Goal: Task Accomplishment & Management: Manage account settings

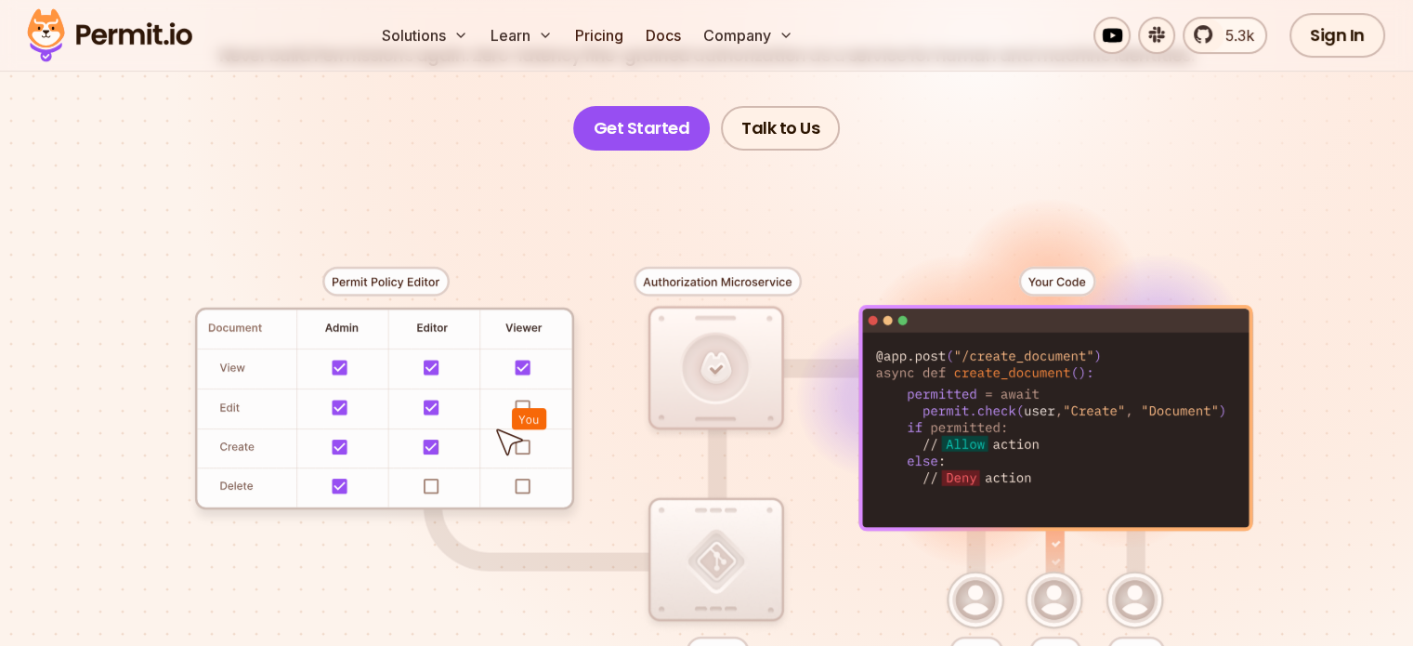
scroll to position [294, 0]
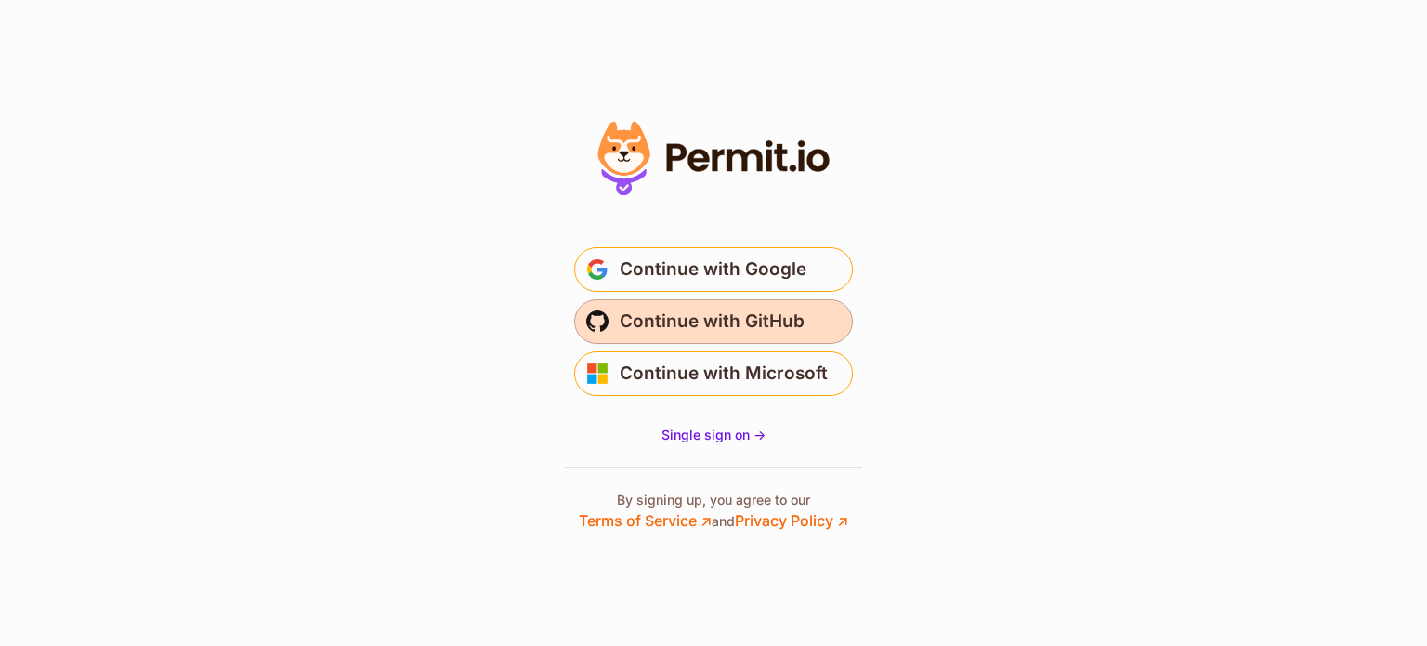
click at [731, 330] on span "Continue with GitHub" at bounding box center [712, 322] width 185 height 30
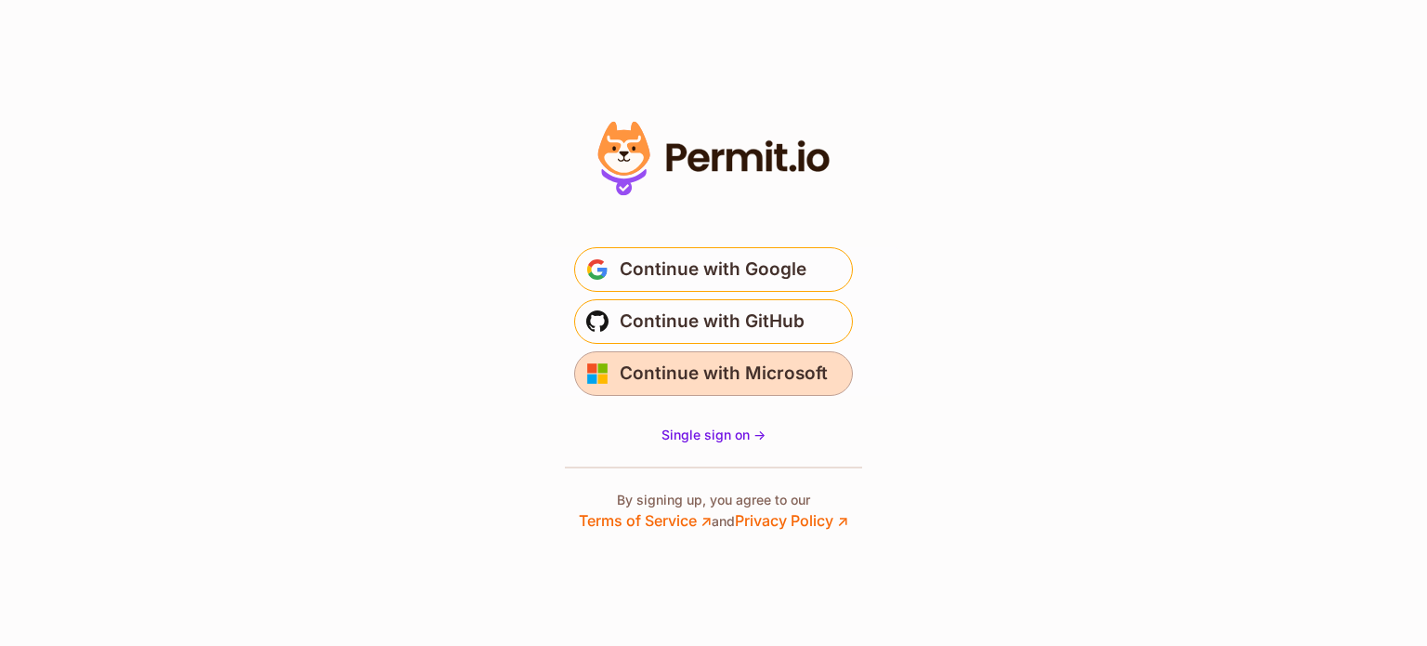
click at [730, 382] on span "Continue with Microsoft" at bounding box center [724, 374] width 208 height 30
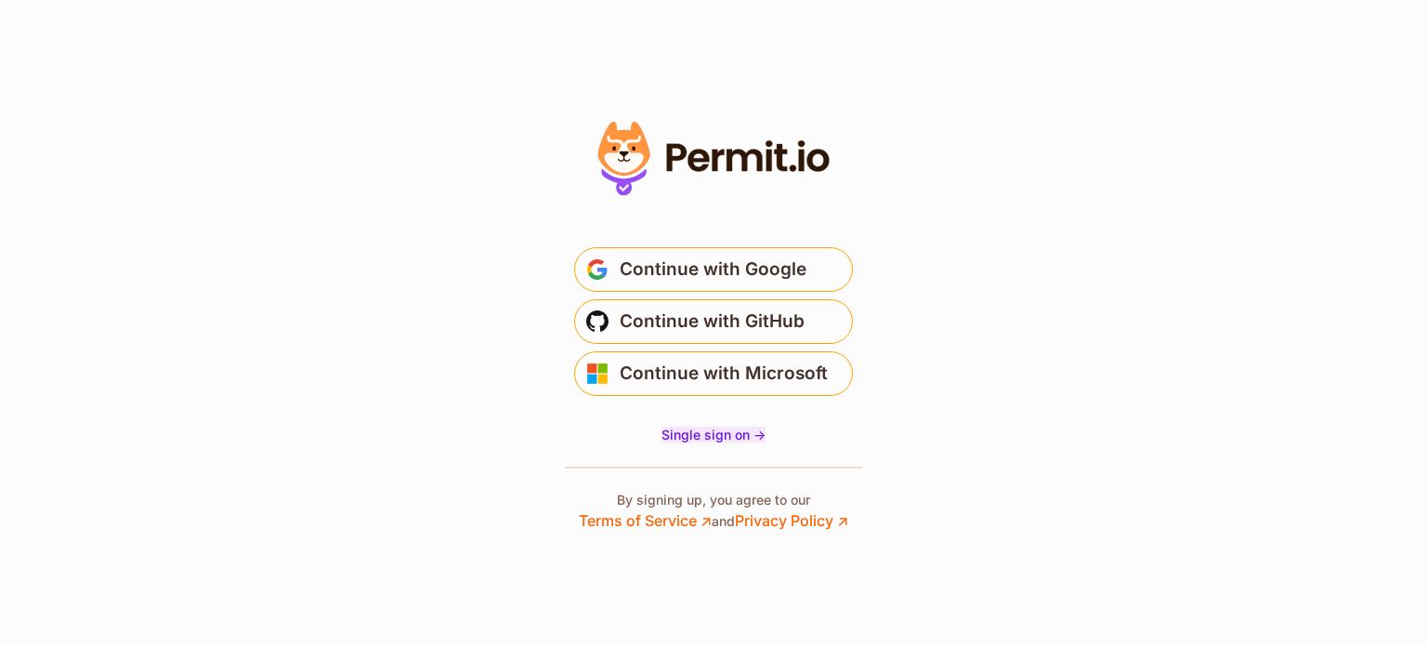
click at [728, 438] on span "Single sign on ->" at bounding box center [714, 434] width 104 height 16
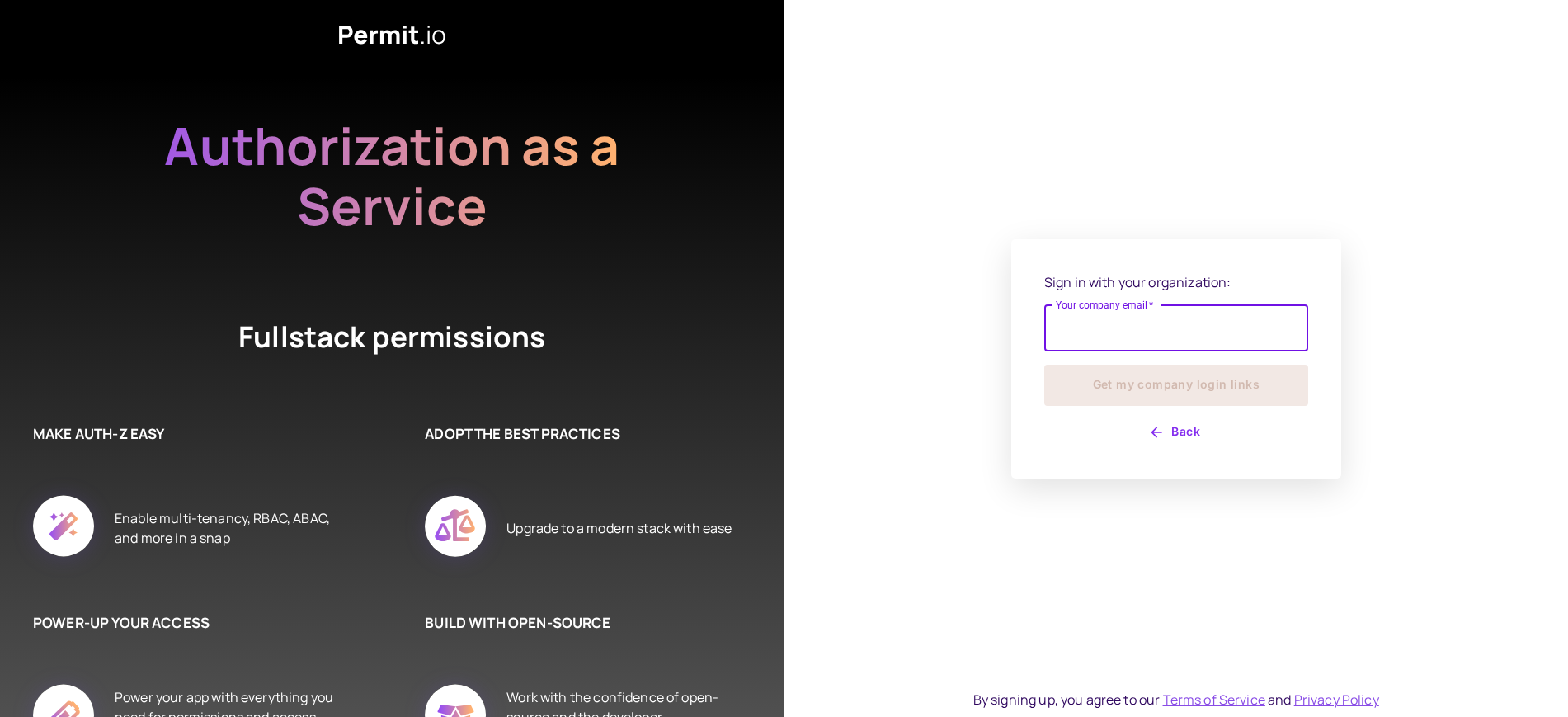
scroll to position [41, 0]
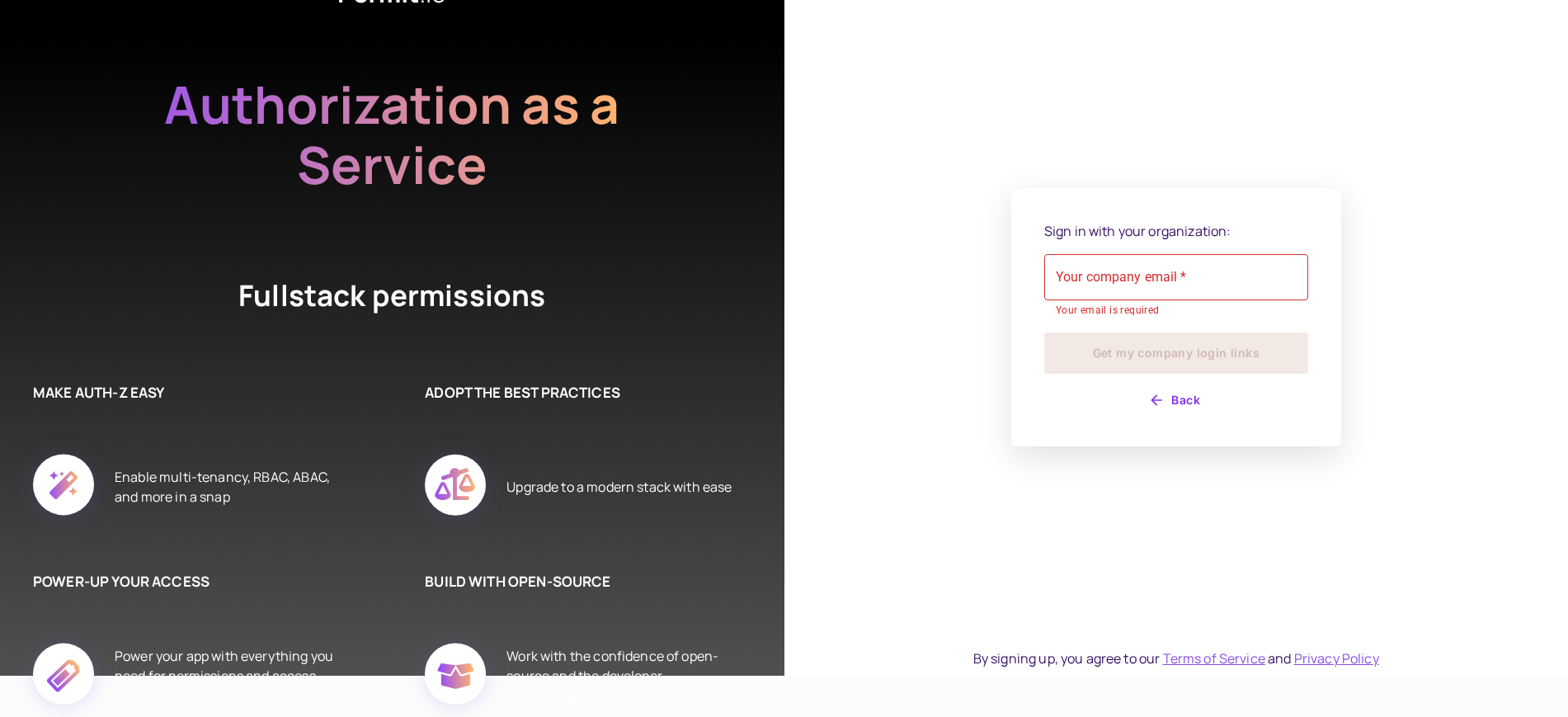
click at [1113, 267] on div "Your company email   * Your company email   * Your email is required" at bounding box center [1176, 286] width 264 height 65
click at [1124, 297] on input "Your company email   *" at bounding box center [1176, 277] width 264 height 46
type input "**********"
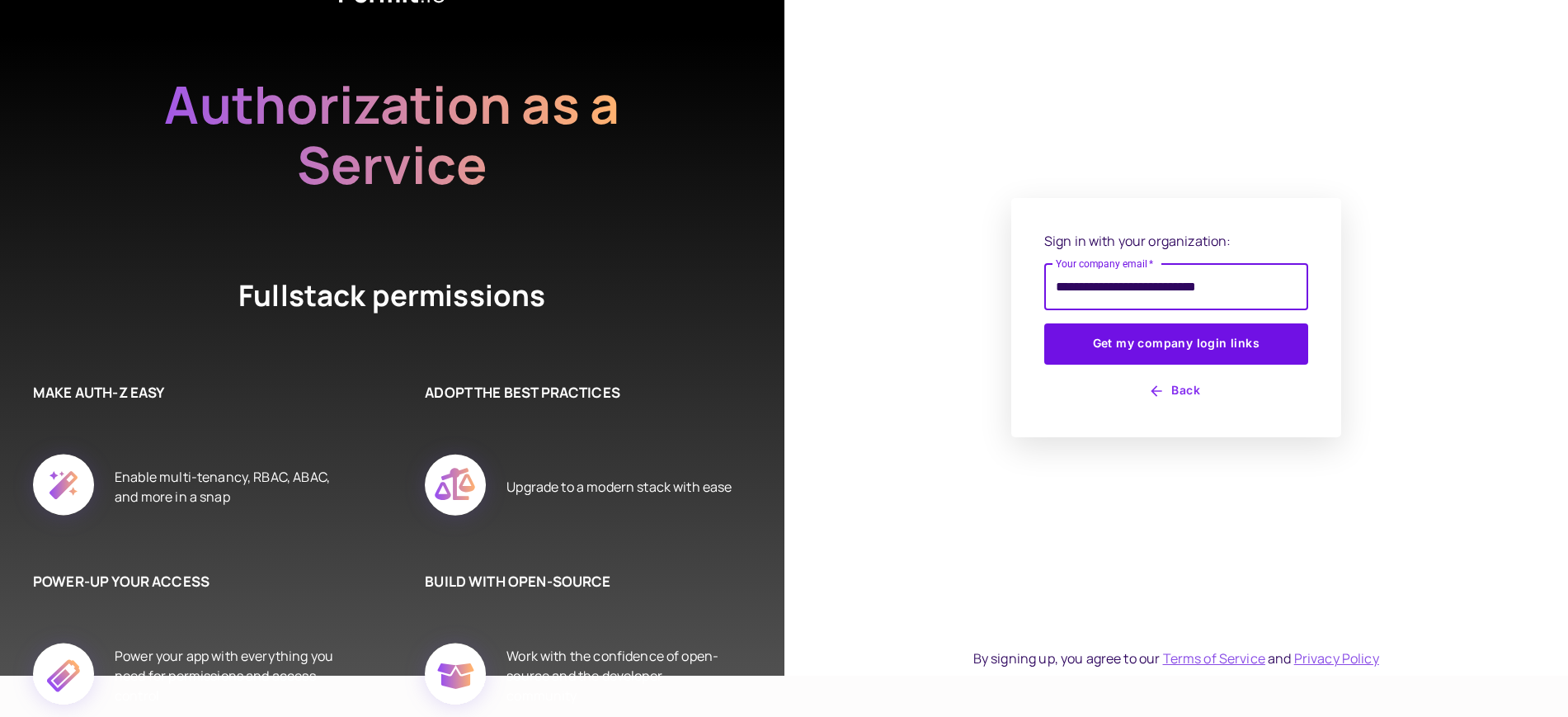
scroll to position [52, 0]
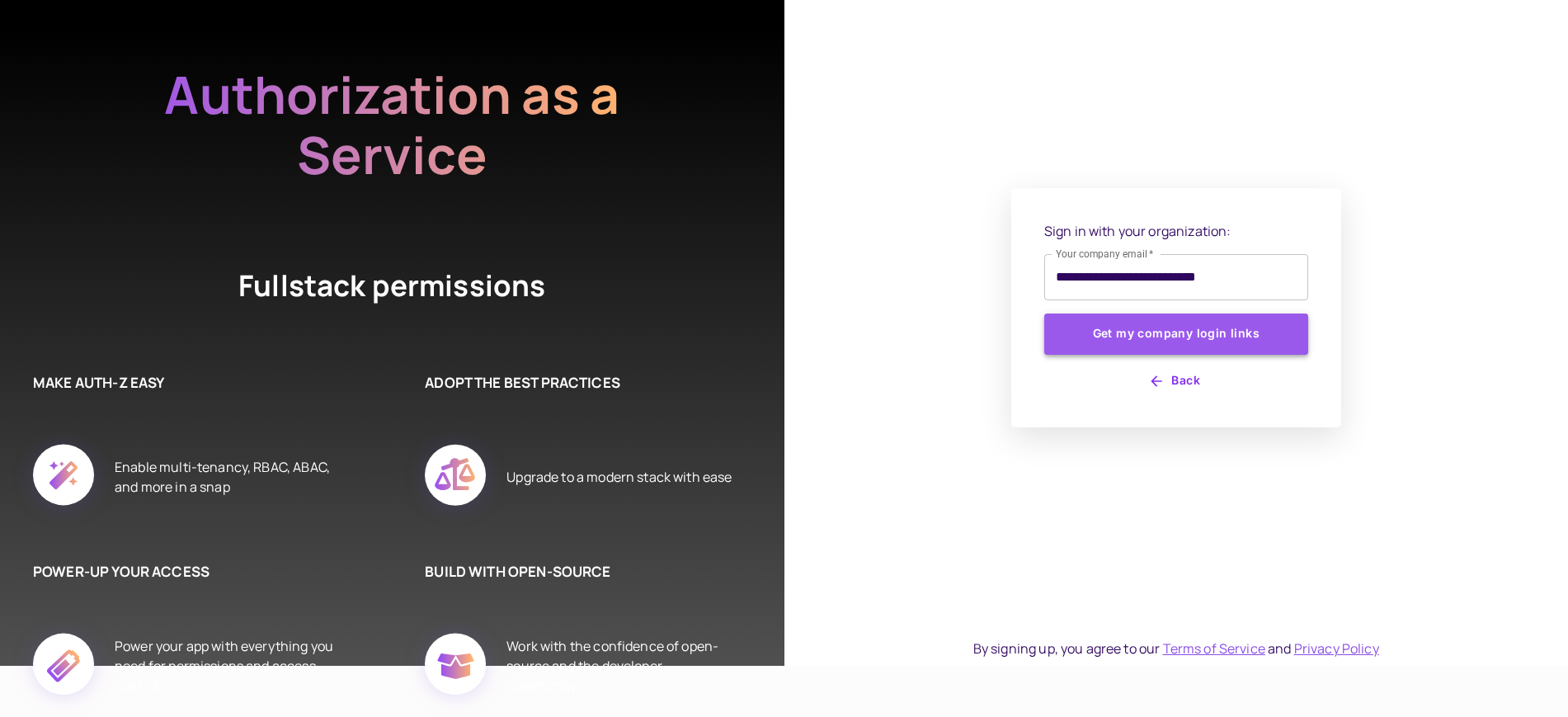
click at [1152, 337] on button "Get my company login links" at bounding box center [1176, 334] width 264 height 41
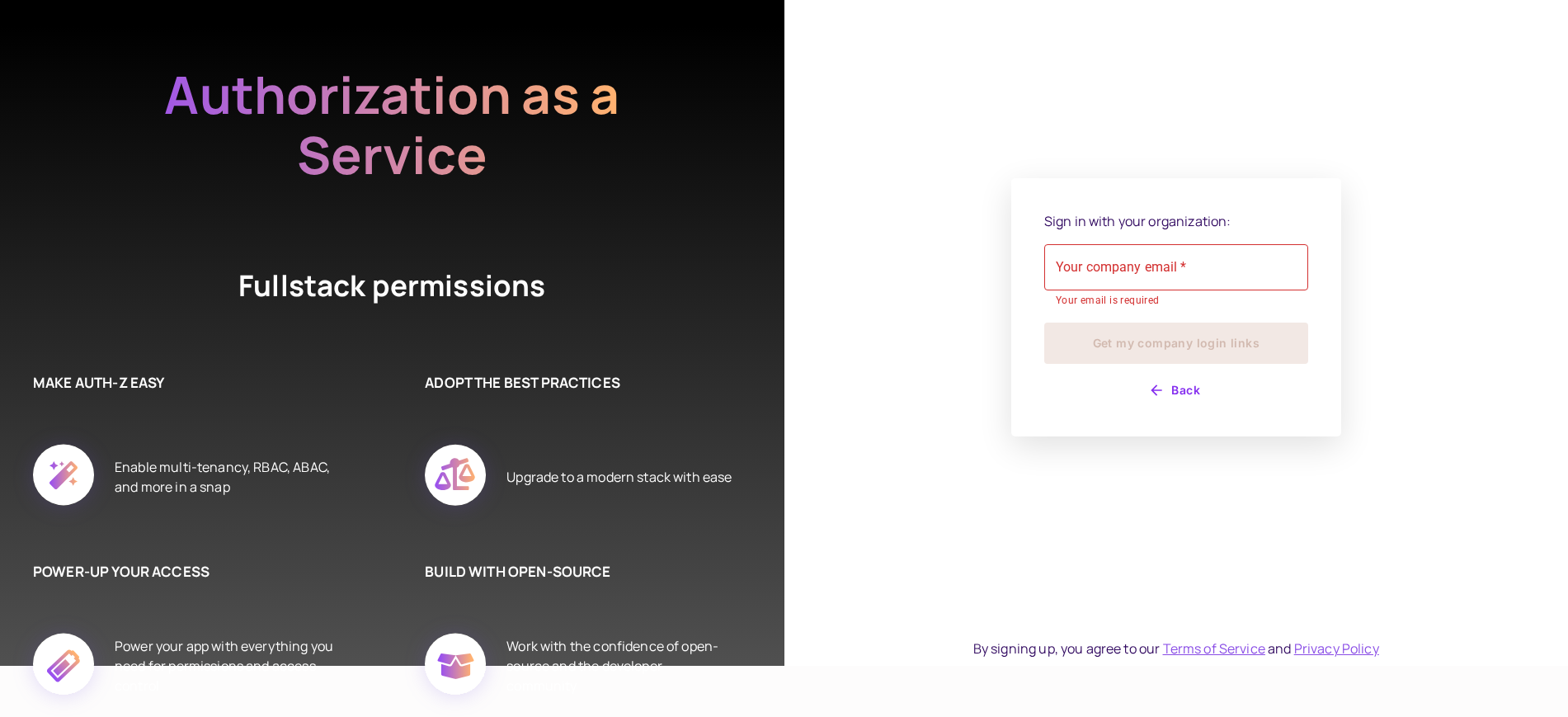
scroll to position [41, 0]
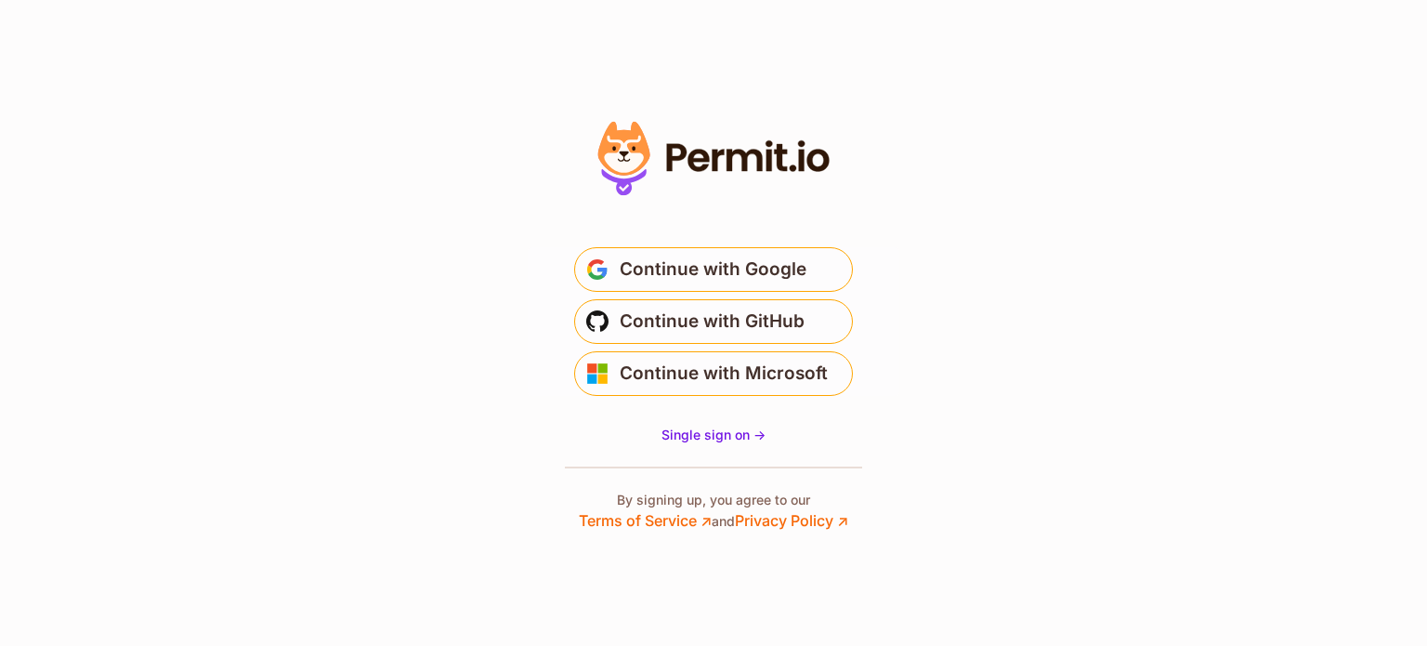
click at [722, 313] on span "Continue with GitHub" at bounding box center [712, 322] width 185 height 30
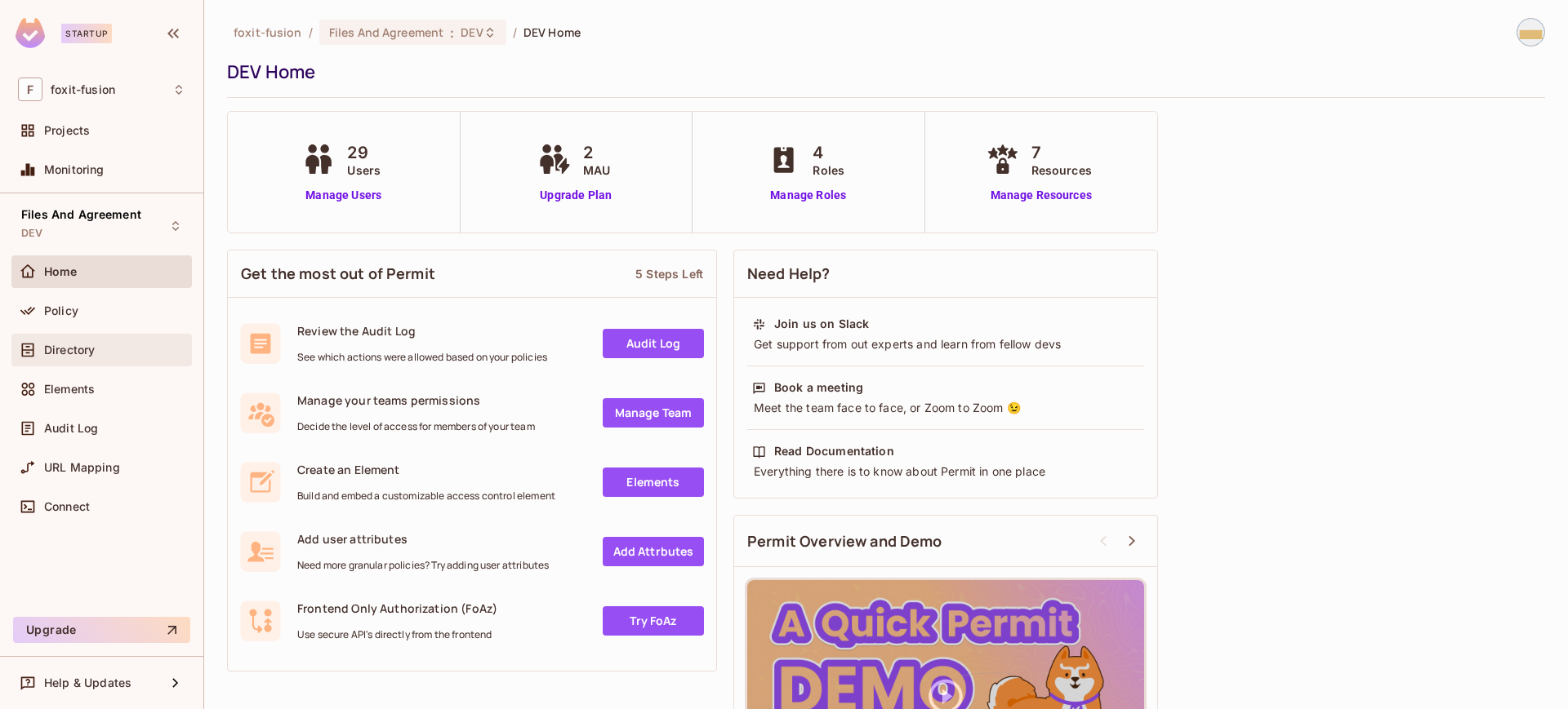
click at [53, 351] on span "Directory" at bounding box center [69, 350] width 51 height 13
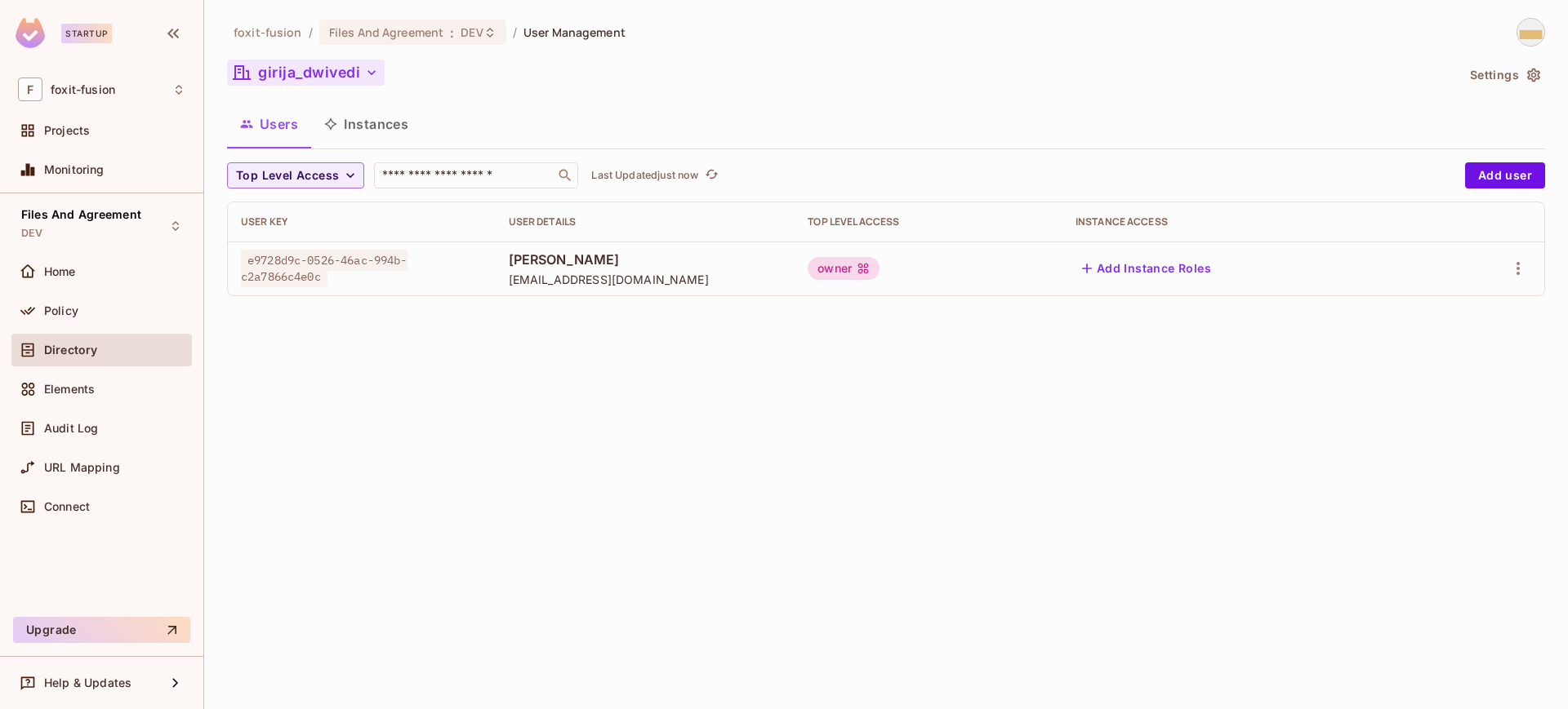
click at [333, 70] on button "girija_dwivedi" at bounding box center [305, 73] width 157 height 26
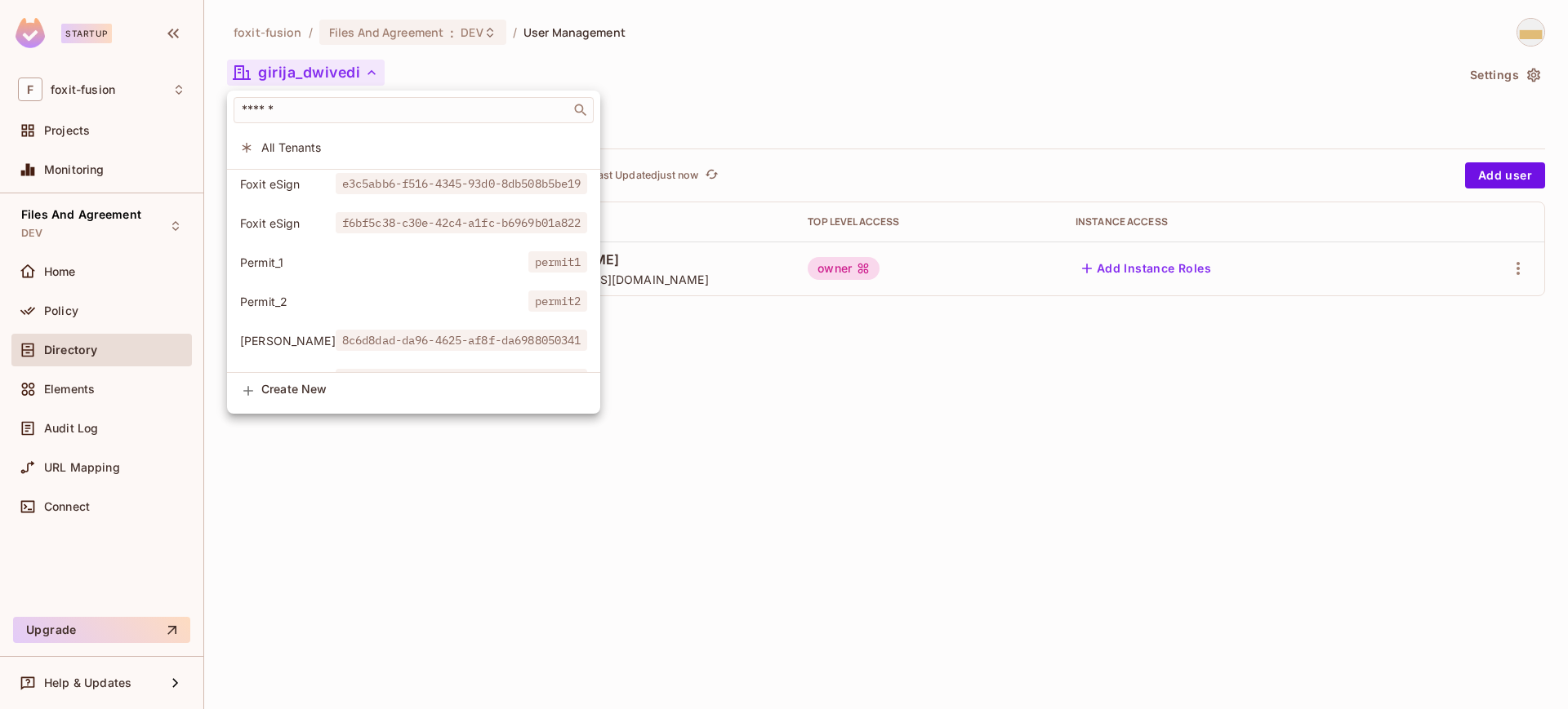
scroll to position [343, 0]
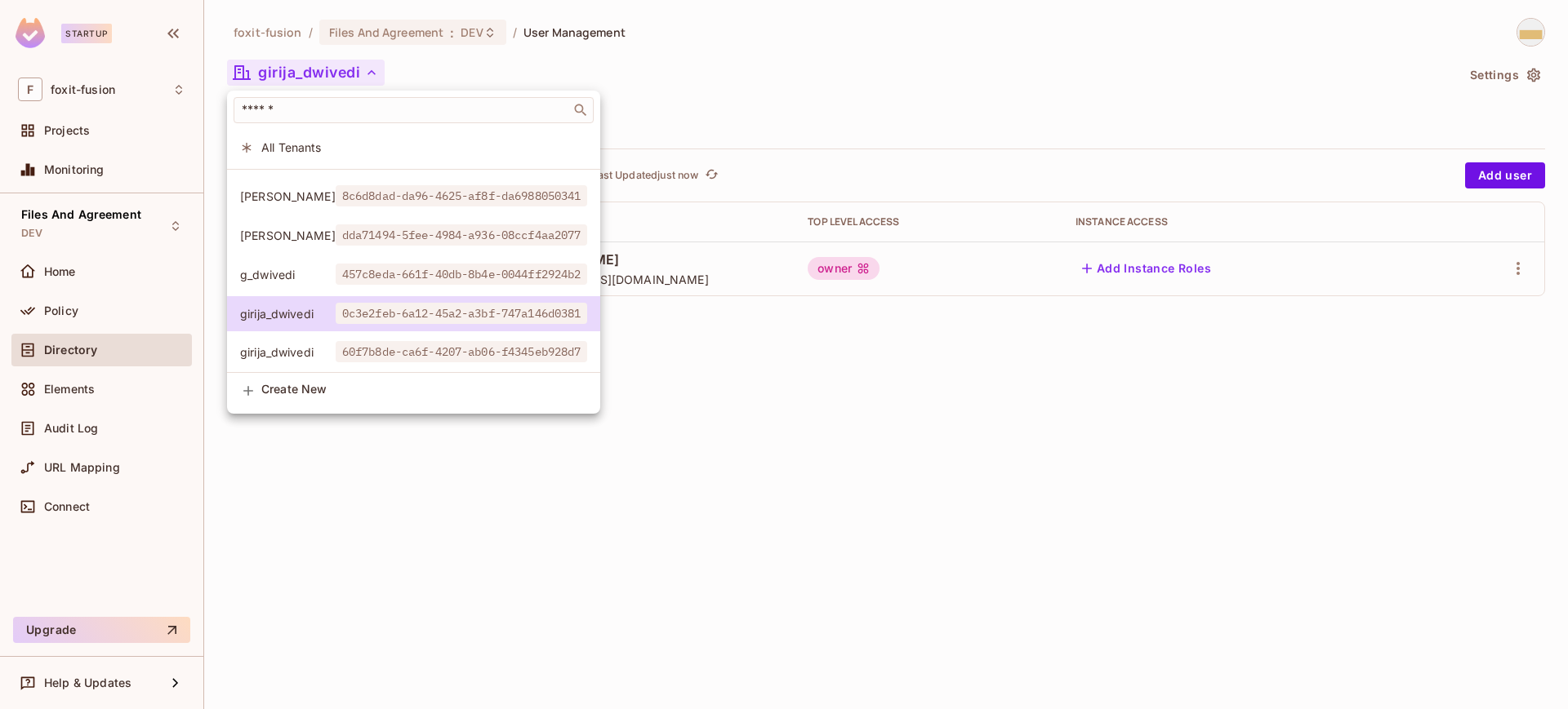
click at [800, 386] on div at bounding box center [784, 354] width 1568 height 709
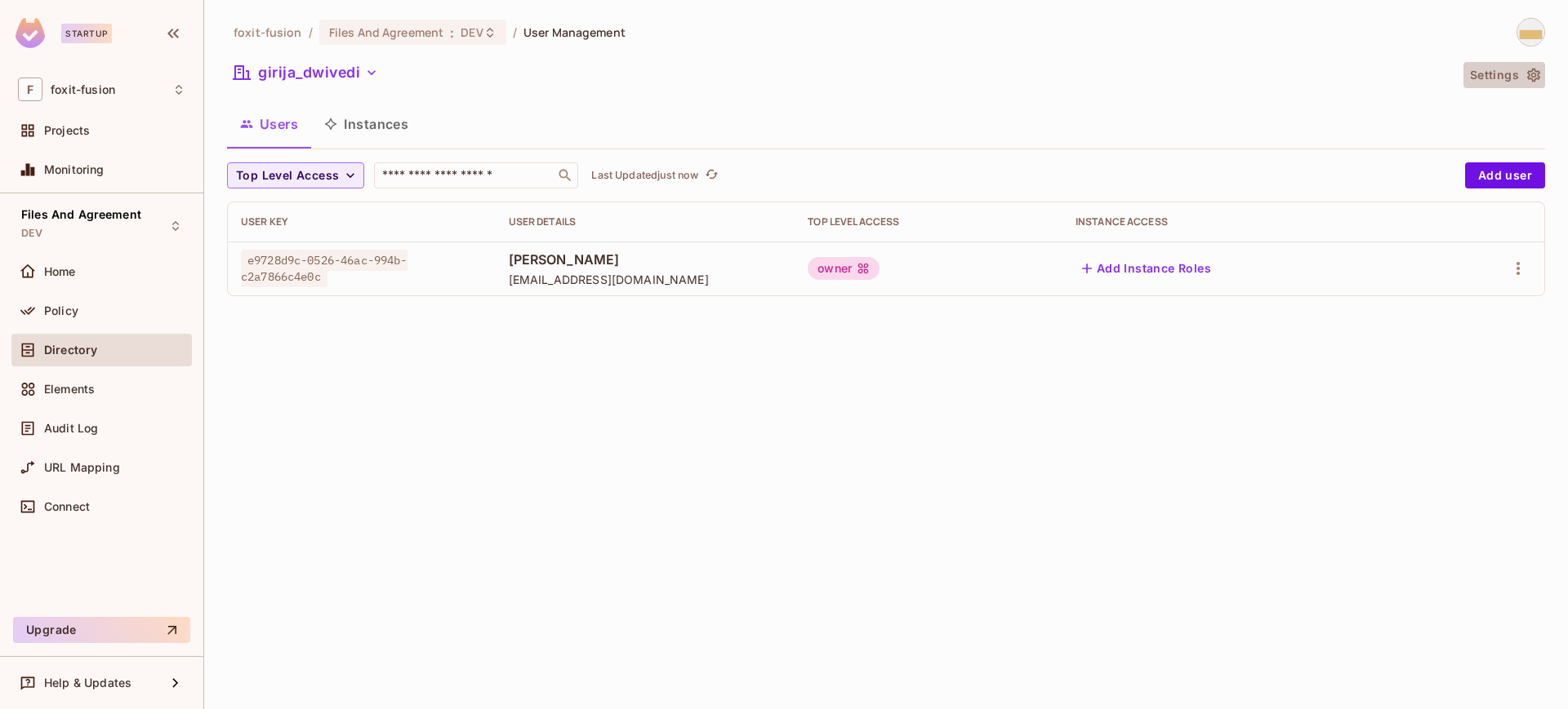
click at [1535, 81] on icon "button" at bounding box center [1533, 76] width 13 height 14
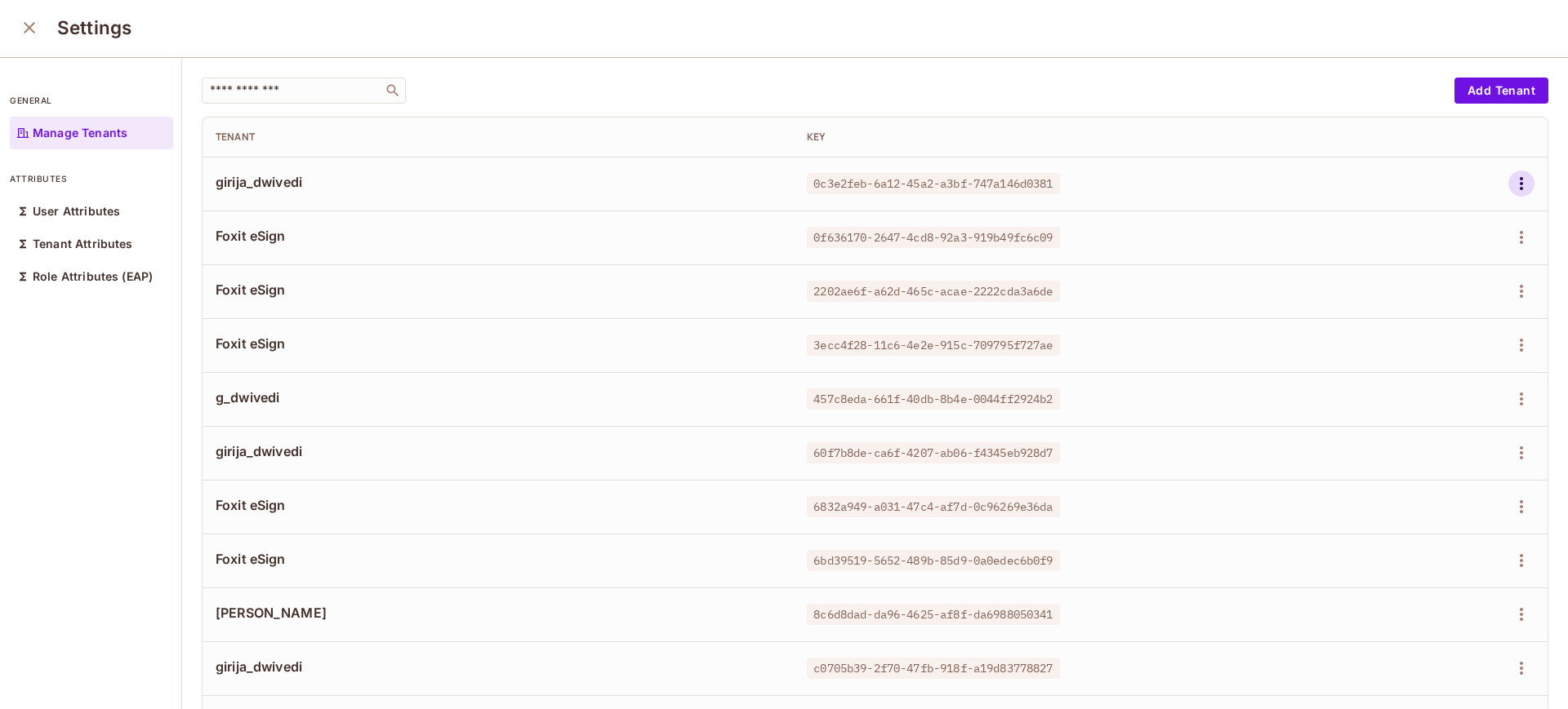
click at [1520, 178] on icon "button" at bounding box center [1521, 184] width 4 height 13
click at [1061, 9] on div at bounding box center [784, 354] width 1568 height 709
click at [29, 25] on icon "close" at bounding box center [29, 27] width 19 height 19
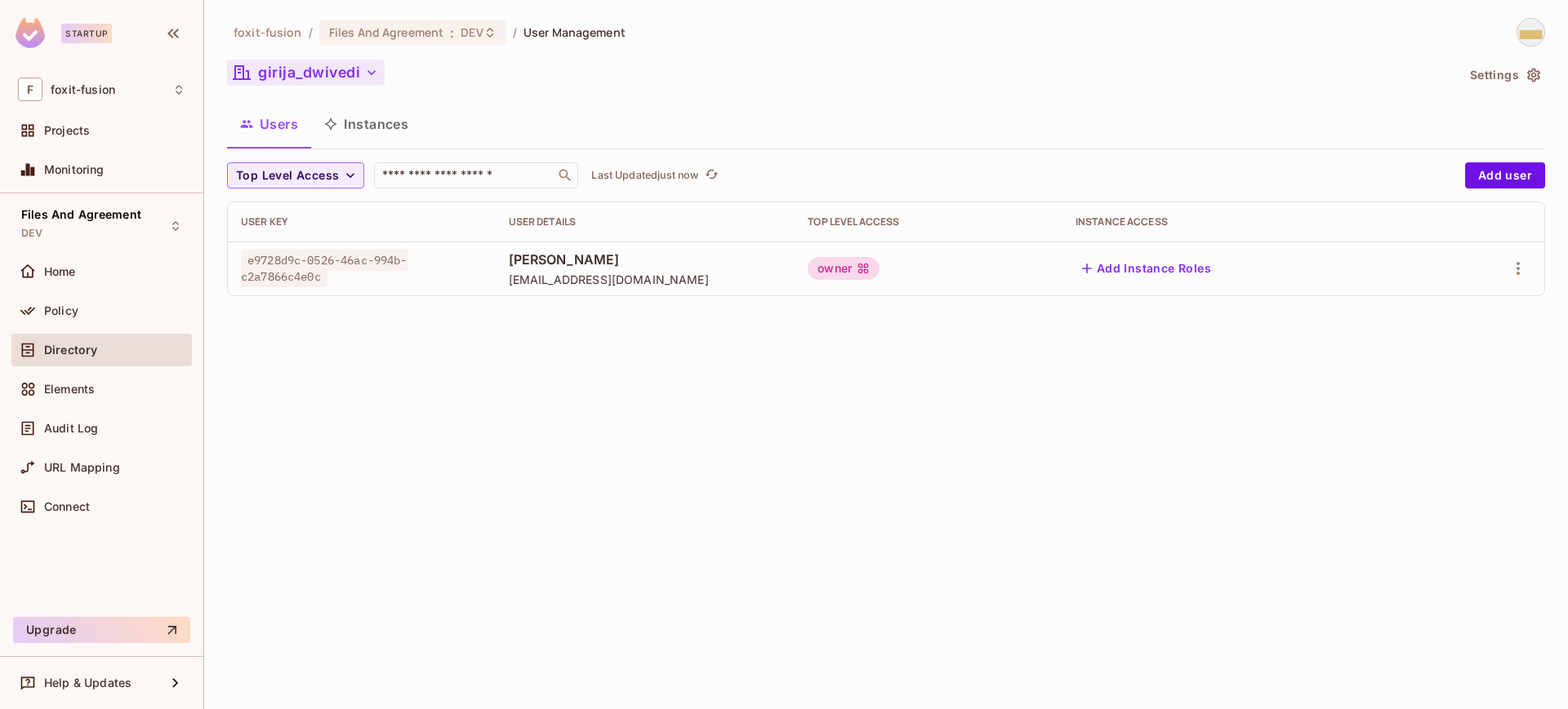
click at [372, 61] on button "girija_dwivedi" at bounding box center [305, 73] width 157 height 26
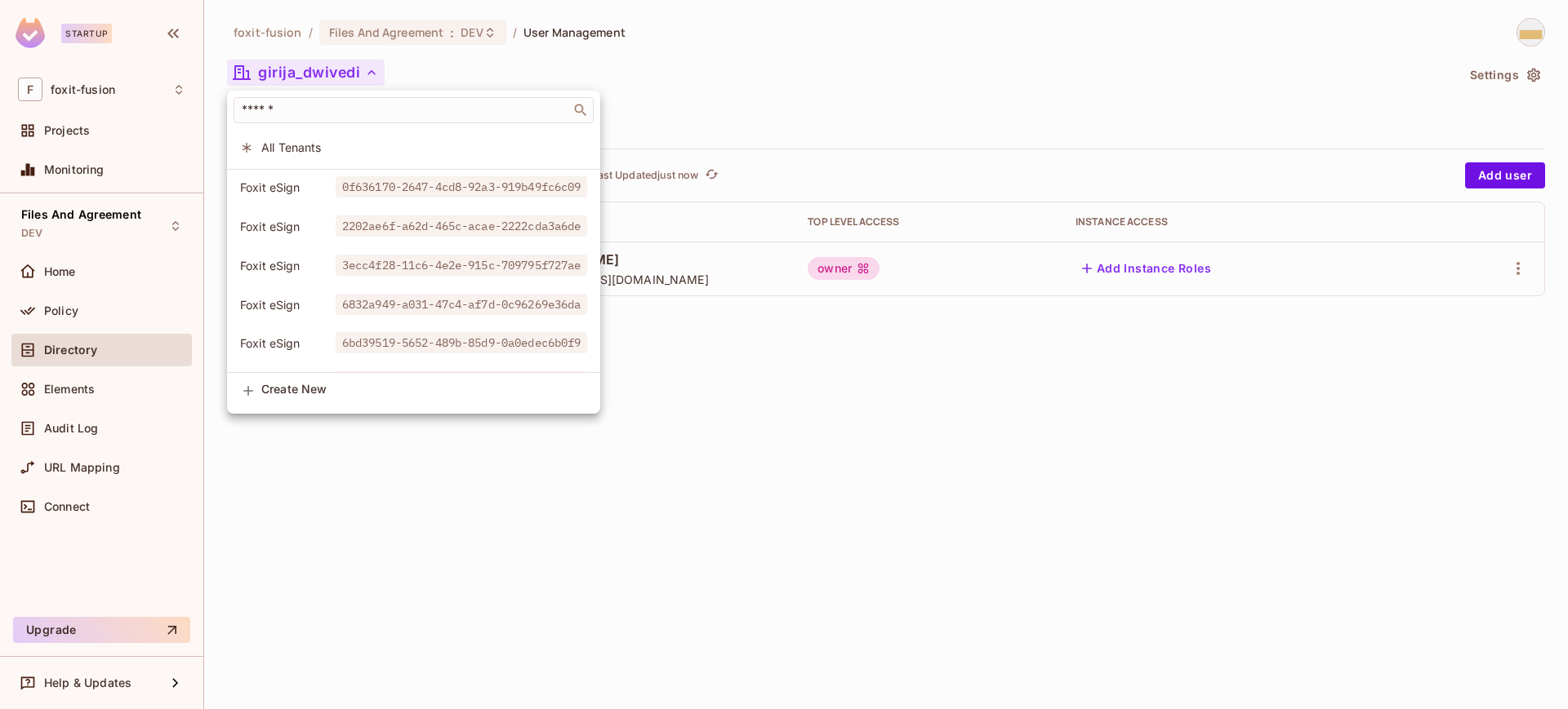
click at [827, 126] on div at bounding box center [784, 354] width 1568 height 709
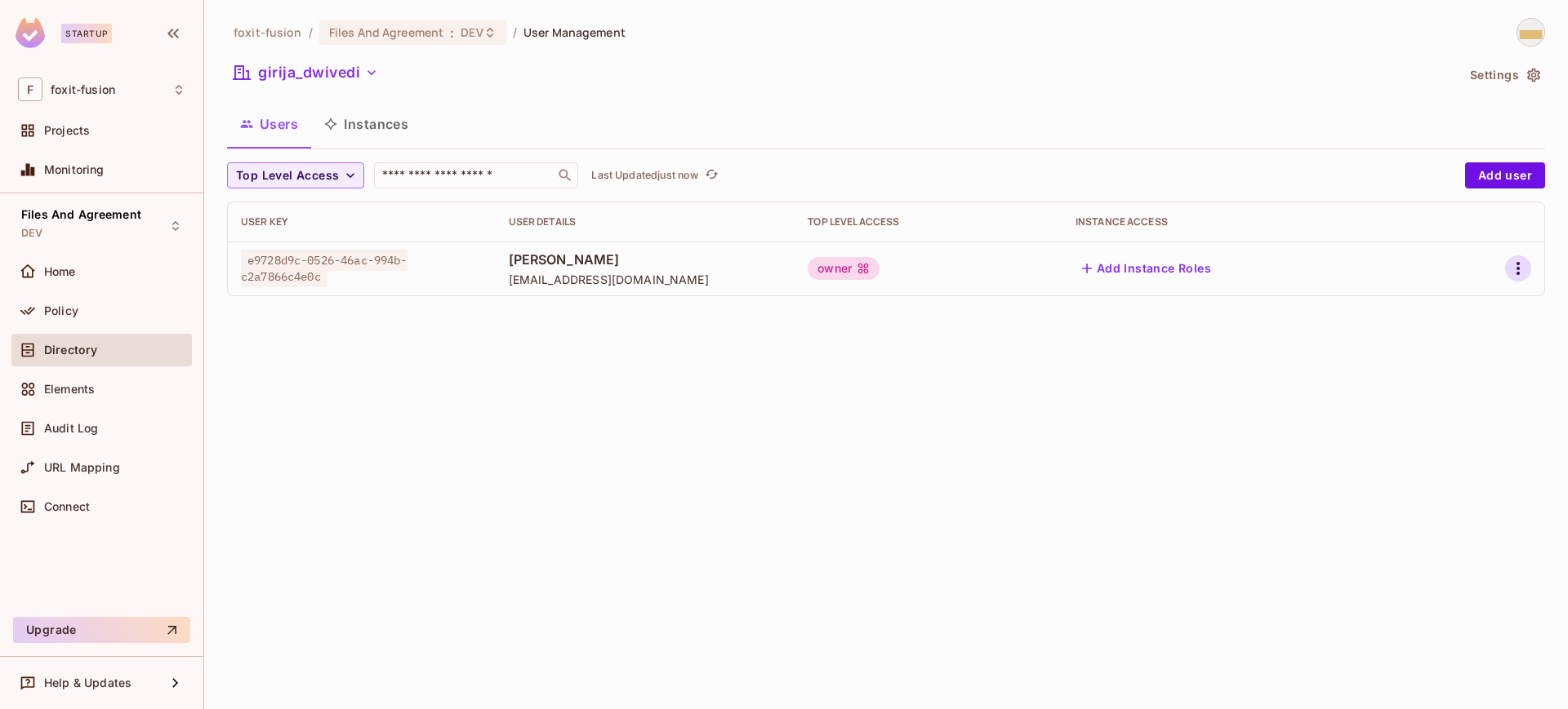
click at [1522, 271] on icon "button" at bounding box center [1518, 269] width 19 height 19
click at [880, 94] on div at bounding box center [784, 354] width 1568 height 709
click at [358, 75] on button "girija_dwivedi" at bounding box center [305, 73] width 157 height 26
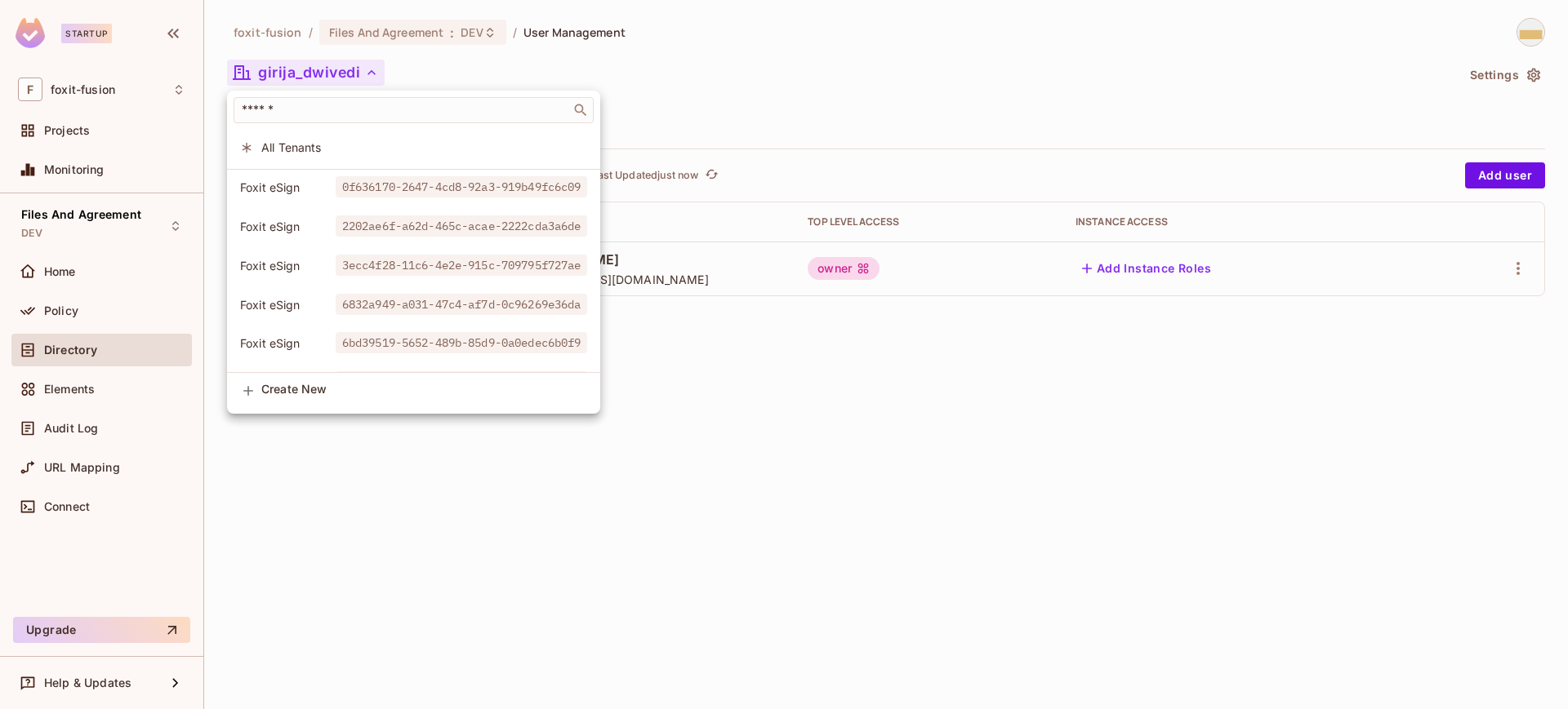
click at [676, 94] on div at bounding box center [784, 354] width 1568 height 709
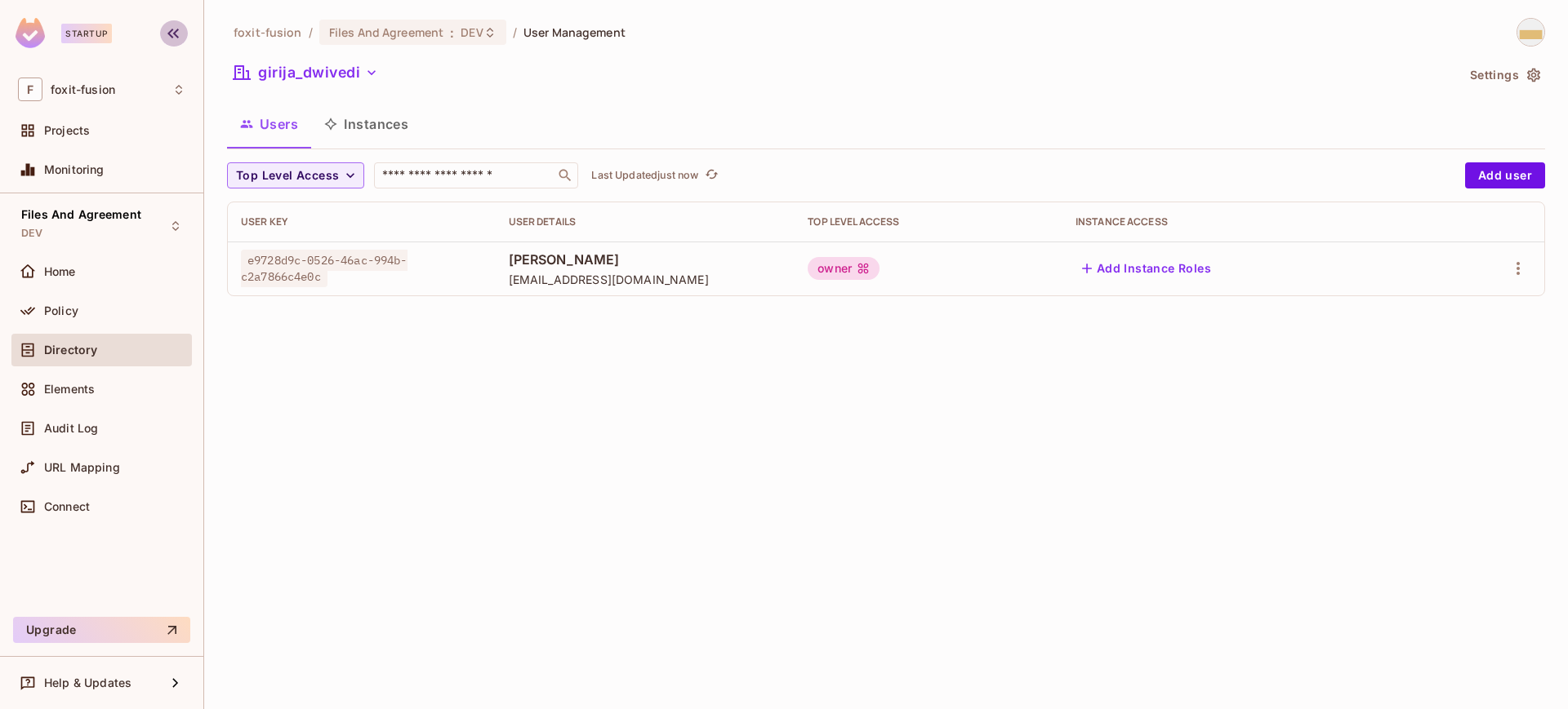
click at [172, 29] on icon "button" at bounding box center [172, 33] width 11 height 10
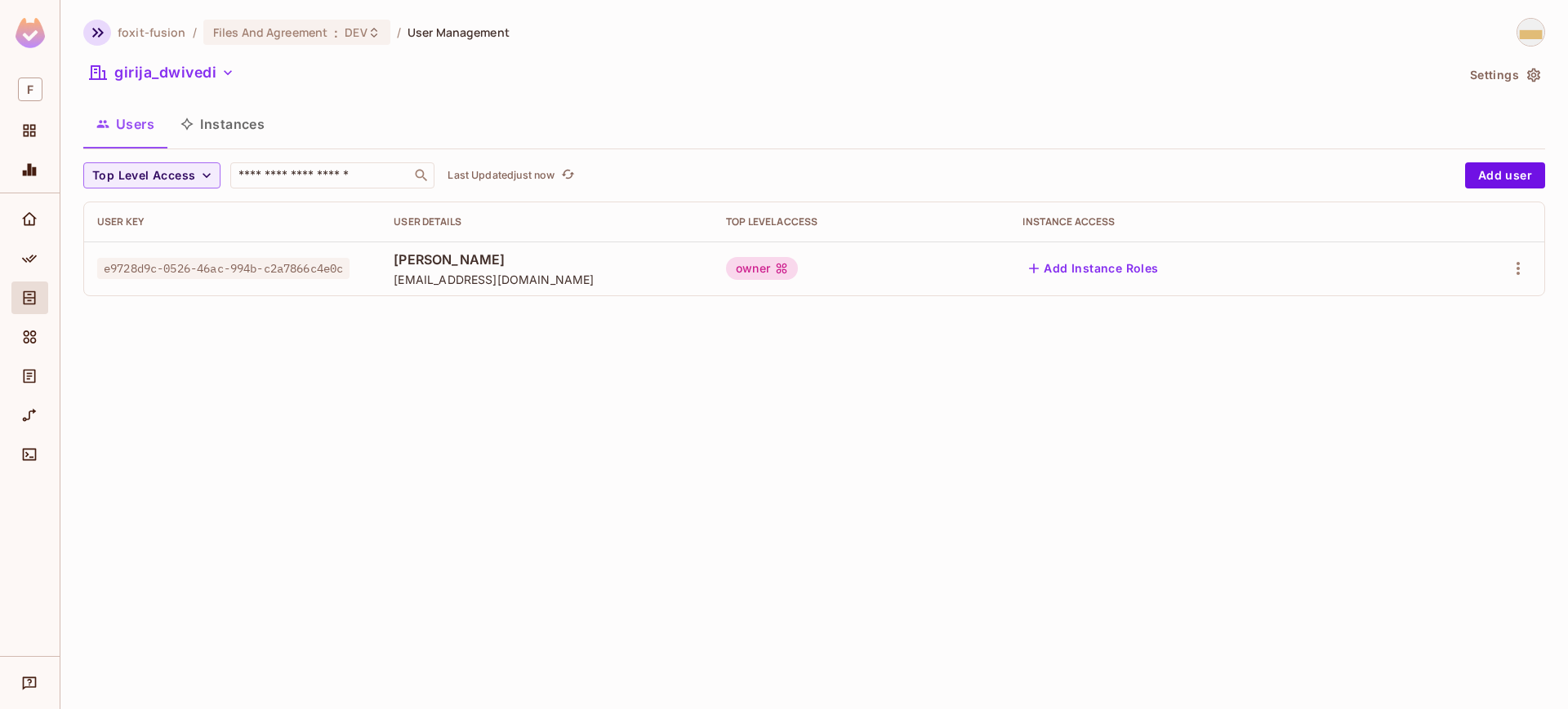
click at [104, 29] on icon "button" at bounding box center [98, 33] width 19 height 19
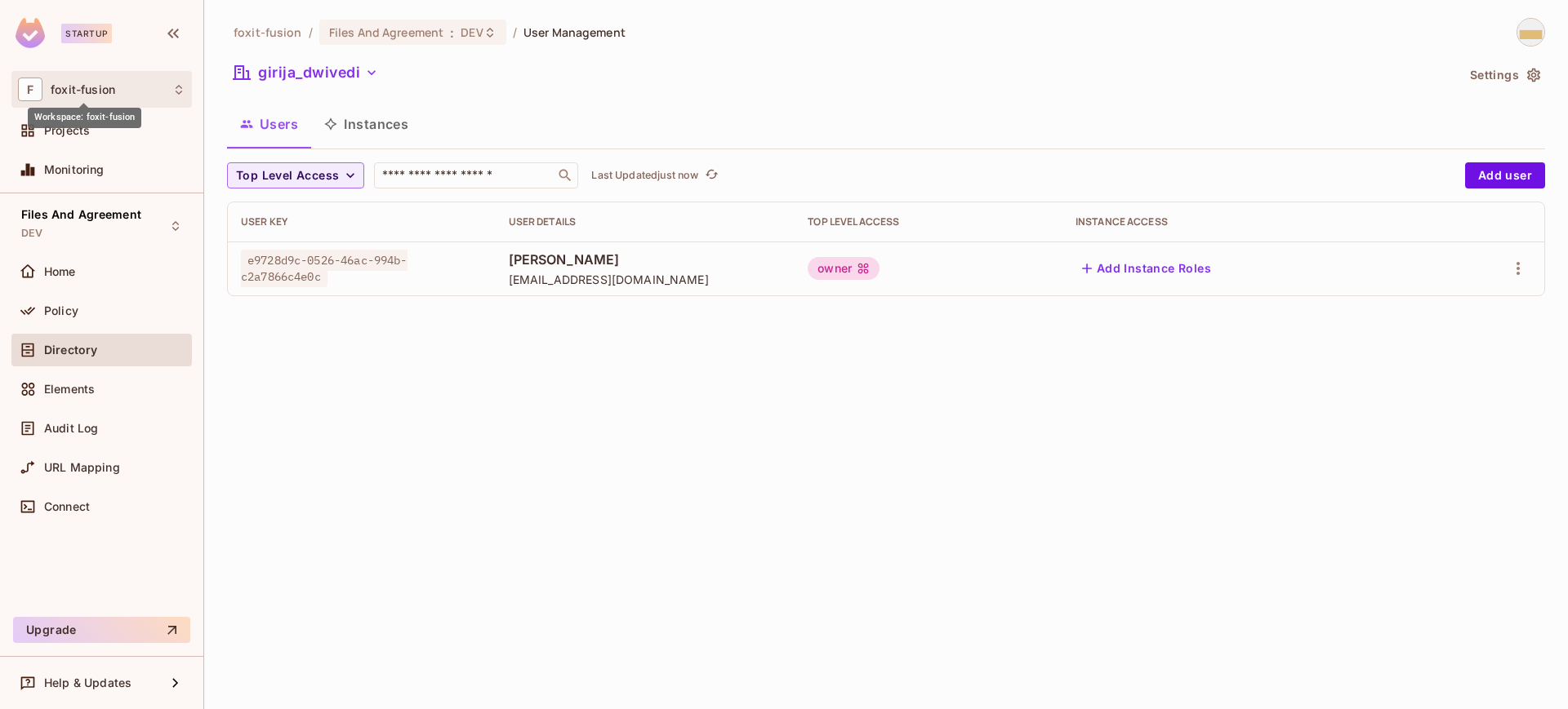
click at [92, 84] on span "foxit-fusion" at bounding box center [83, 90] width 64 height 13
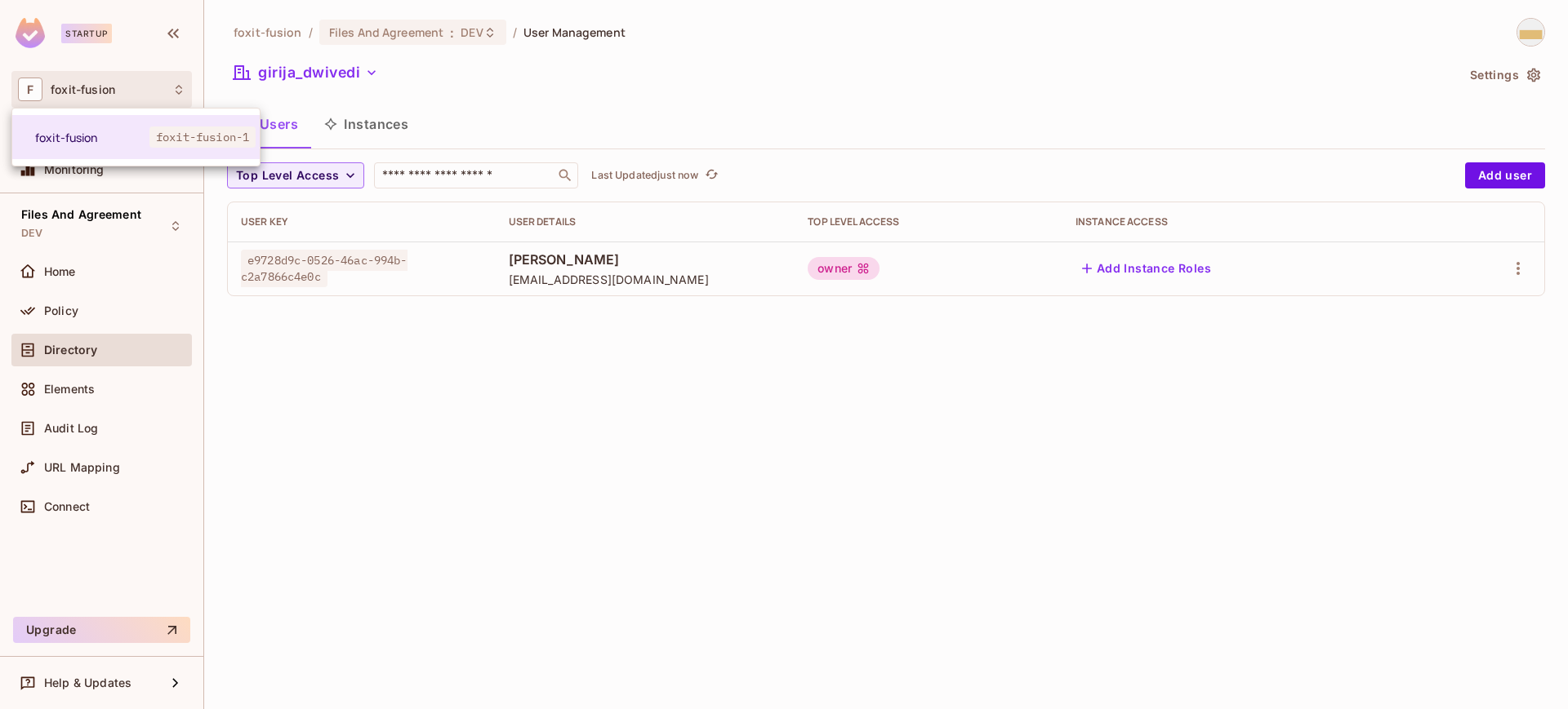
click at [483, 91] on div at bounding box center [784, 354] width 1568 height 709
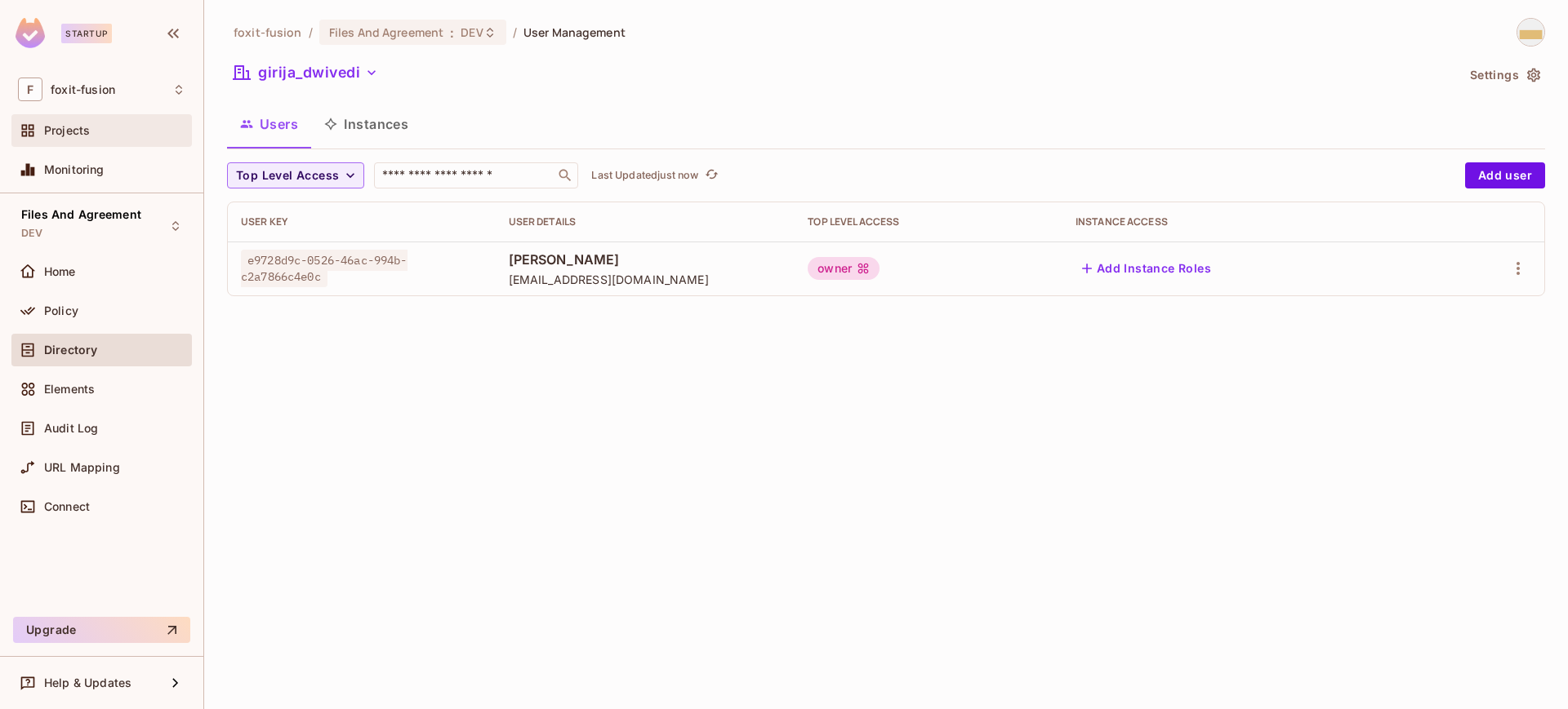
click at [70, 128] on span "Projects" at bounding box center [67, 130] width 46 height 13
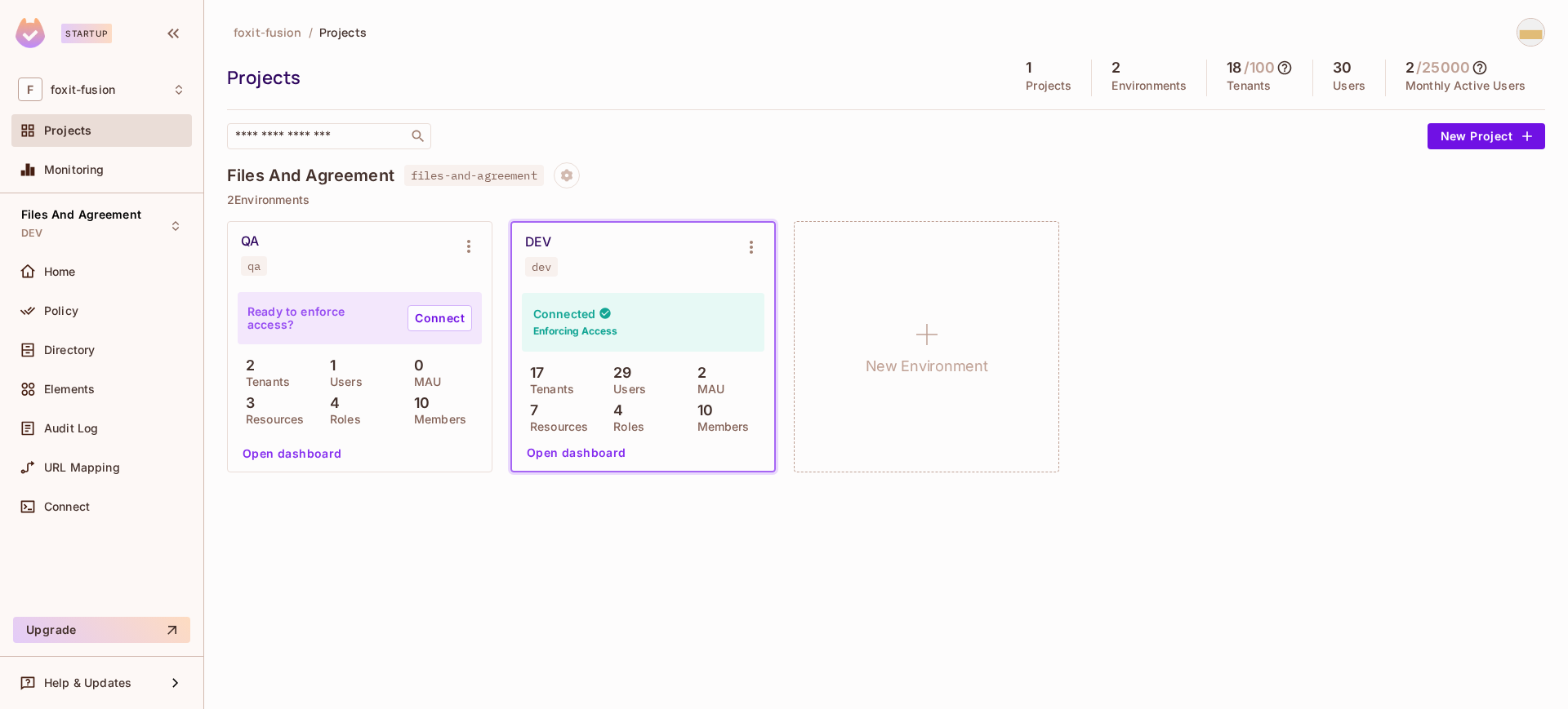
click at [767, 174] on div "Files And Agreement files-and-agreement" at bounding box center [886, 176] width 1318 height 26
click at [574, 169] on icon "Project settings" at bounding box center [566, 175] width 15 height 15
click at [868, 150] on div at bounding box center [784, 354] width 1568 height 709
click at [64, 214] on span "Files And Agreement" at bounding box center [81, 214] width 120 height 13
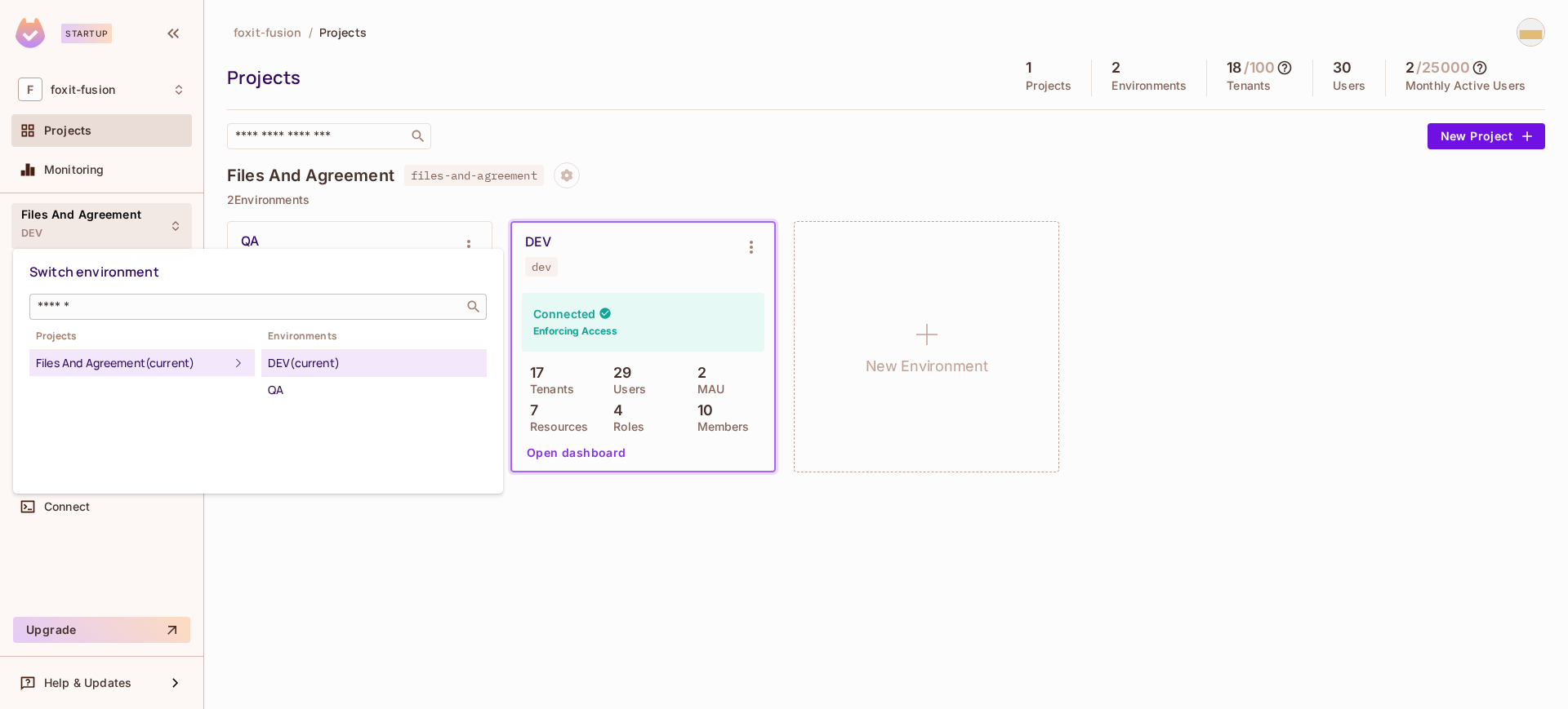
click at [133, 317] on div "​" at bounding box center [258, 307] width 457 height 26
click at [316, 366] on div "DEV (current)" at bounding box center [374, 363] width 213 height 19
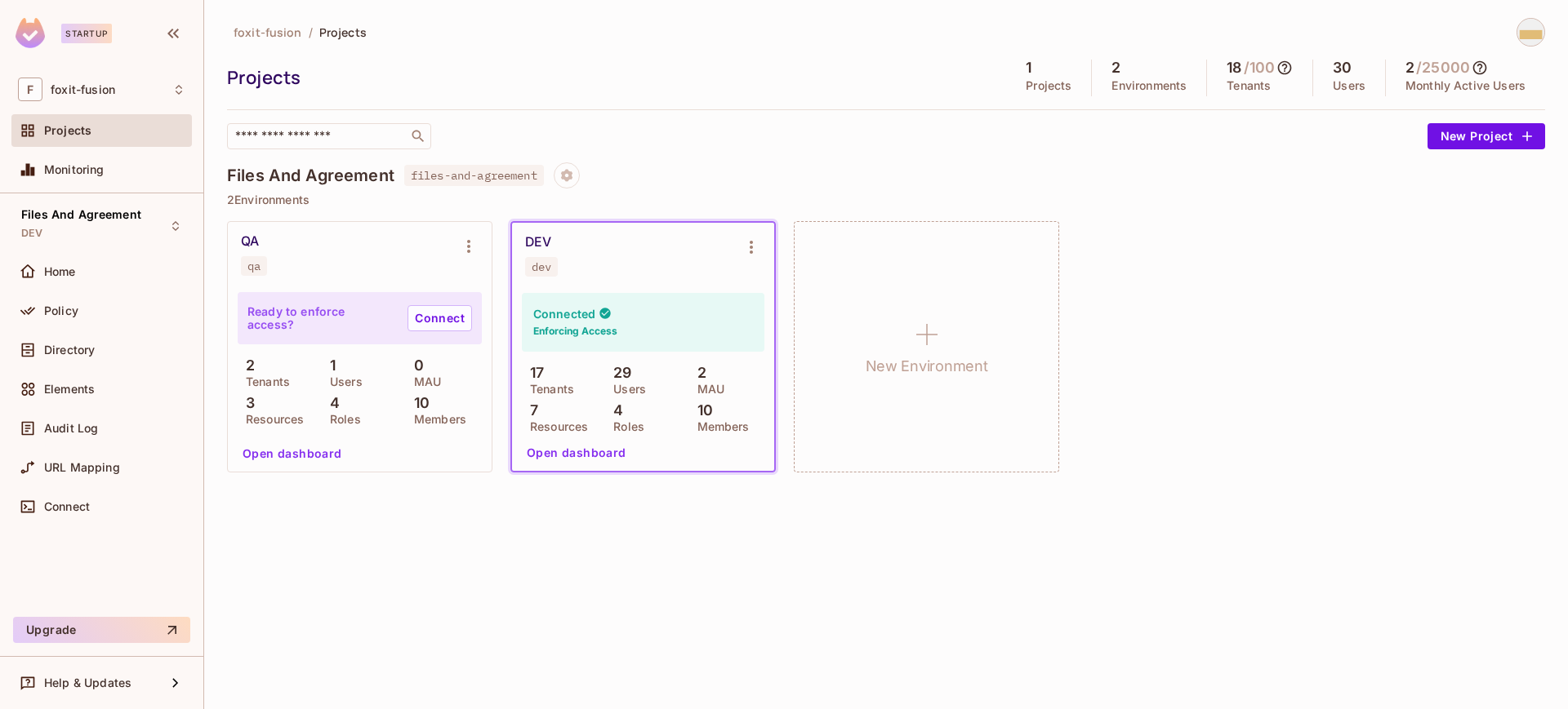
click at [1528, 36] on img at bounding box center [1530, 32] width 27 height 27
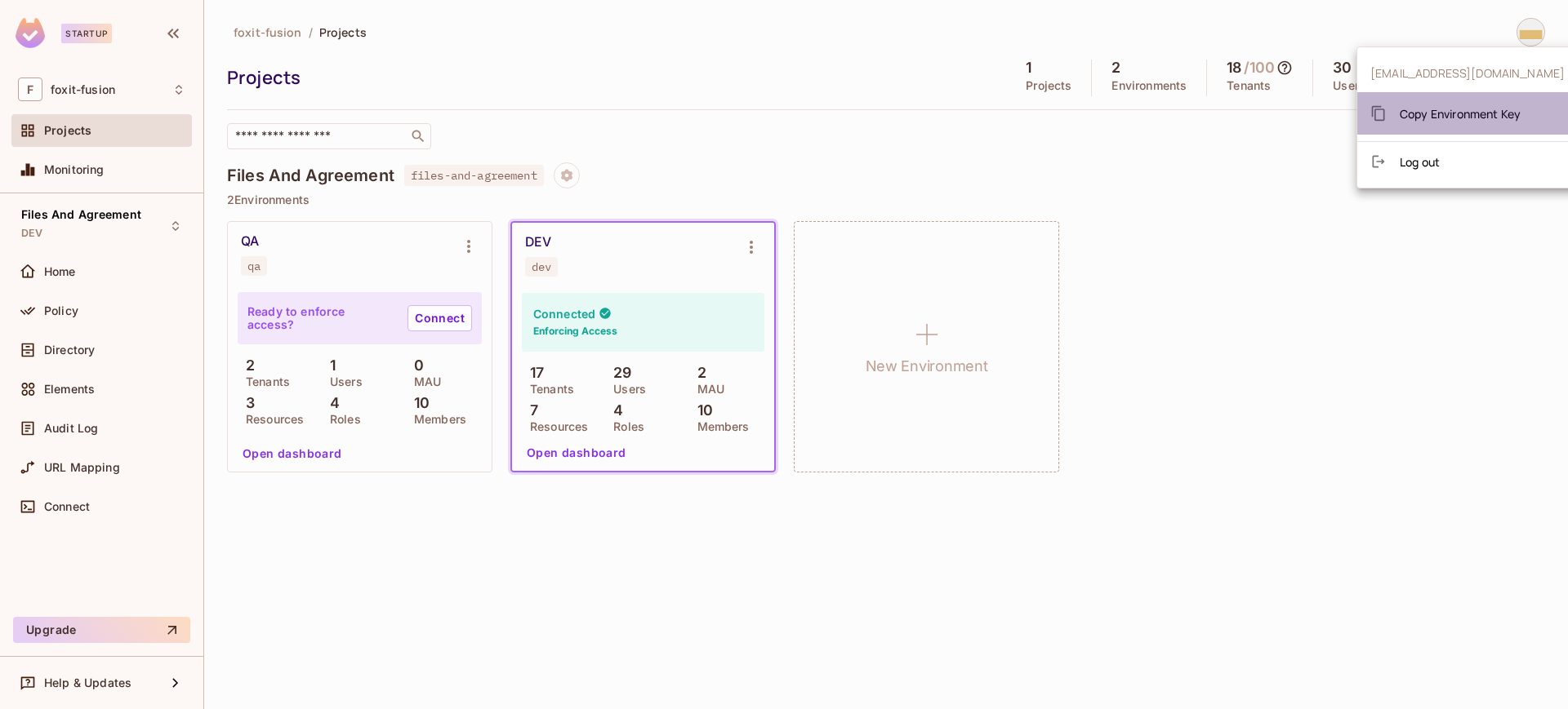
click at [1472, 112] on span "Copy Environment Key" at bounding box center [1461, 114] width 121 height 16
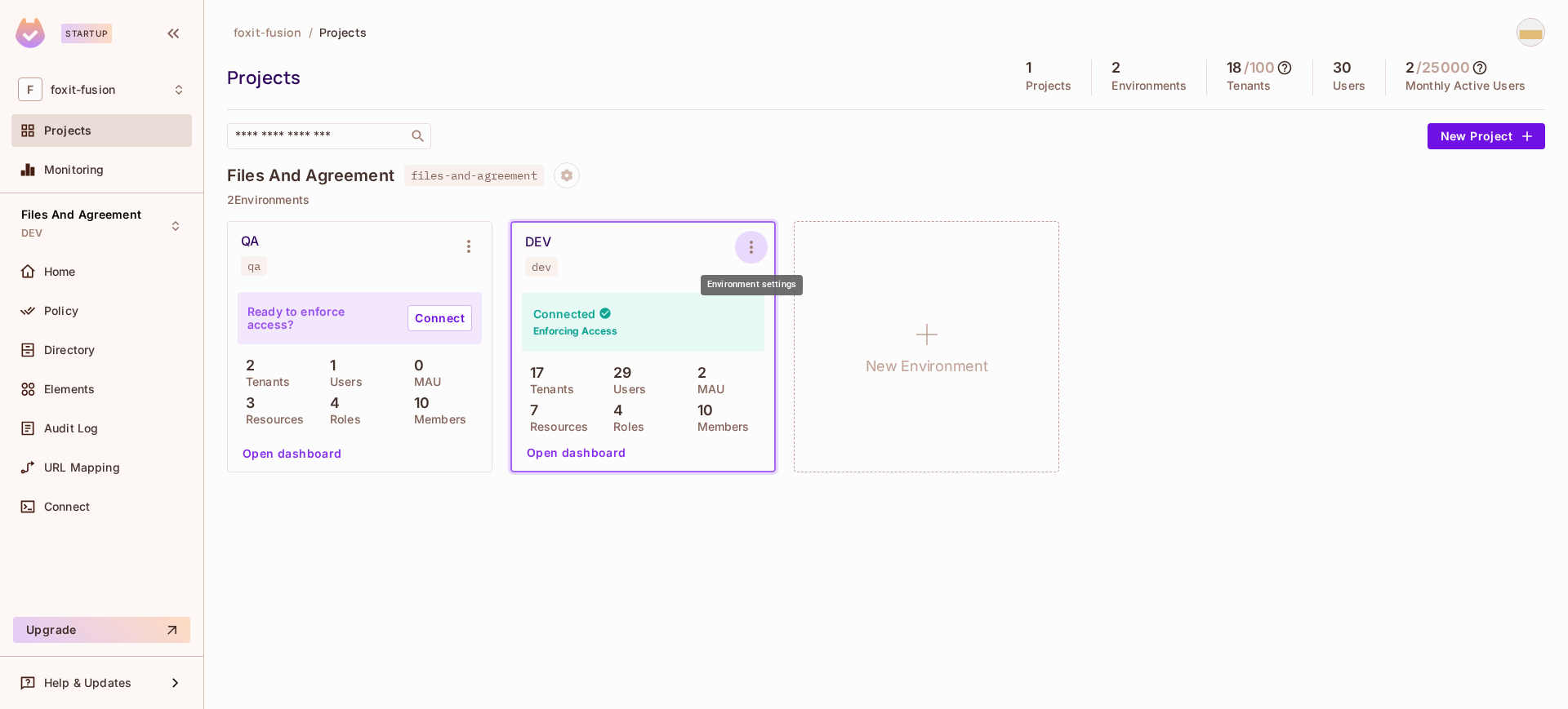
click at [753, 248] on icon "Environment settings" at bounding box center [751, 247] width 19 height 19
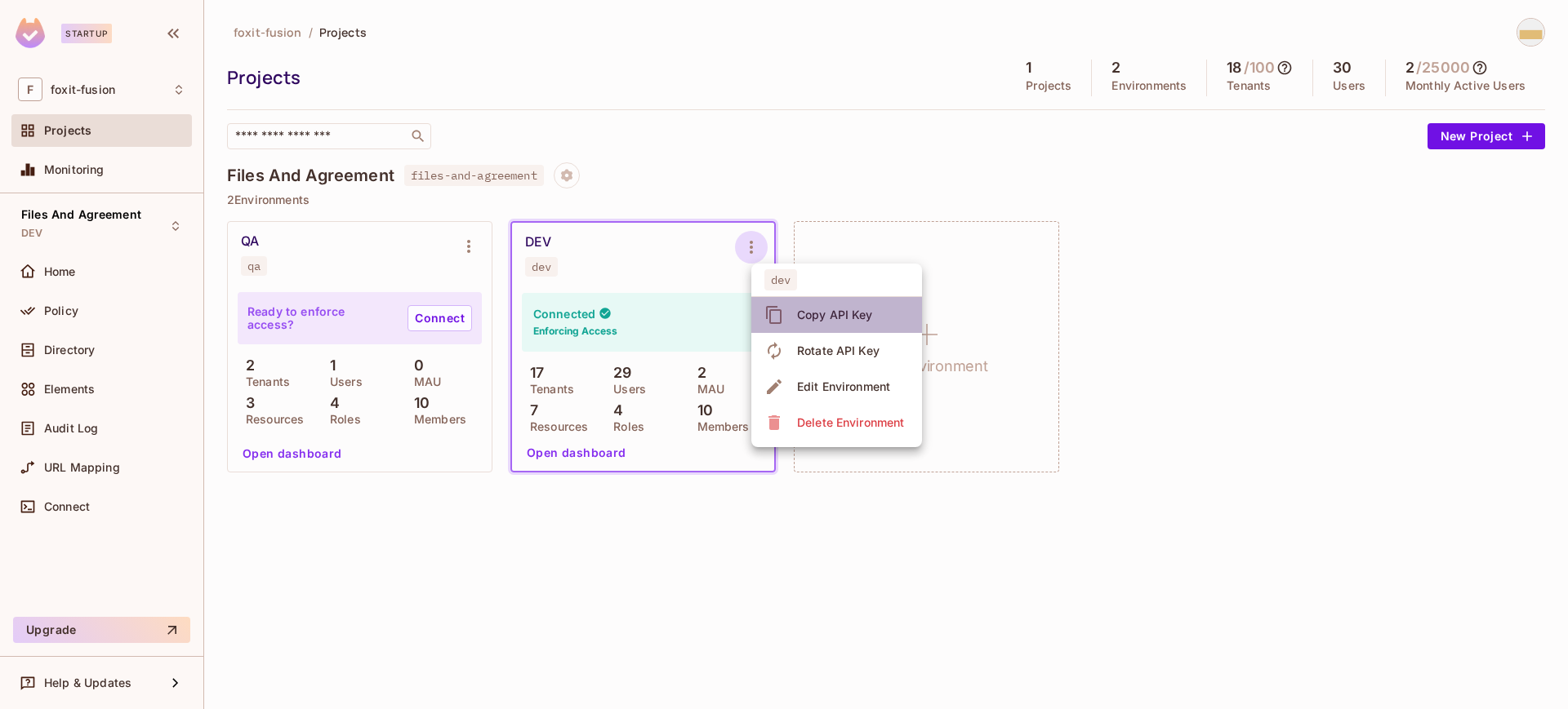
click at [806, 315] on div "Copy API Key" at bounding box center [835, 315] width 76 height 17
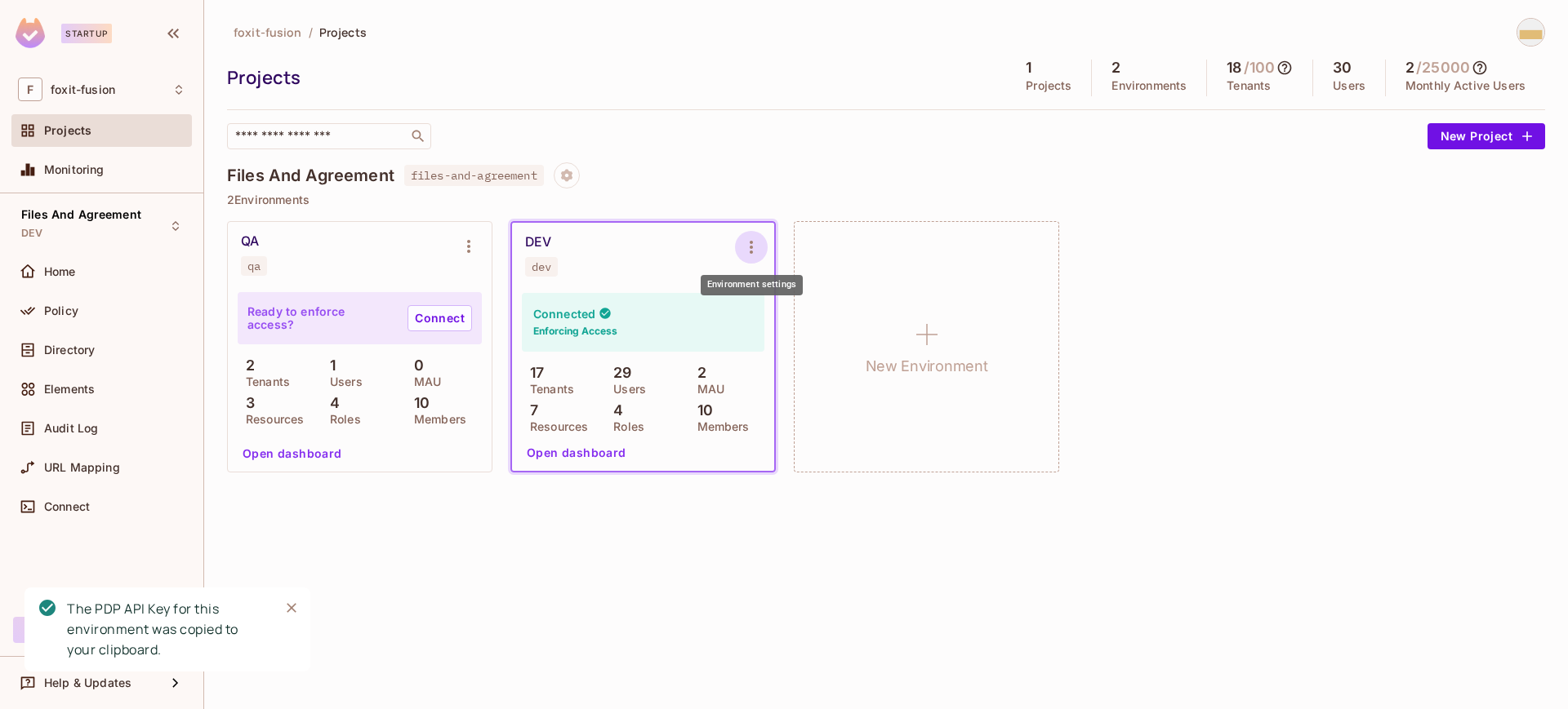
click at [747, 259] on button "Environment settings" at bounding box center [751, 247] width 33 height 33
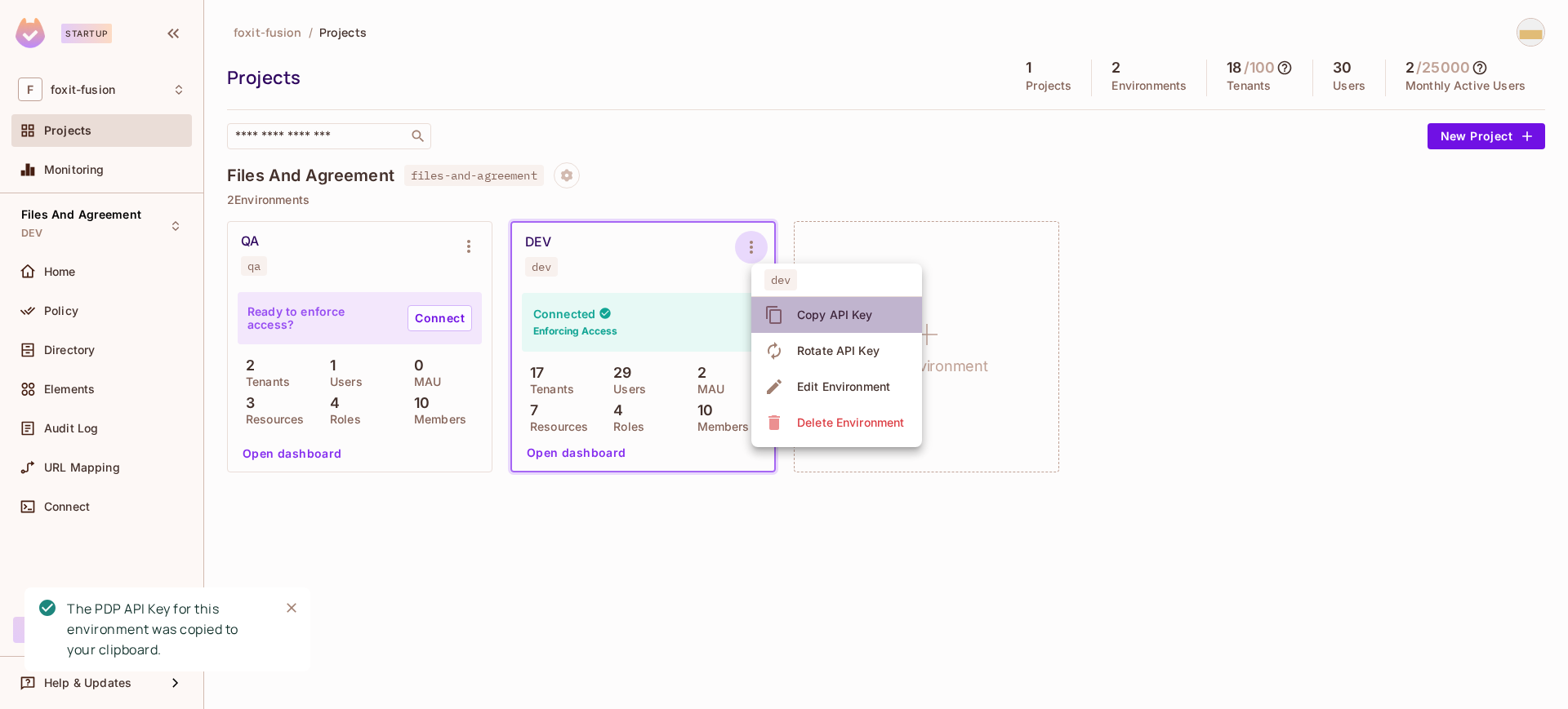
click at [810, 312] on div "Copy API Key" at bounding box center [835, 315] width 76 height 17
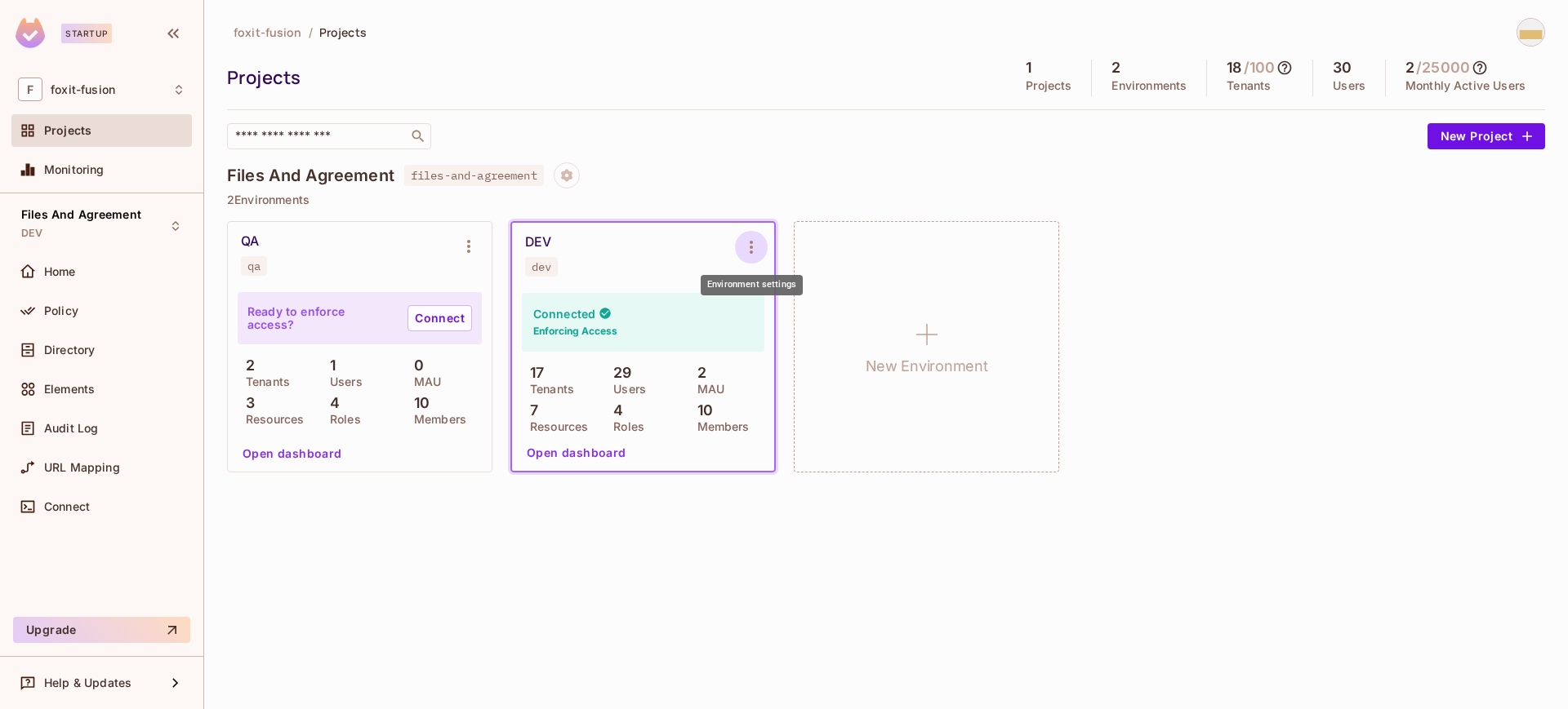
click at [753, 252] on icon "Environment settings" at bounding box center [751, 247] width 19 height 19
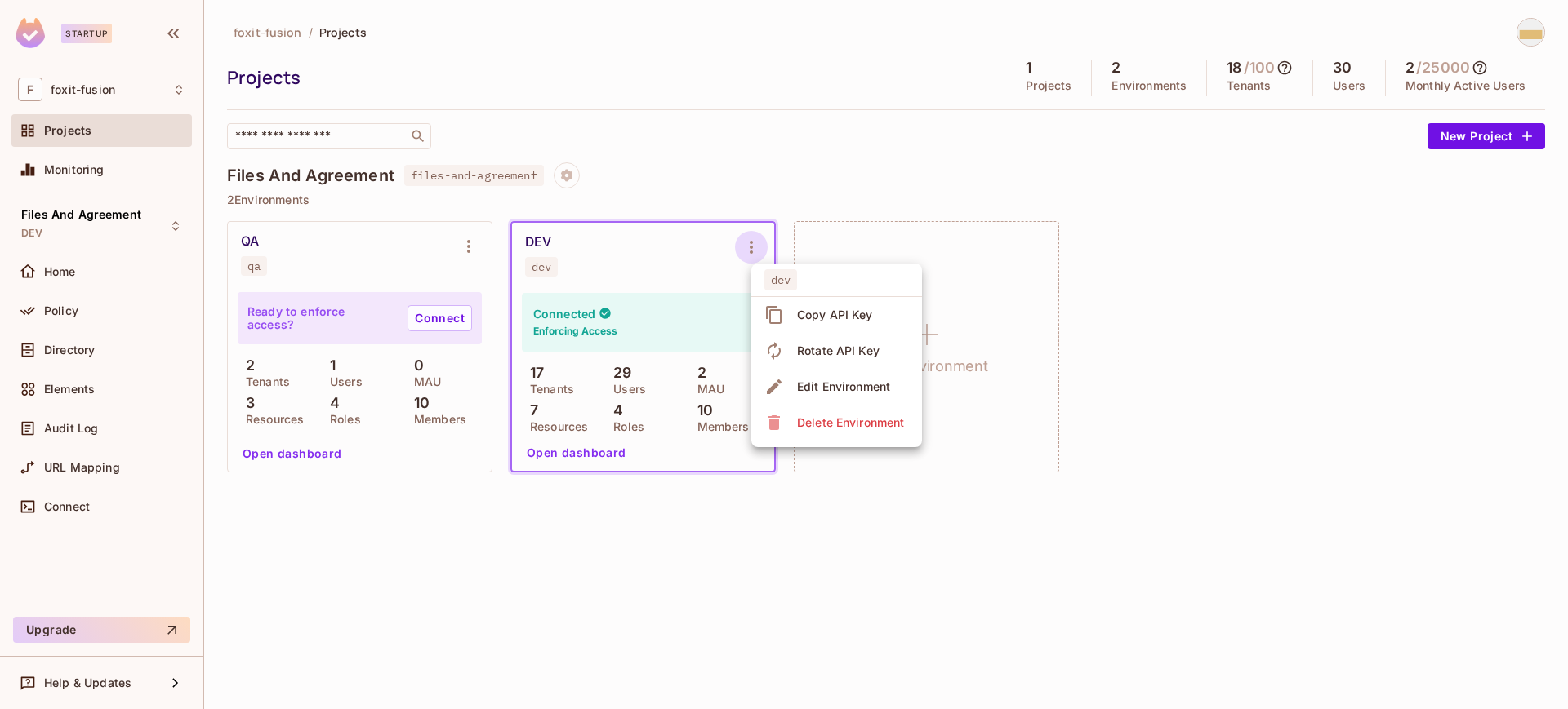
click at [620, 269] on div at bounding box center [784, 354] width 1568 height 709
click at [538, 240] on div "DEV" at bounding box center [538, 242] width 26 height 17
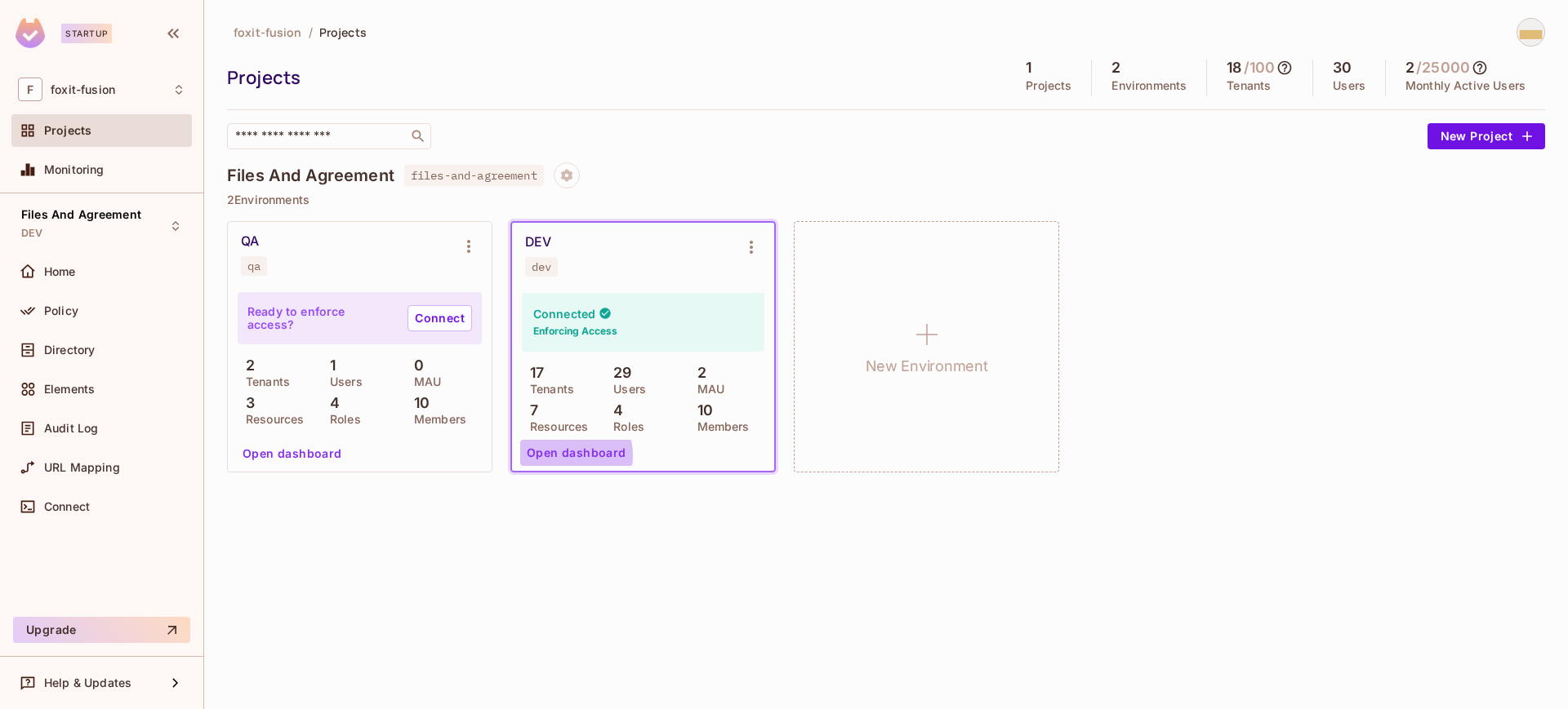
click at [562, 456] on button "Open dashboard" at bounding box center [577, 453] width 113 height 26
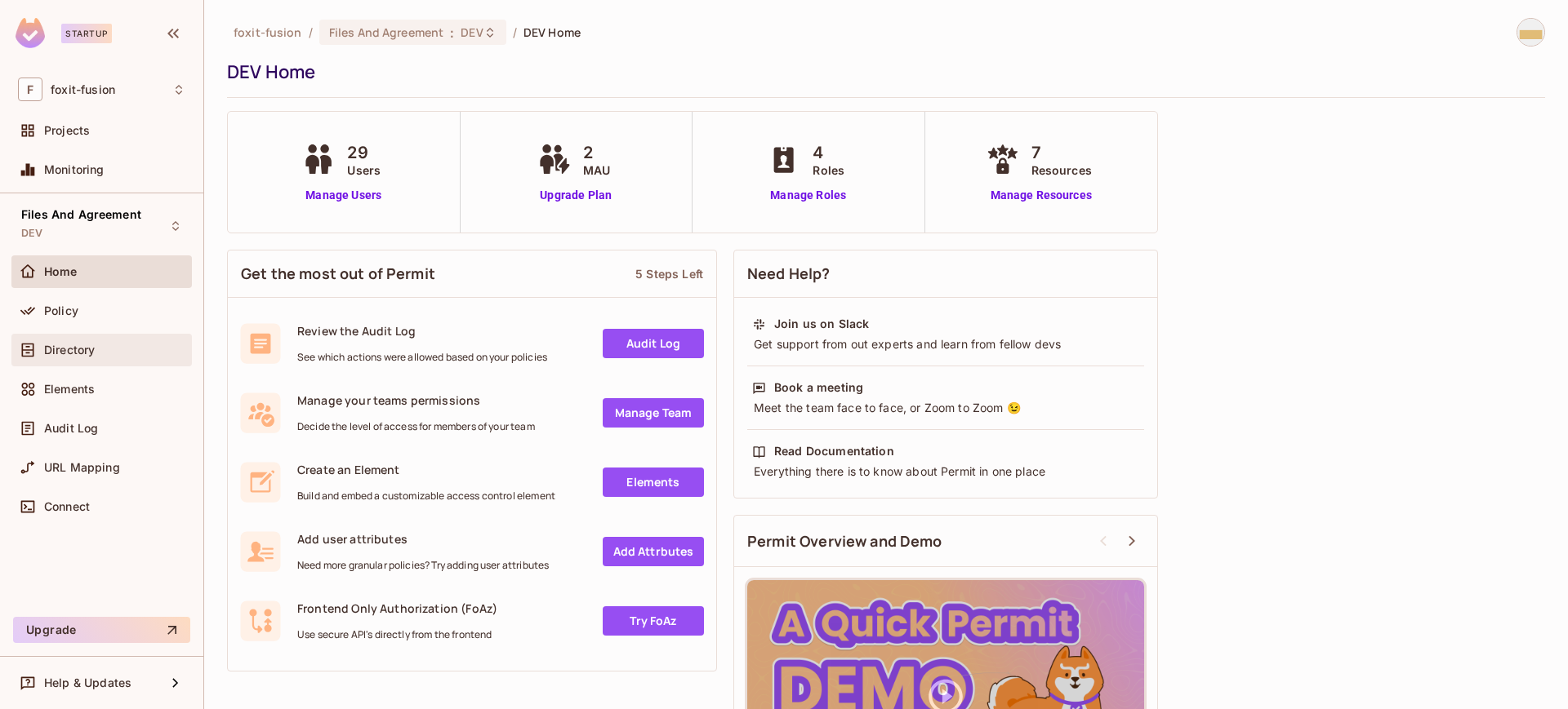
click at [76, 350] on span "Directory" at bounding box center [69, 350] width 51 height 13
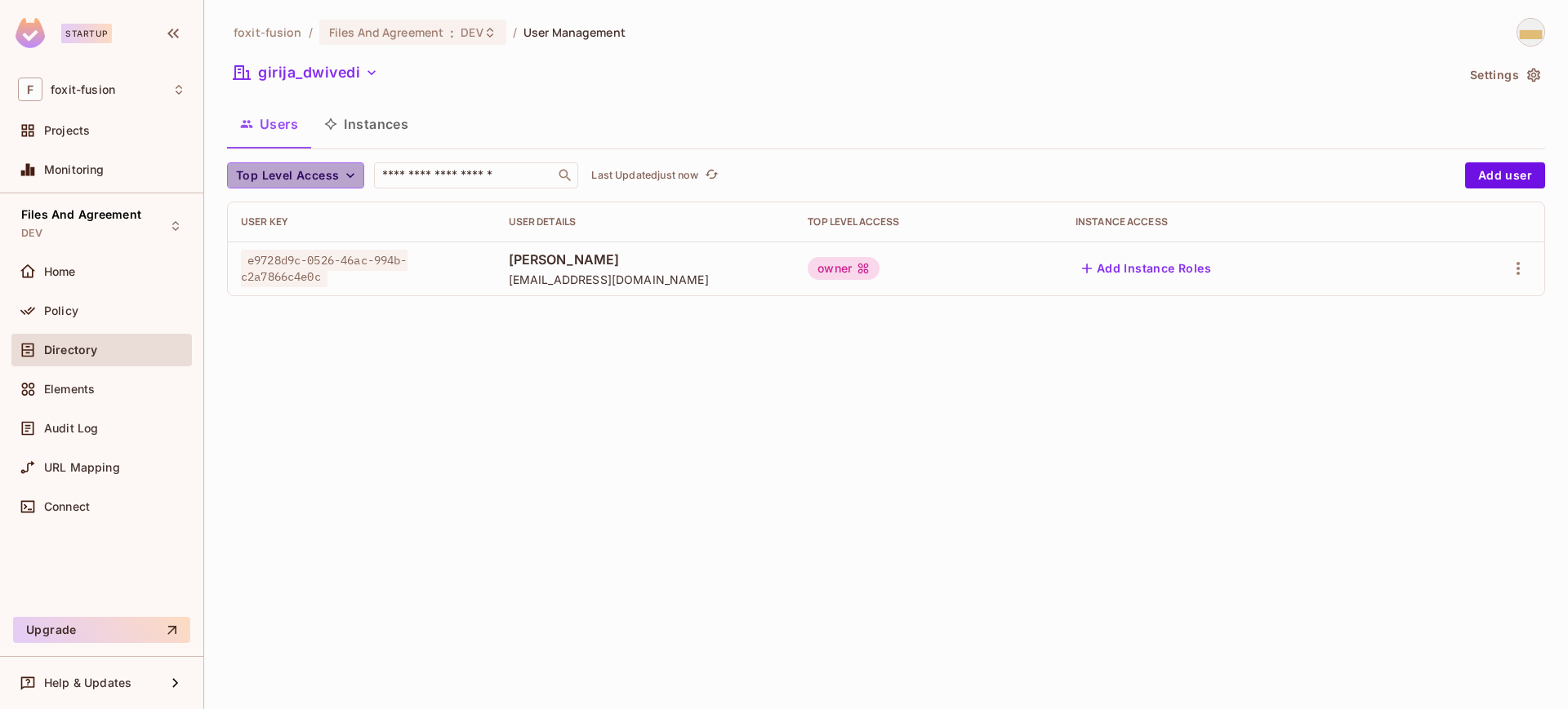
click at [346, 173] on icon "button" at bounding box center [350, 176] width 8 height 5
click at [346, 173] on div at bounding box center [784, 354] width 1568 height 709
click at [362, 70] on button "girija_dwivedi" at bounding box center [305, 73] width 157 height 26
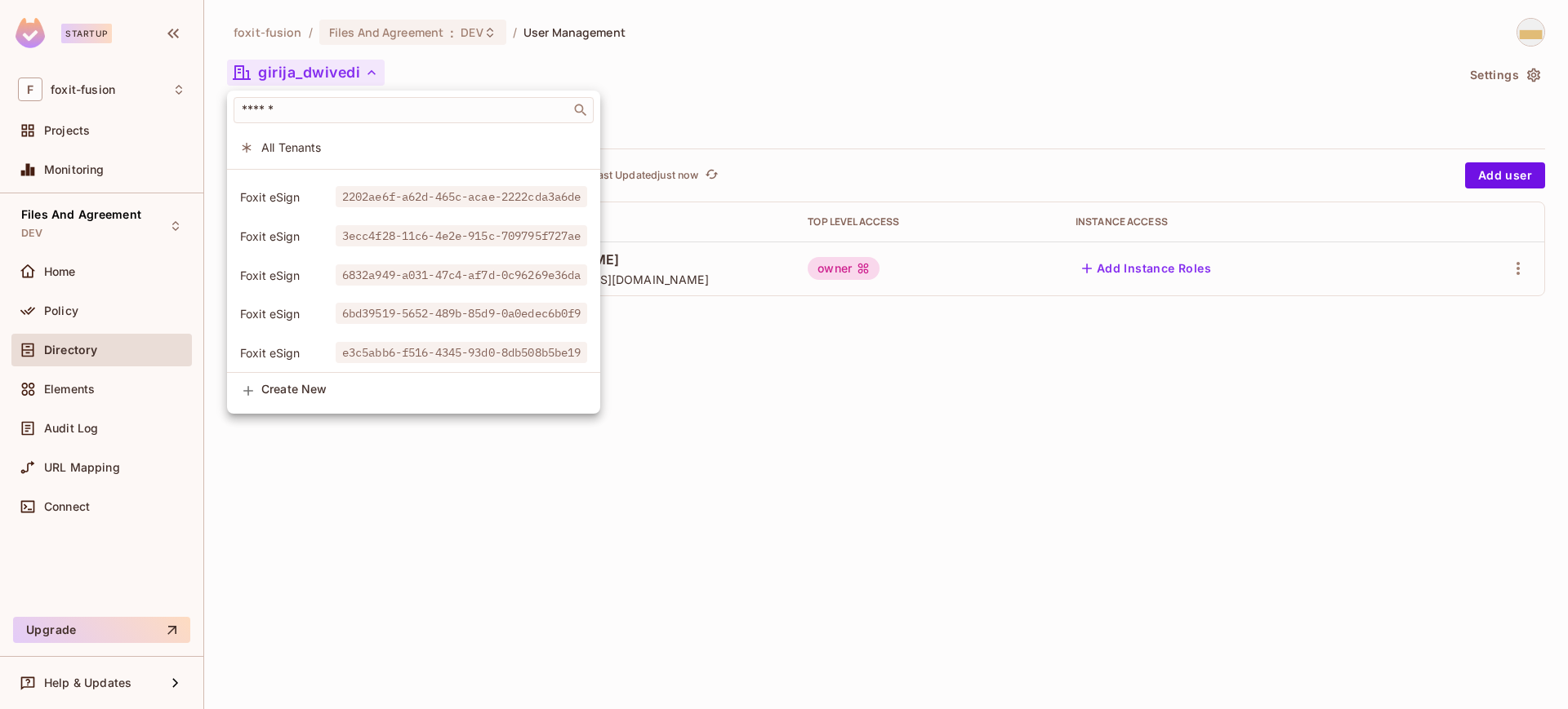
scroll to position [4, 0]
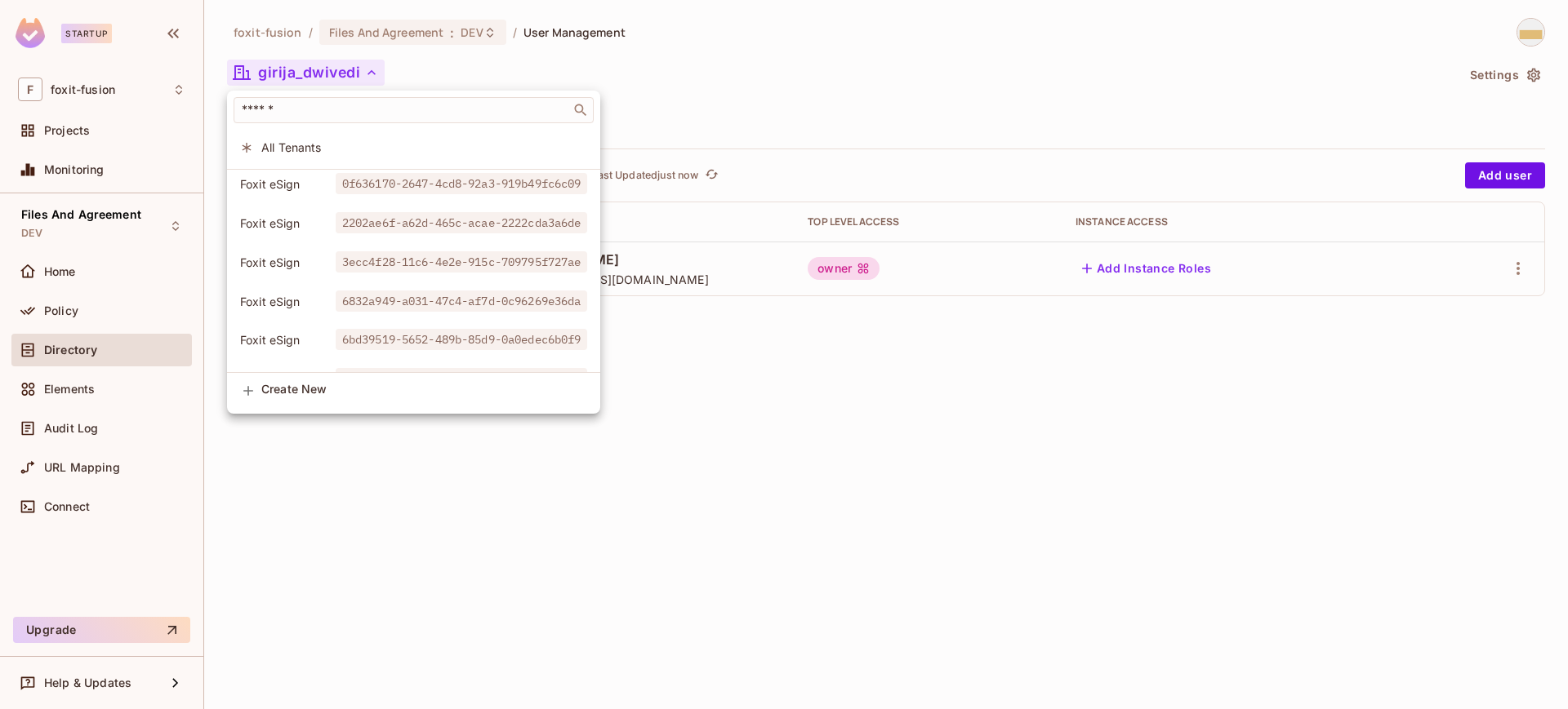
click at [869, 117] on div at bounding box center [784, 354] width 1568 height 709
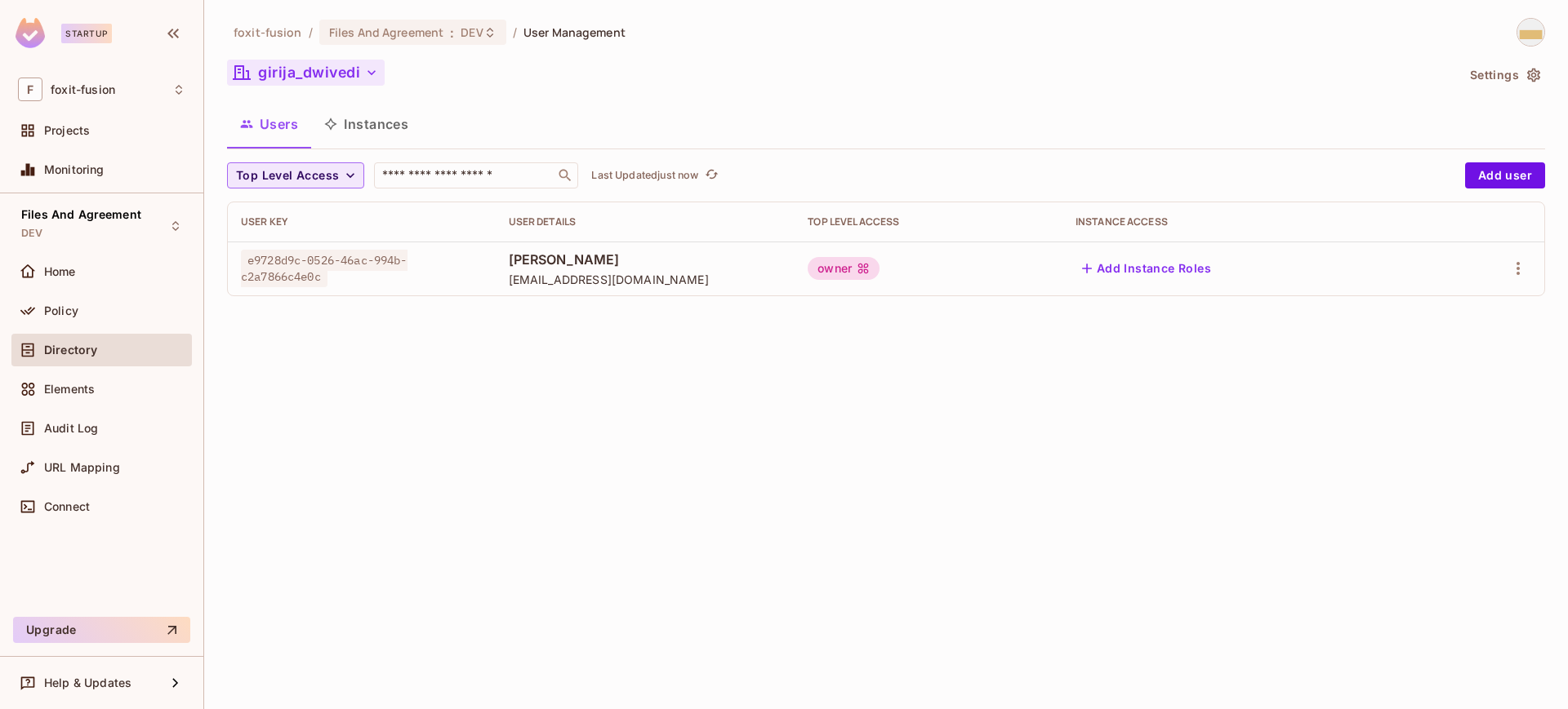
click at [374, 71] on icon "button" at bounding box center [371, 73] width 8 height 5
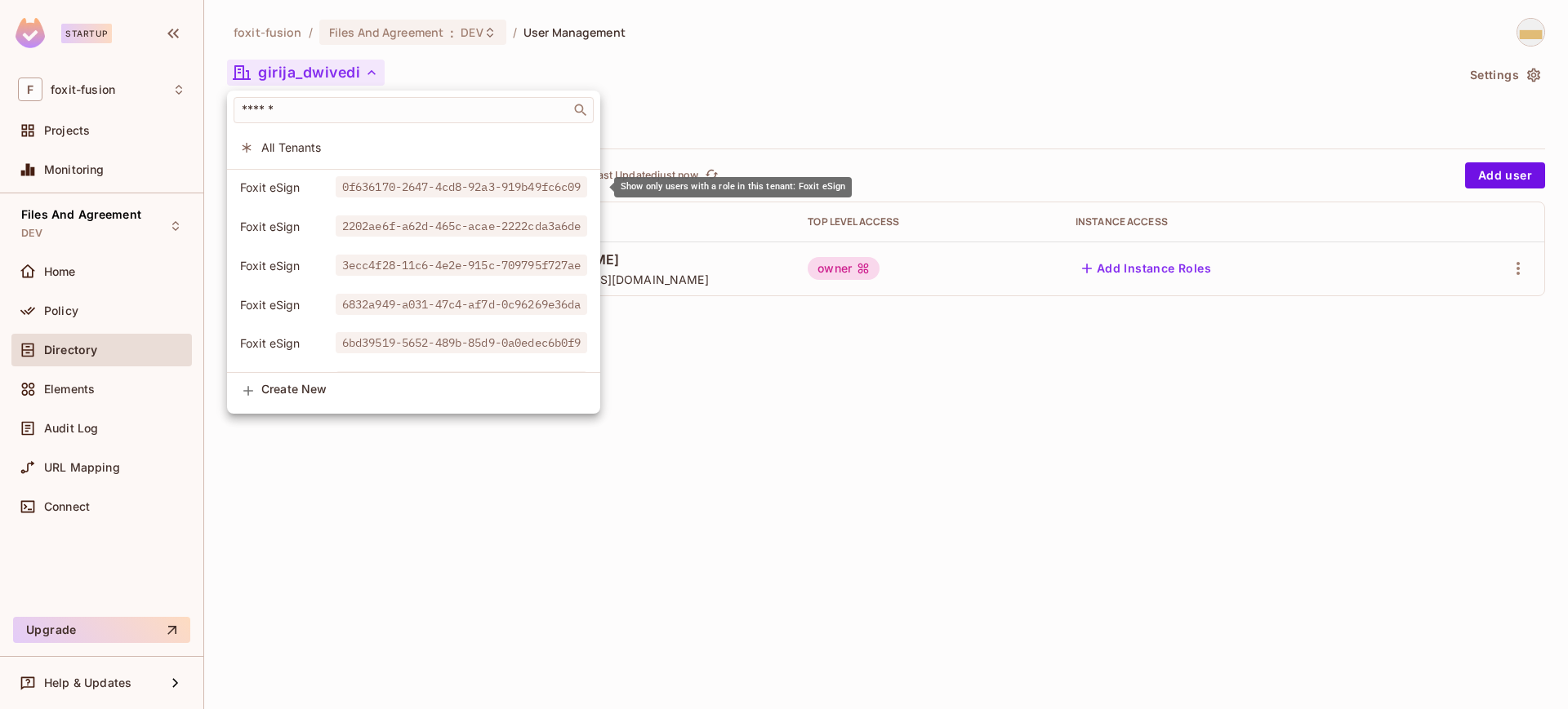
click at [340, 190] on span "0f636170-2647-4cd8-92a3-919b49fc6c09" at bounding box center [461, 187] width 252 height 21
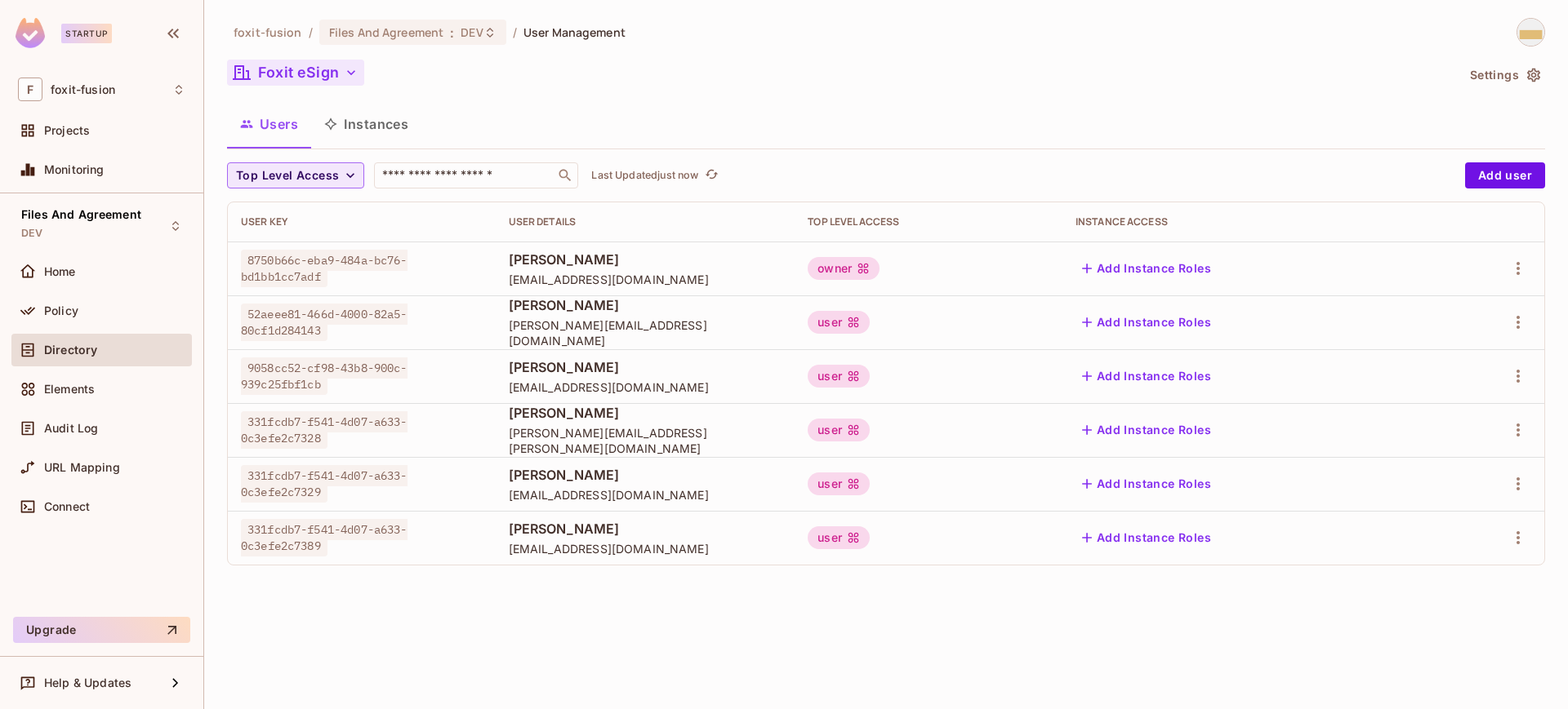
click at [352, 78] on icon "button" at bounding box center [351, 72] width 17 height 17
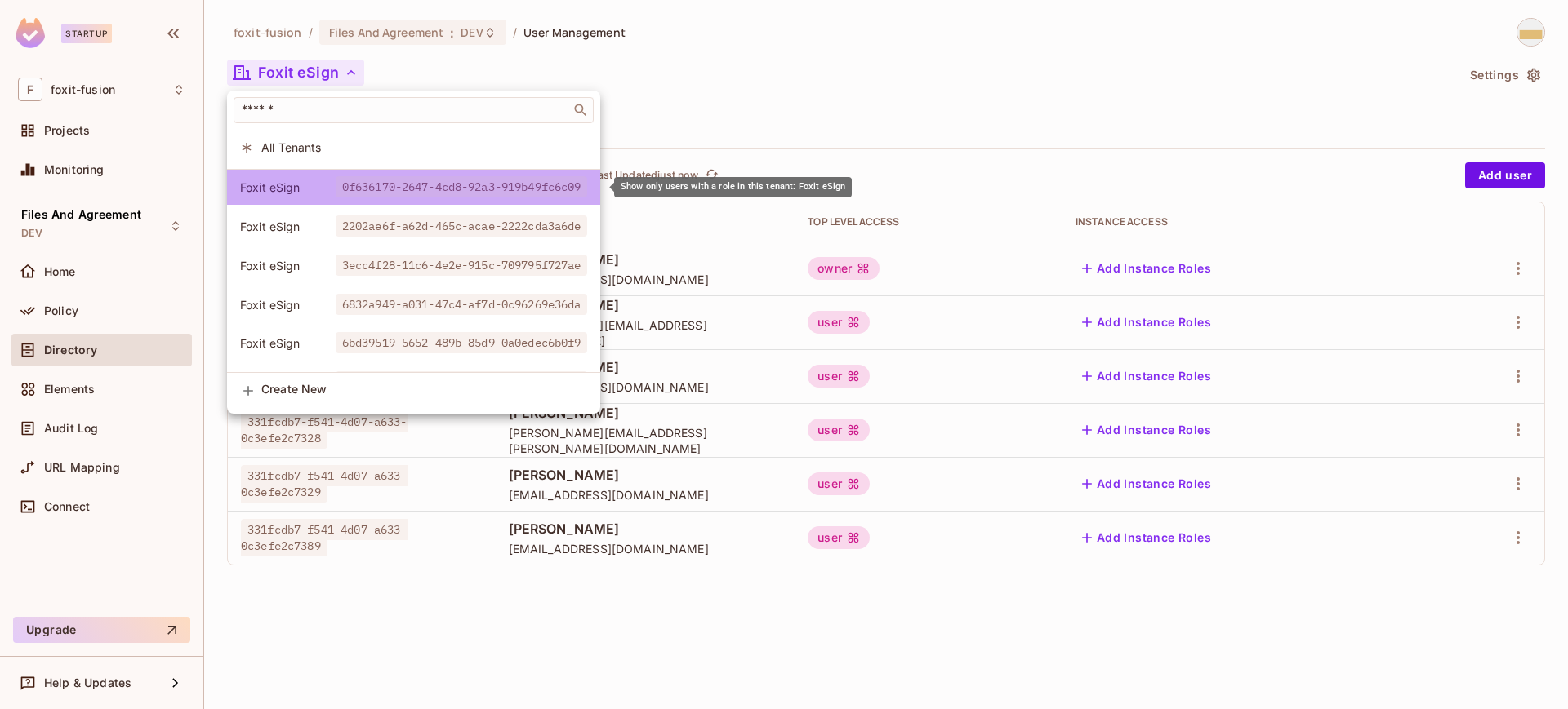
drag, startPoint x: 585, startPoint y: 181, endPoint x: 372, endPoint y: 188, distance: 213.1
click at [372, 188] on span "0f636170-2647-4cd8-92a3-919b49fc6c09" at bounding box center [461, 187] width 252 height 21
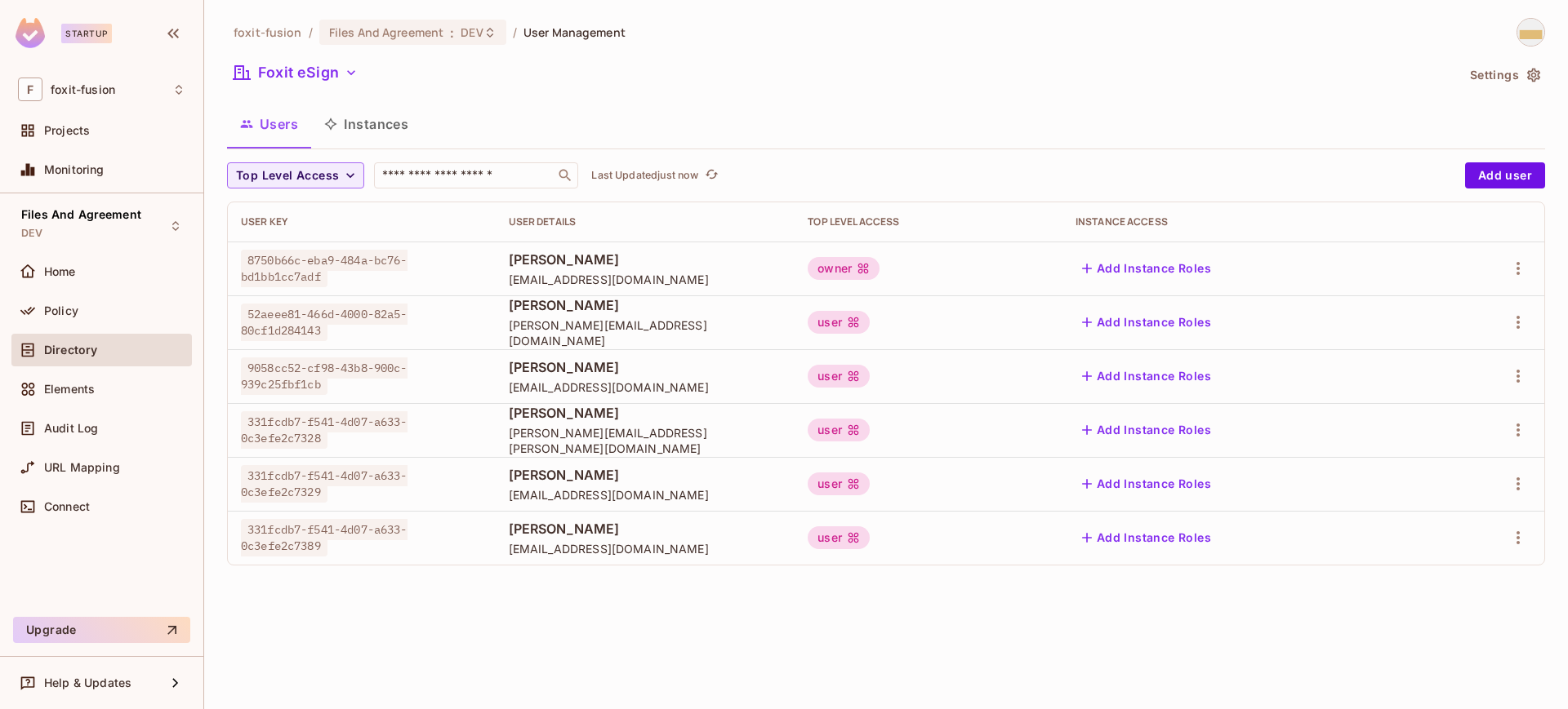
click at [368, 113] on button "Instances" at bounding box center [366, 124] width 110 height 40
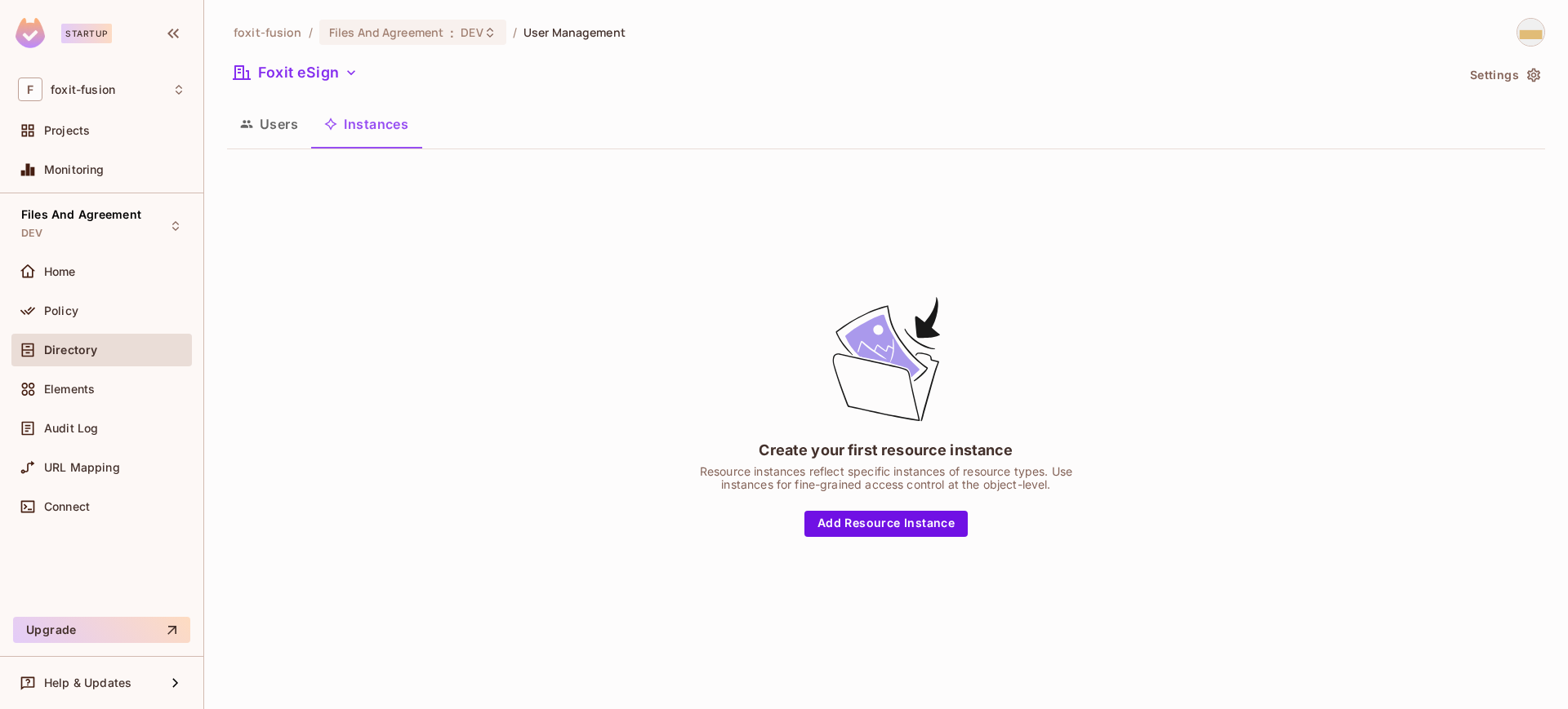
click at [279, 119] on button "Users" at bounding box center [269, 124] width 84 height 40
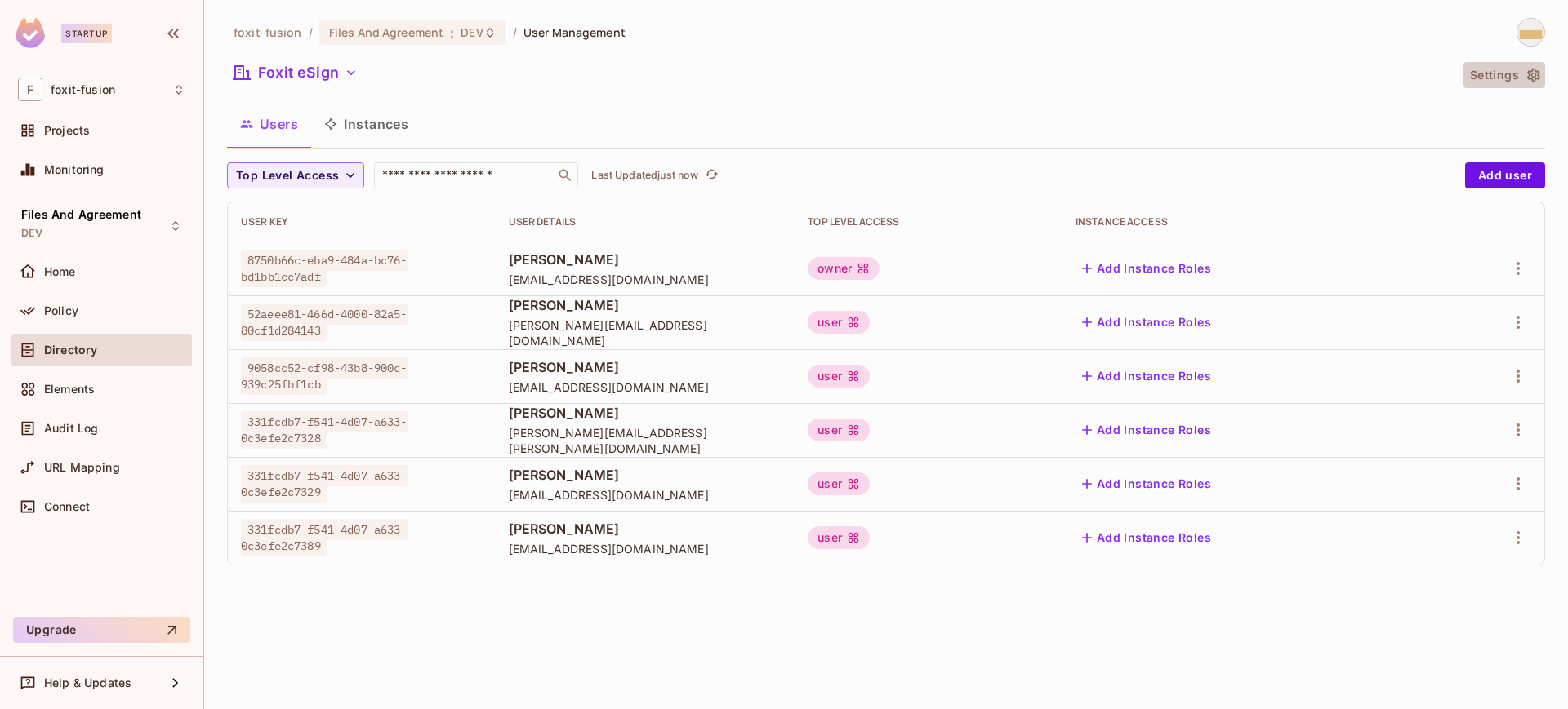
click at [1537, 79] on icon "button" at bounding box center [1534, 75] width 17 height 17
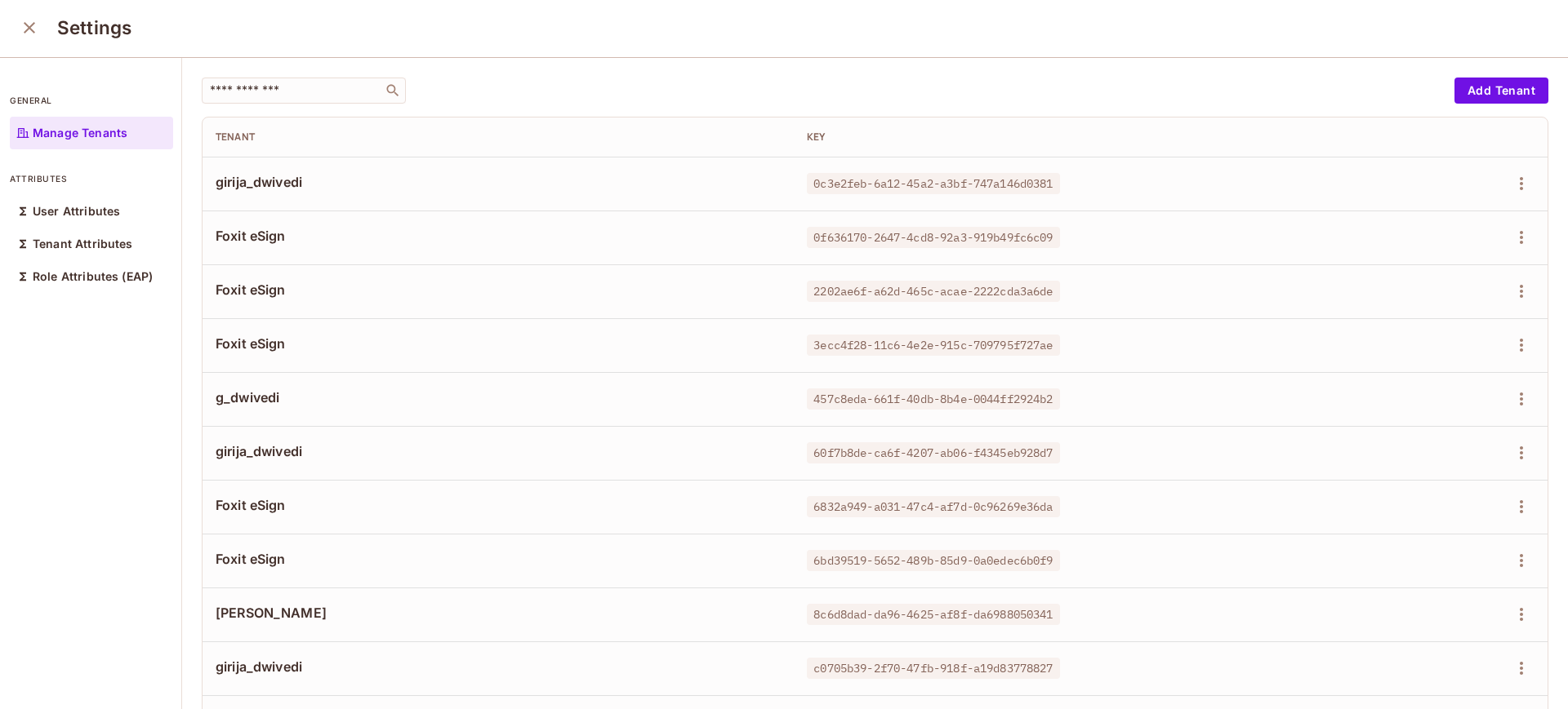
click at [242, 148] on th "Tenant" at bounding box center [497, 137] width 592 height 40
click at [1488, 156] on td at bounding box center [1434, 183] width 225 height 54
click at [1010, 76] on div "​ Add Tenant Tenant Key girija_dwivedi 0c3e2feb-6a12-45a2-a3bf-747a146d0381 Fox…" at bounding box center [875, 385] width 1386 height 651
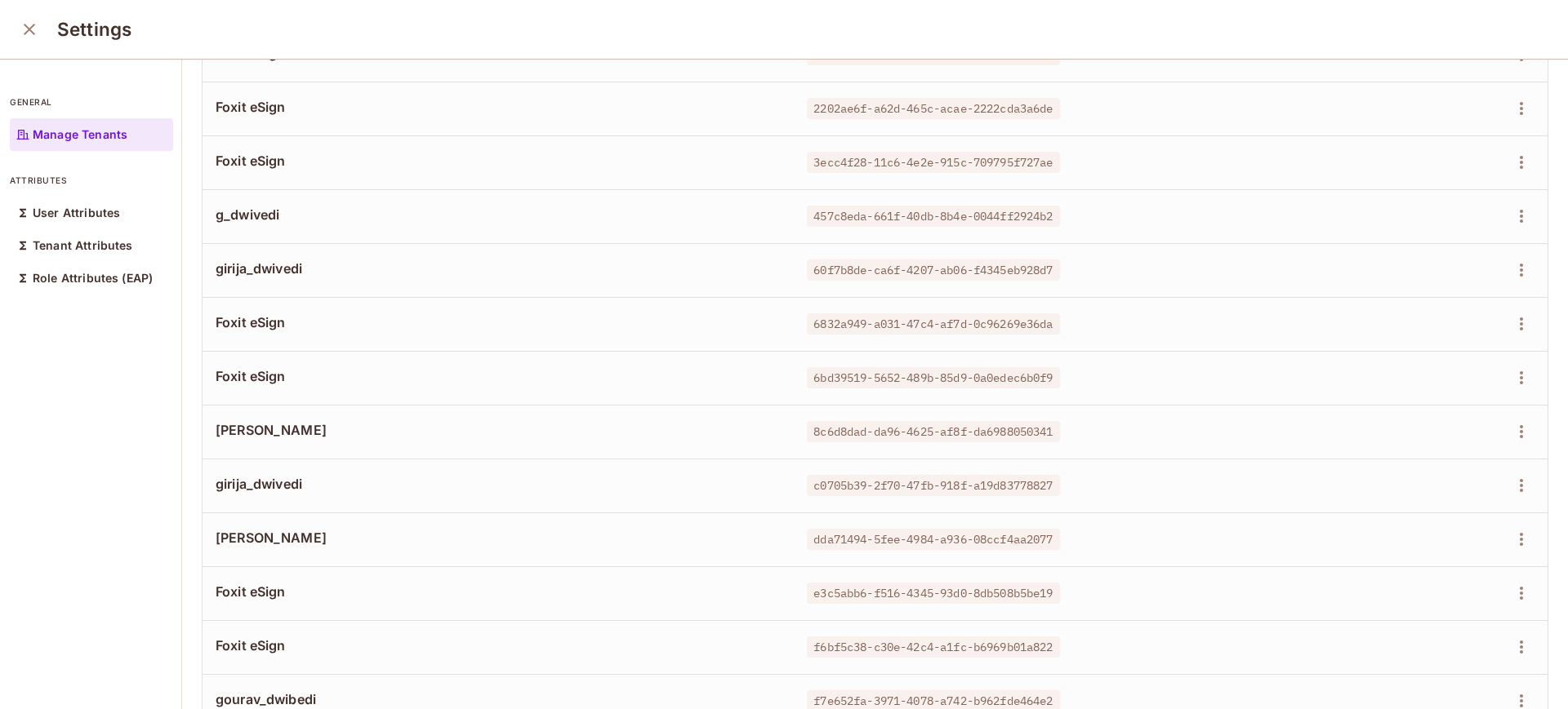
scroll to position [187, 0]
click at [259, 105] on span "Foxit eSign" at bounding box center [497, 105] width 565 height 18
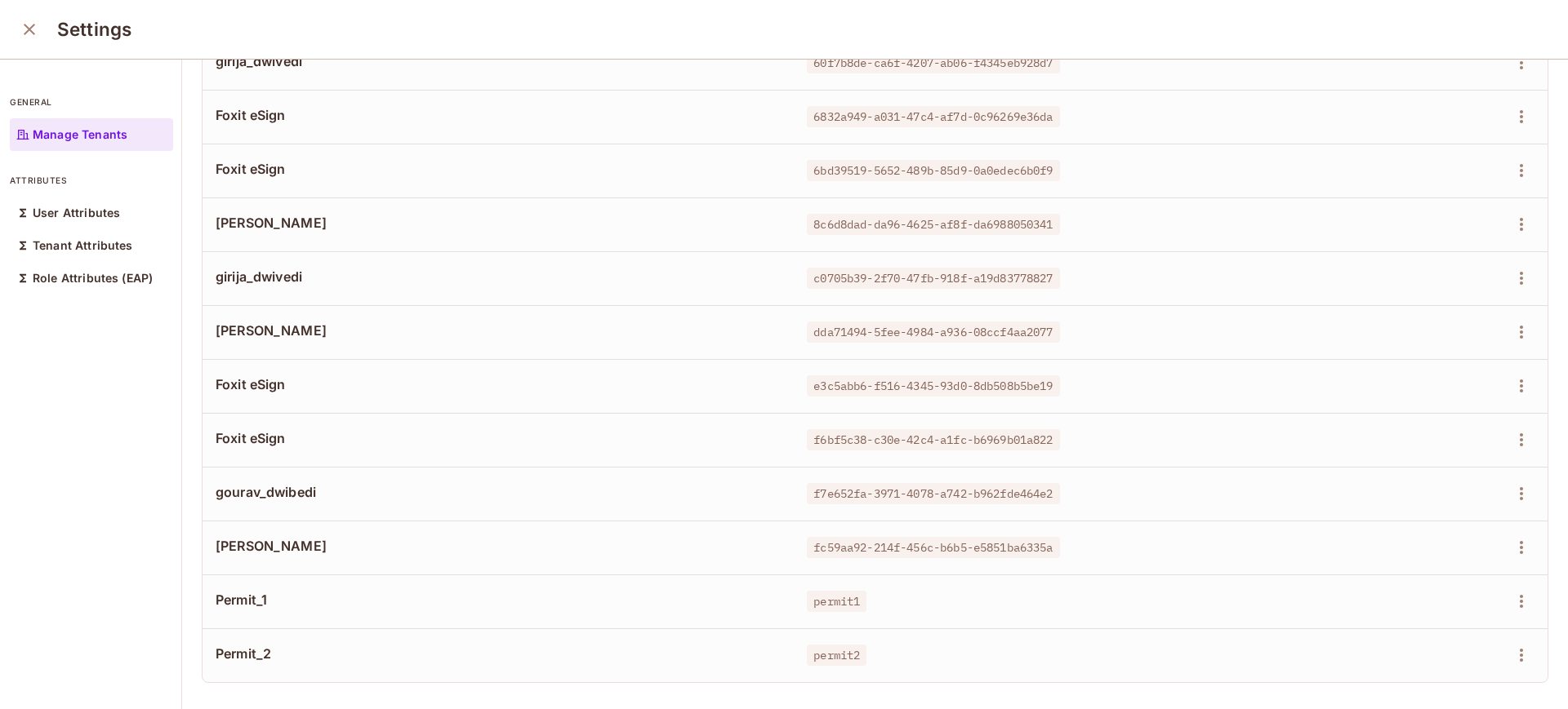
scroll to position [412, 0]
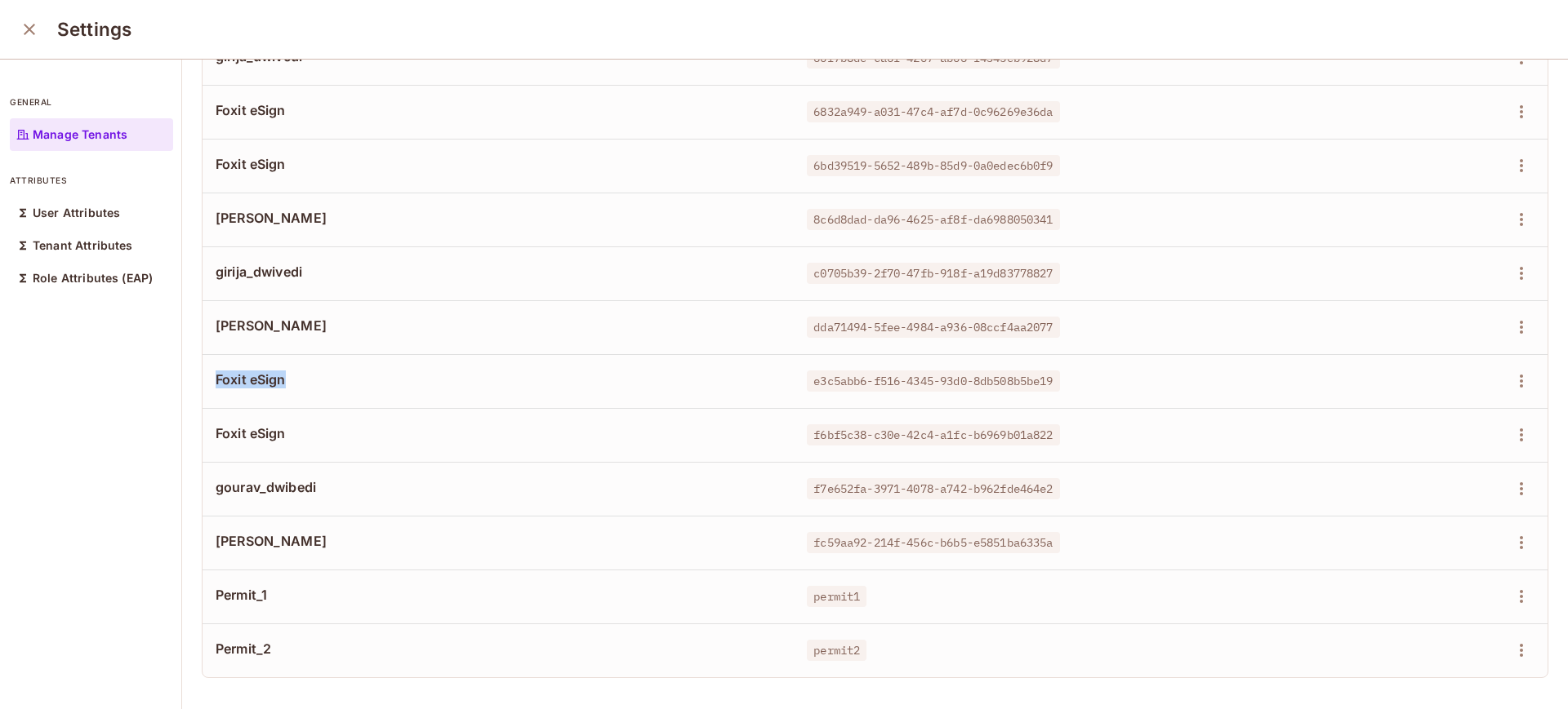
drag, startPoint x: 291, startPoint y: 366, endPoint x: 217, endPoint y: 366, distance: 74.0
click at [217, 371] on span "Foxit eSign" at bounding box center [497, 380] width 565 height 18
copy span "Foxit eSign"
click at [235, 371] on span "Foxit eSign" at bounding box center [497, 380] width 565 height 18
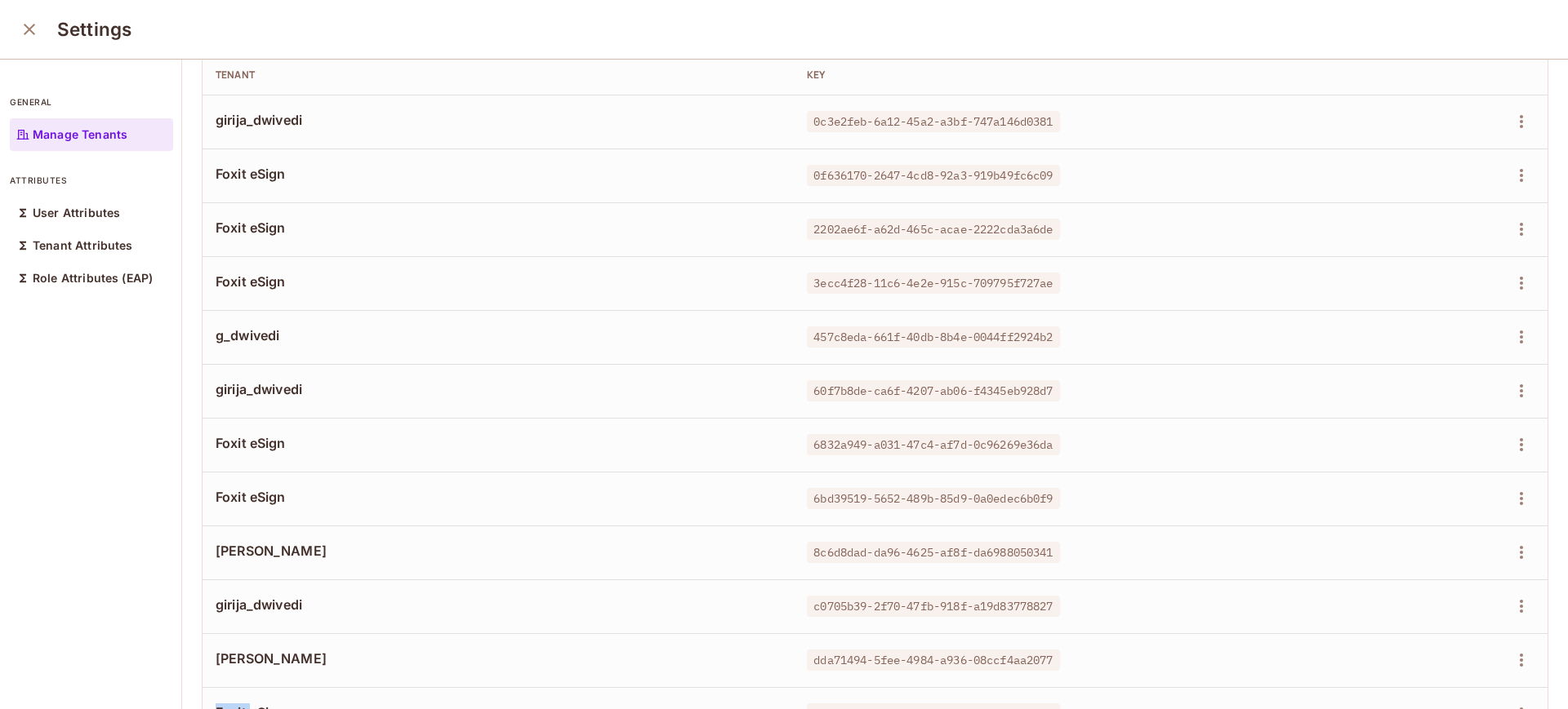
scroll to position [0, 0]
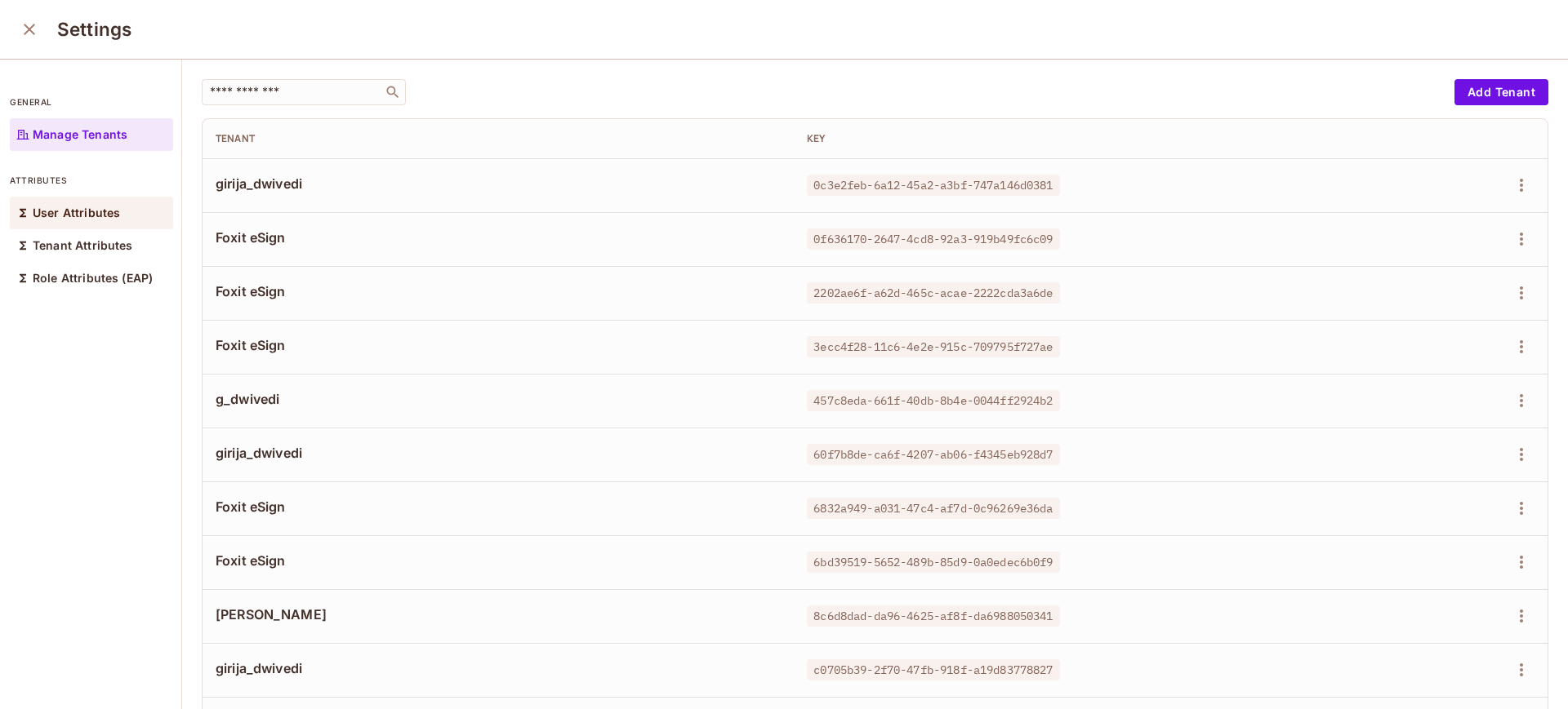
click at [68, 207] on p "User Attributes" at bounding box center [76, 213] width 87 height 13
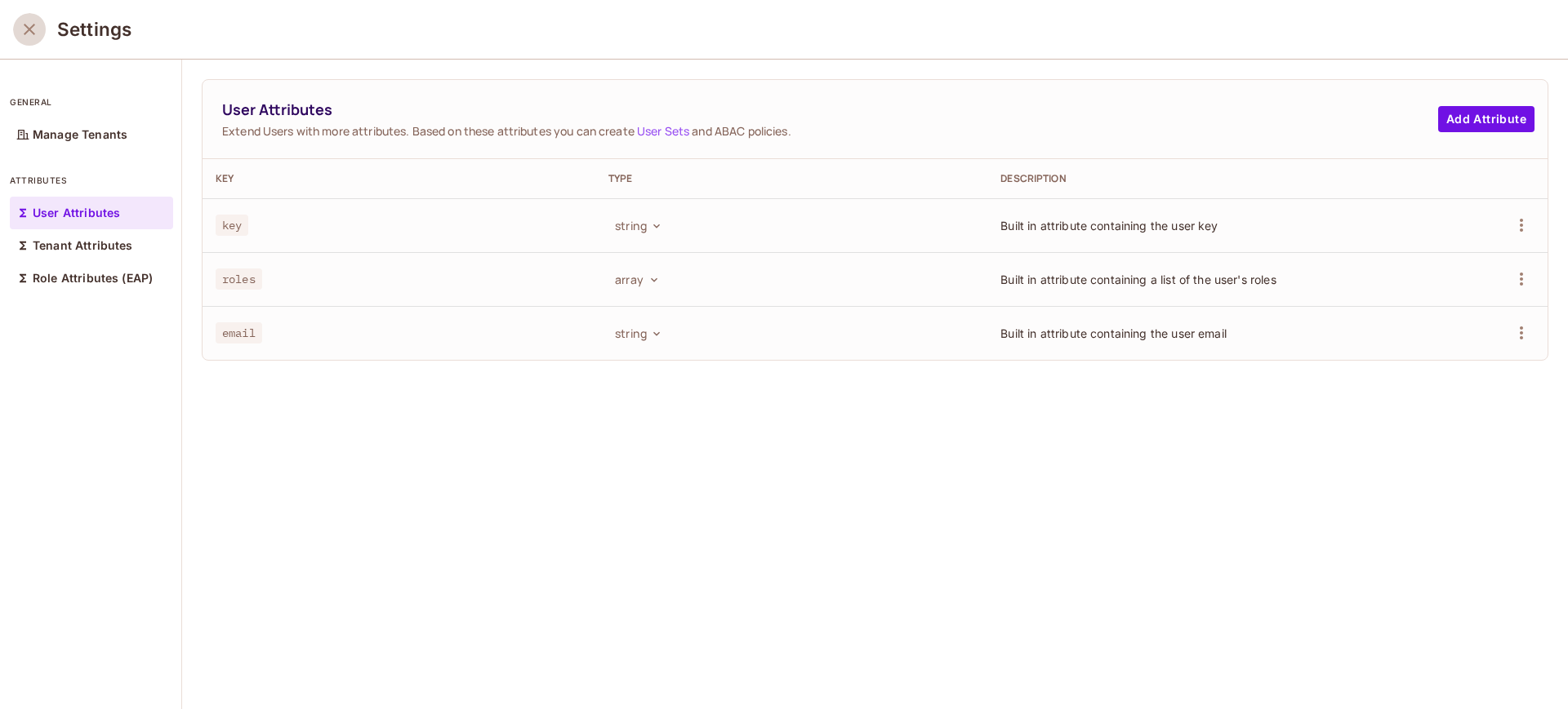
click at [26, 19] on icon "close" at bounding box center [29, 29] width 19 height 19
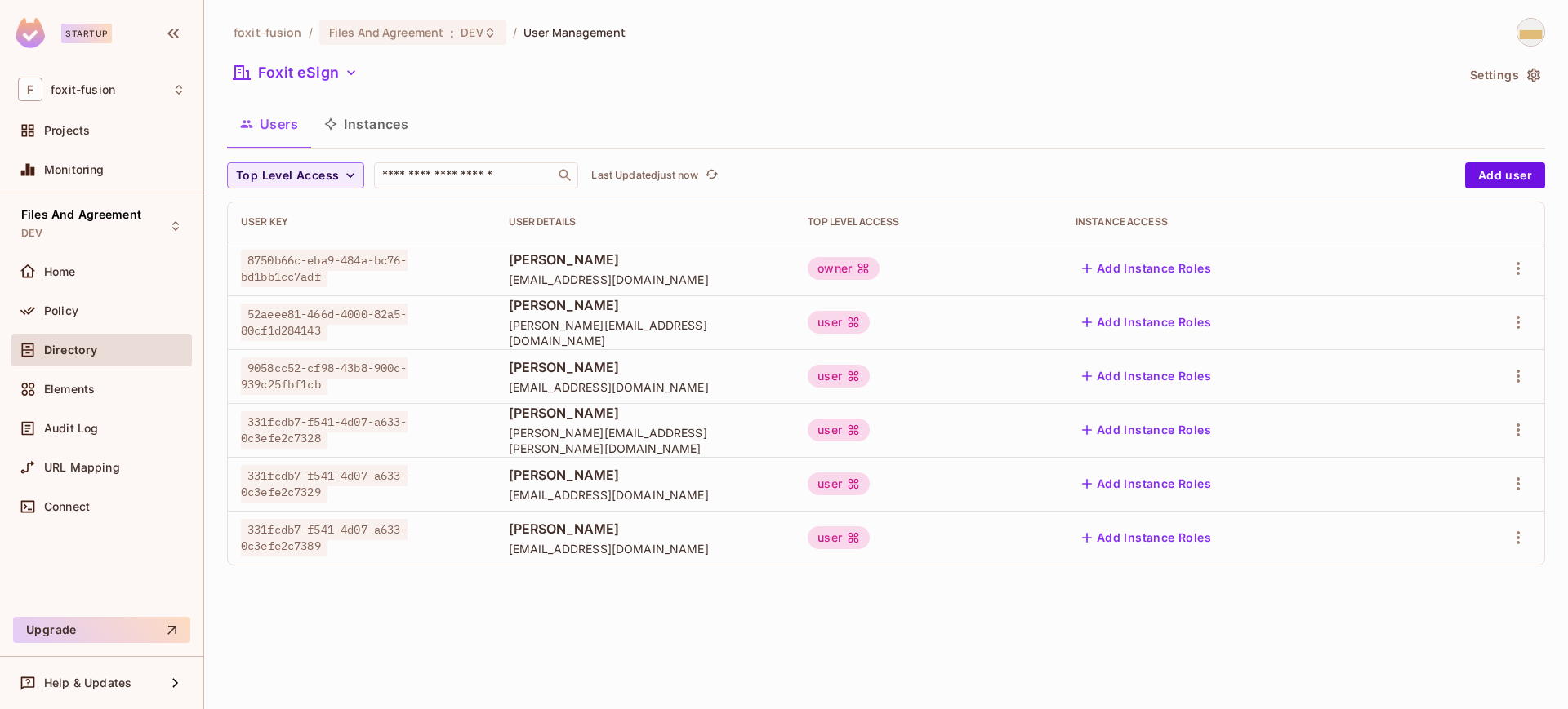
click at [518, 259] on span "deepshikha yadav" at bounding box center [645, 259] width 273 height 18
click at [514, 283] on span "deepshikha_yadav@foxitsoftware.com" at bounding box center [645, 279] width 273 height 16
click at [1515, 277] on icon "button" at bounding box center [1518, 269] width 19 height 19
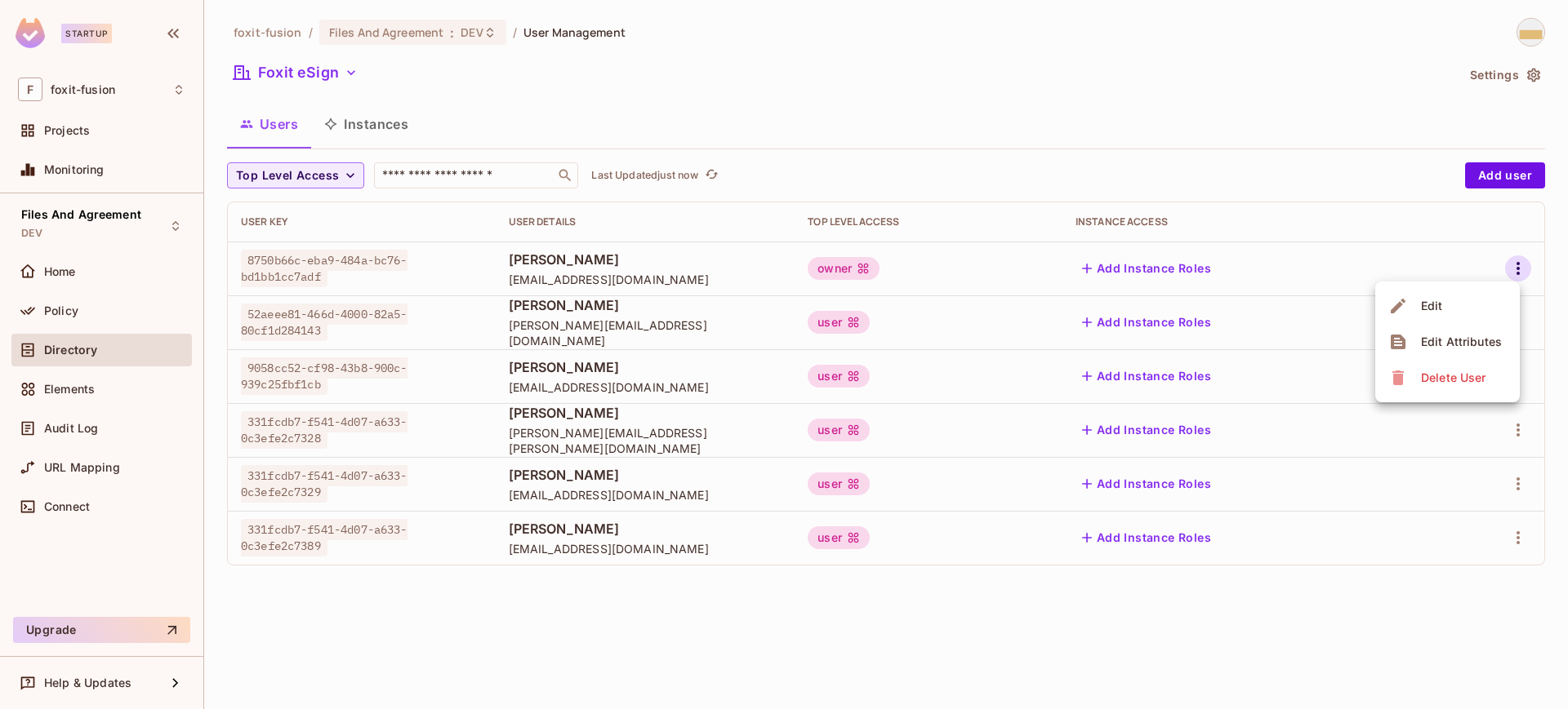
click at [1388, 255] on div at bounding box center [784, 354] width 1568 height 709
click at [449, 34] on span ":" at bounding box center [452, 33] width 6 height 13
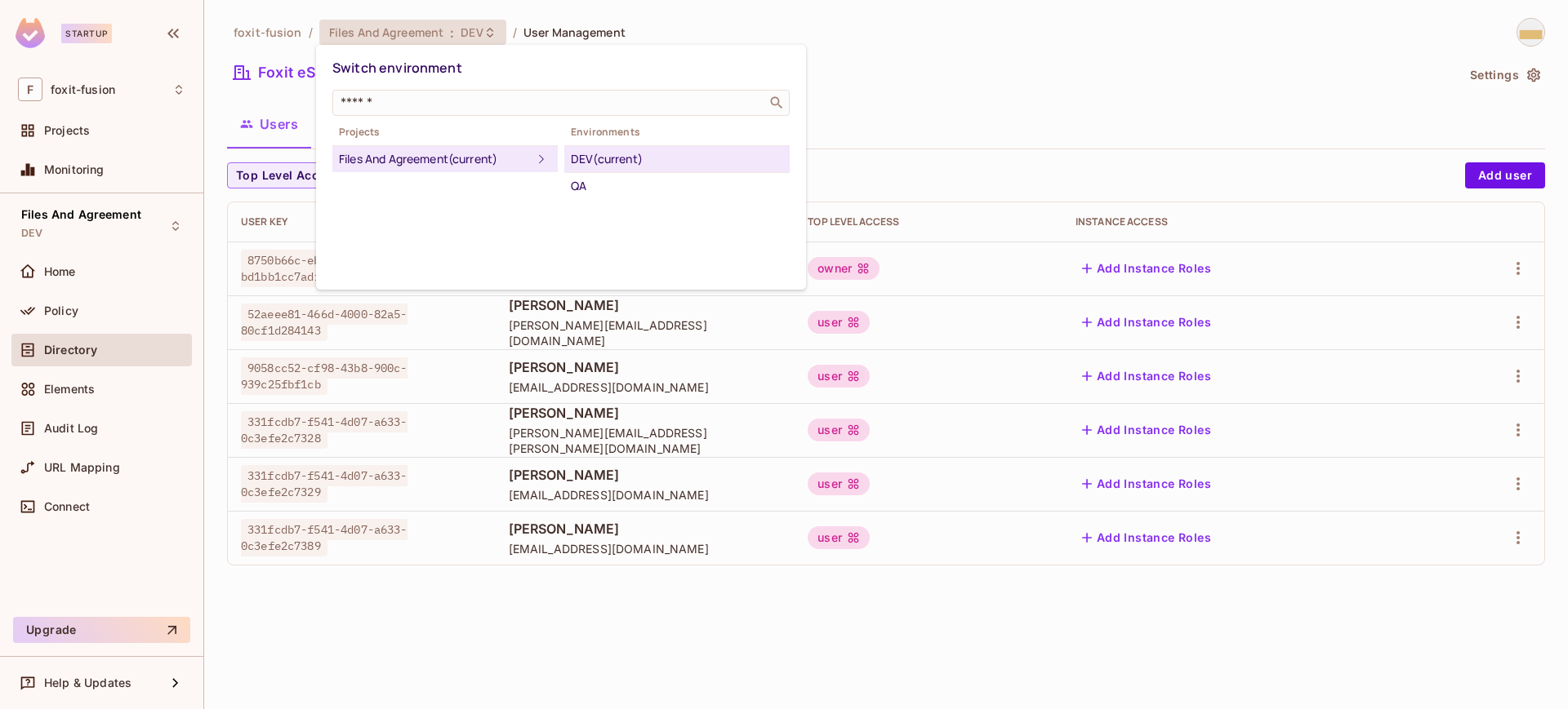
click at [613, 163] on div "DEV (current)" at bounding box center [677, 159] width 213 height 19
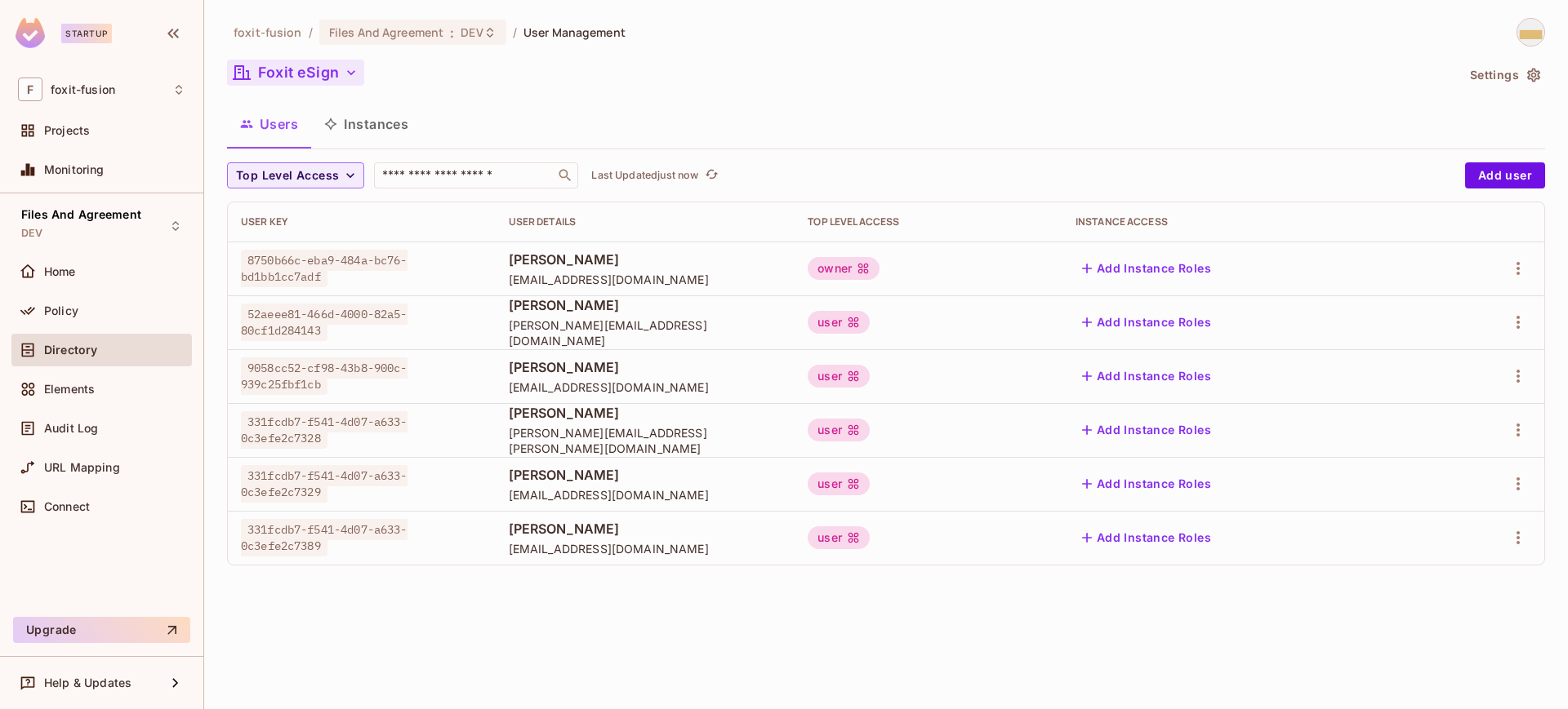
click at [301, 76] on button "Foxit eSign" at bounding box center [295, 73] width 137 height 26
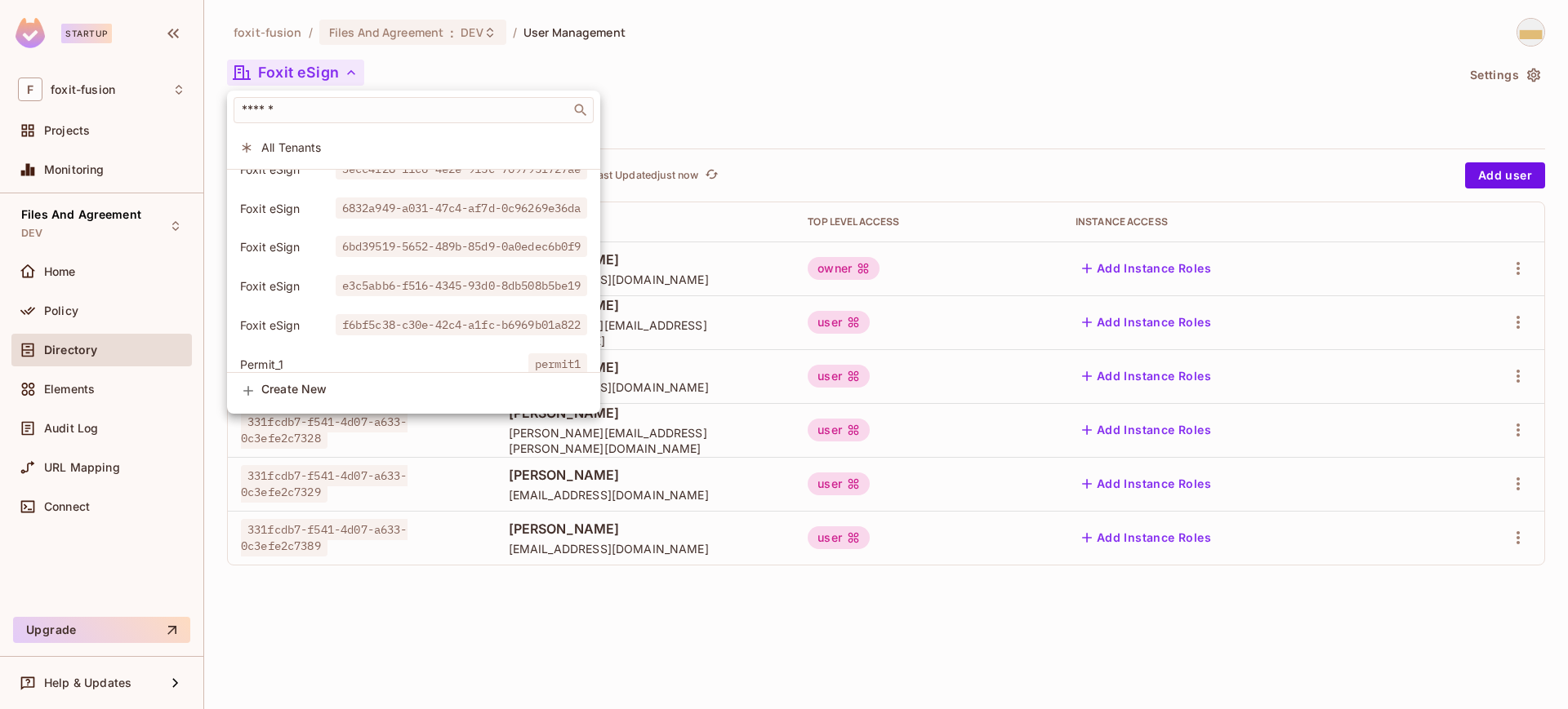
scroll to position [98, 0]
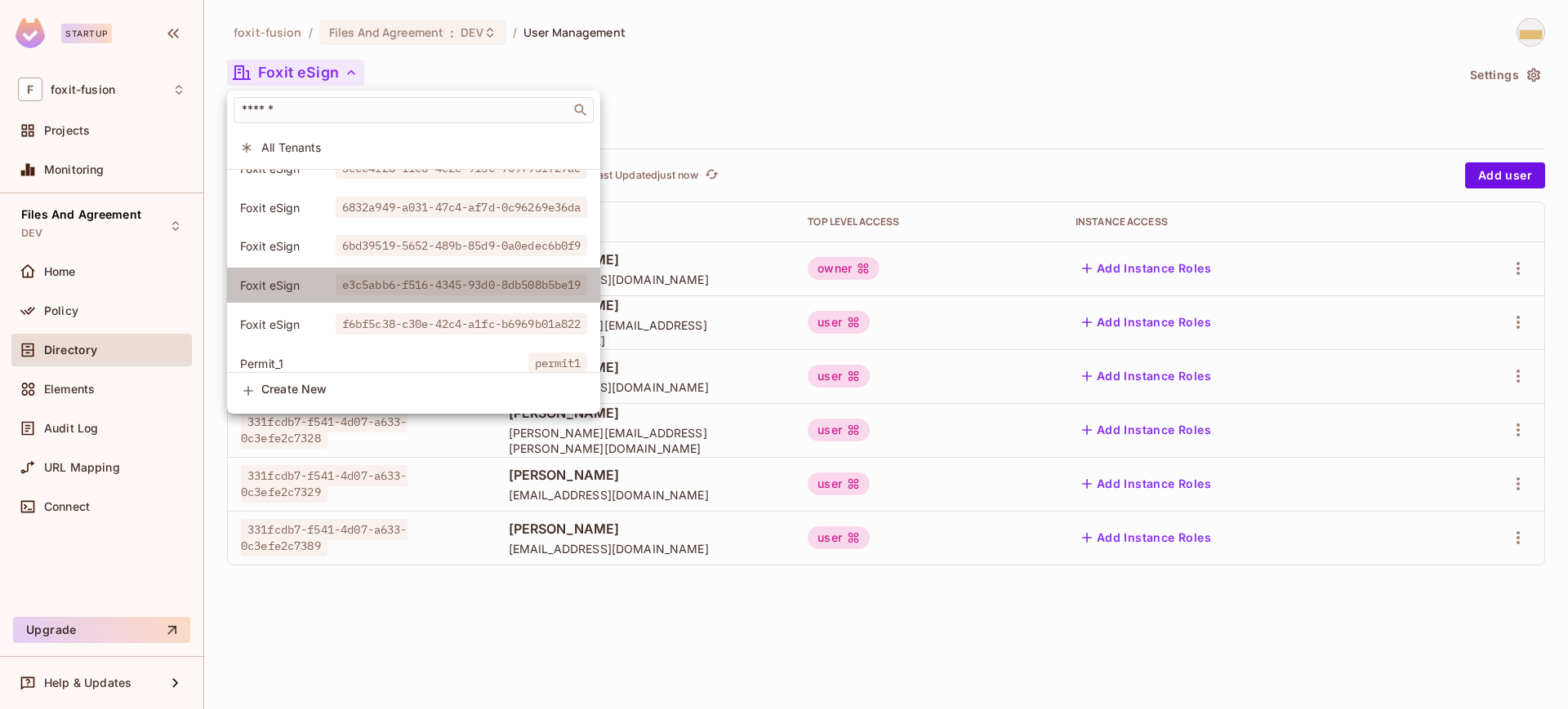
click at [498, 279] on span "e3c5abb6-f516-4345-93d0-8db508b5be19" at bounding box center [461, 285] width 252 height 21
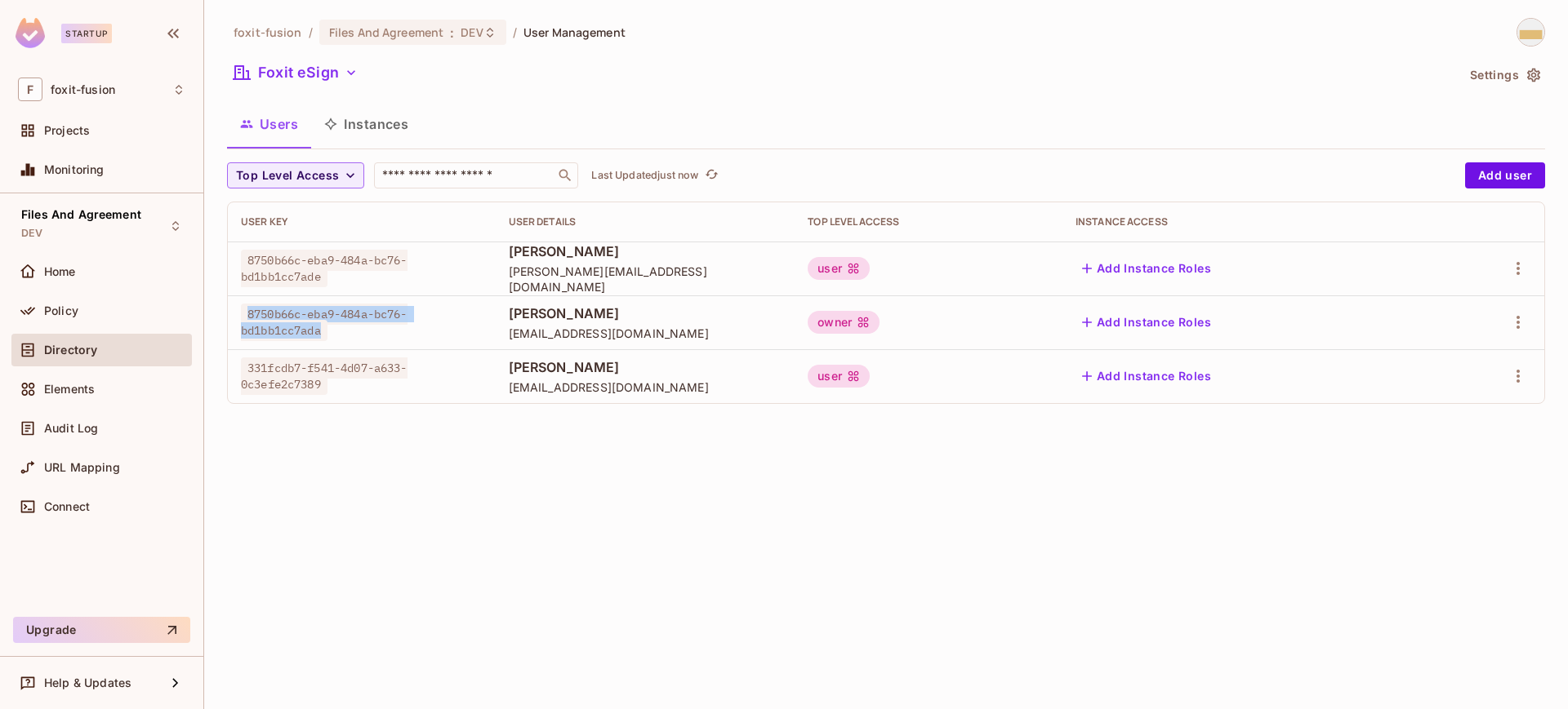
drag, startPoint x: 328, startPoint y: 331, endPoint x: 250, endPoint y: 315, distance: 79.6
click at [250, 315] on span "8750b66c-eba9-484a-bc76-bd1bb1cc7ada" at bounding box center [324, 322] width 167 height 38
copy span "8750b66c-eba9-484a-bc76-bd1bb1cc7ada"
click at [346, 77] on icon "button" at bounding box center [351, 72] width 17 height 17
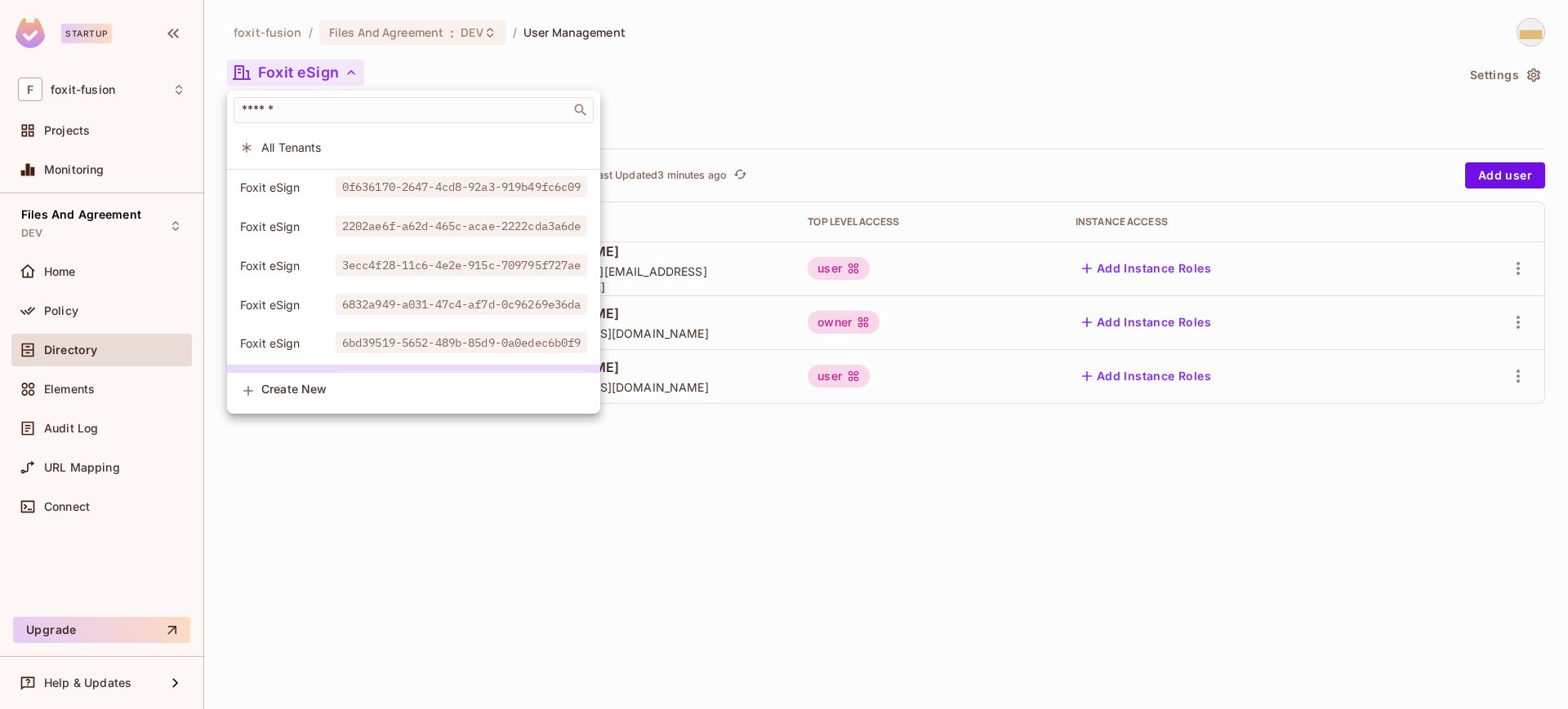
click at [769, 137] on div at bounding box center [784, 354] width 1568 height 709
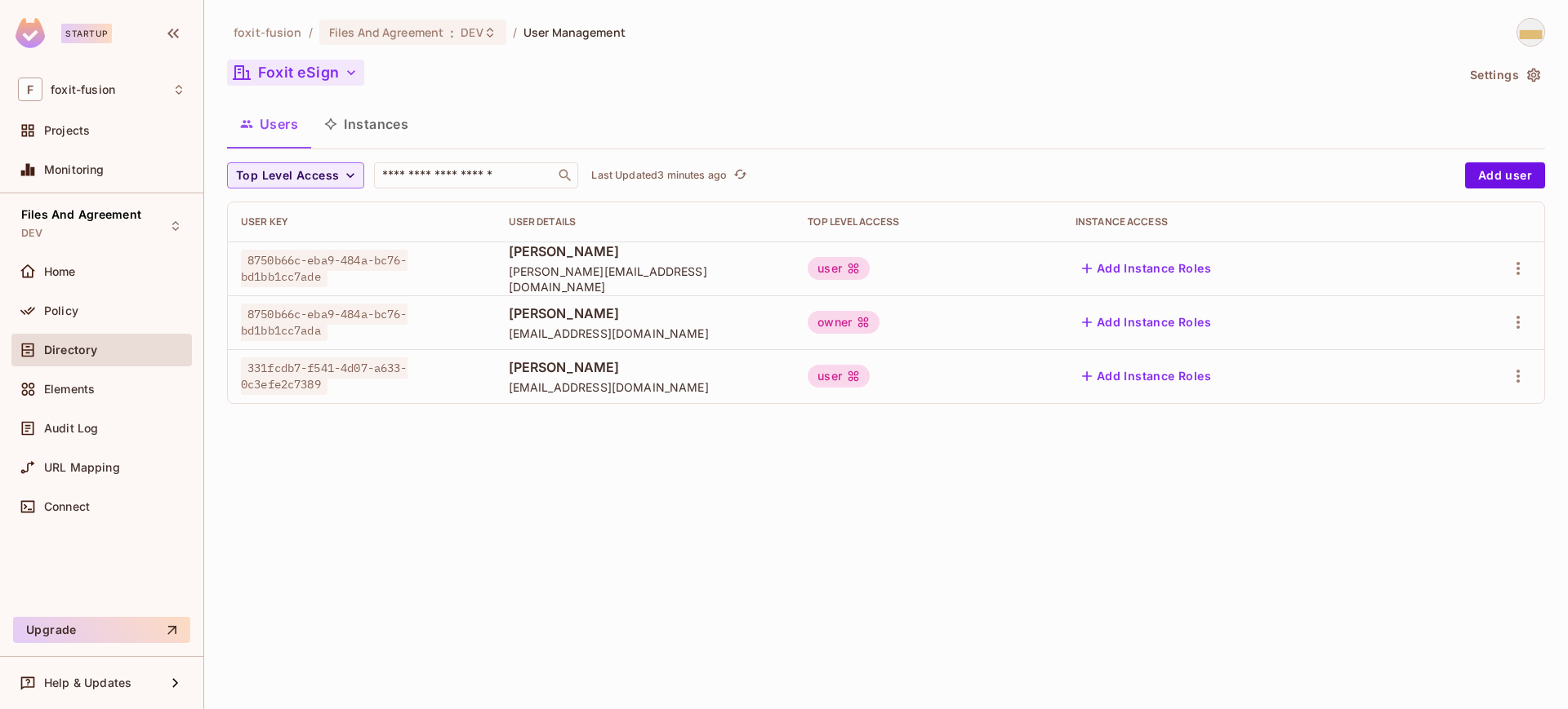
click at [321, 80] on button "Foxit eSign" at bounding box center [295, 73] width 137 height 26
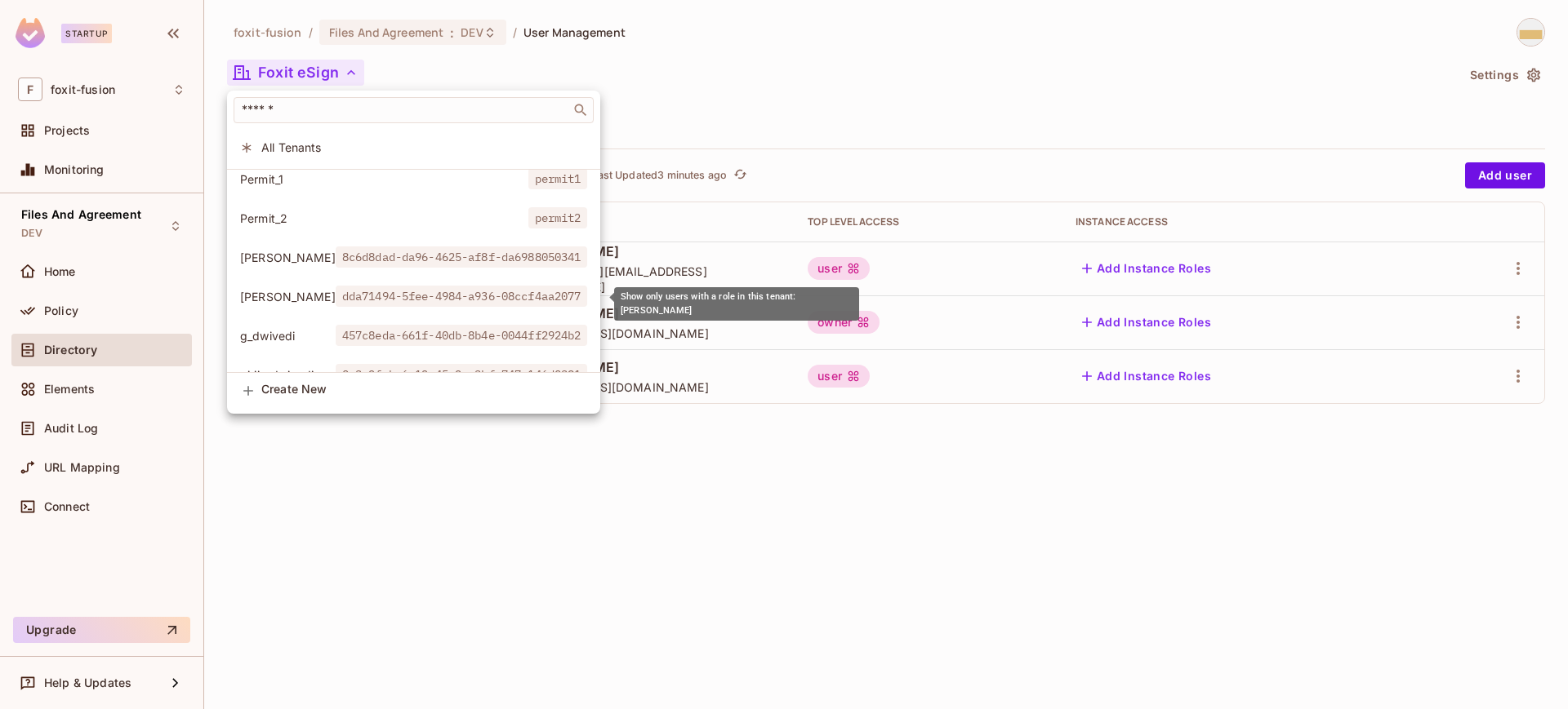
scroll to position [281, 0]
click at [786, 53] on div at bounding box center [784, 354] width 1568 height 709
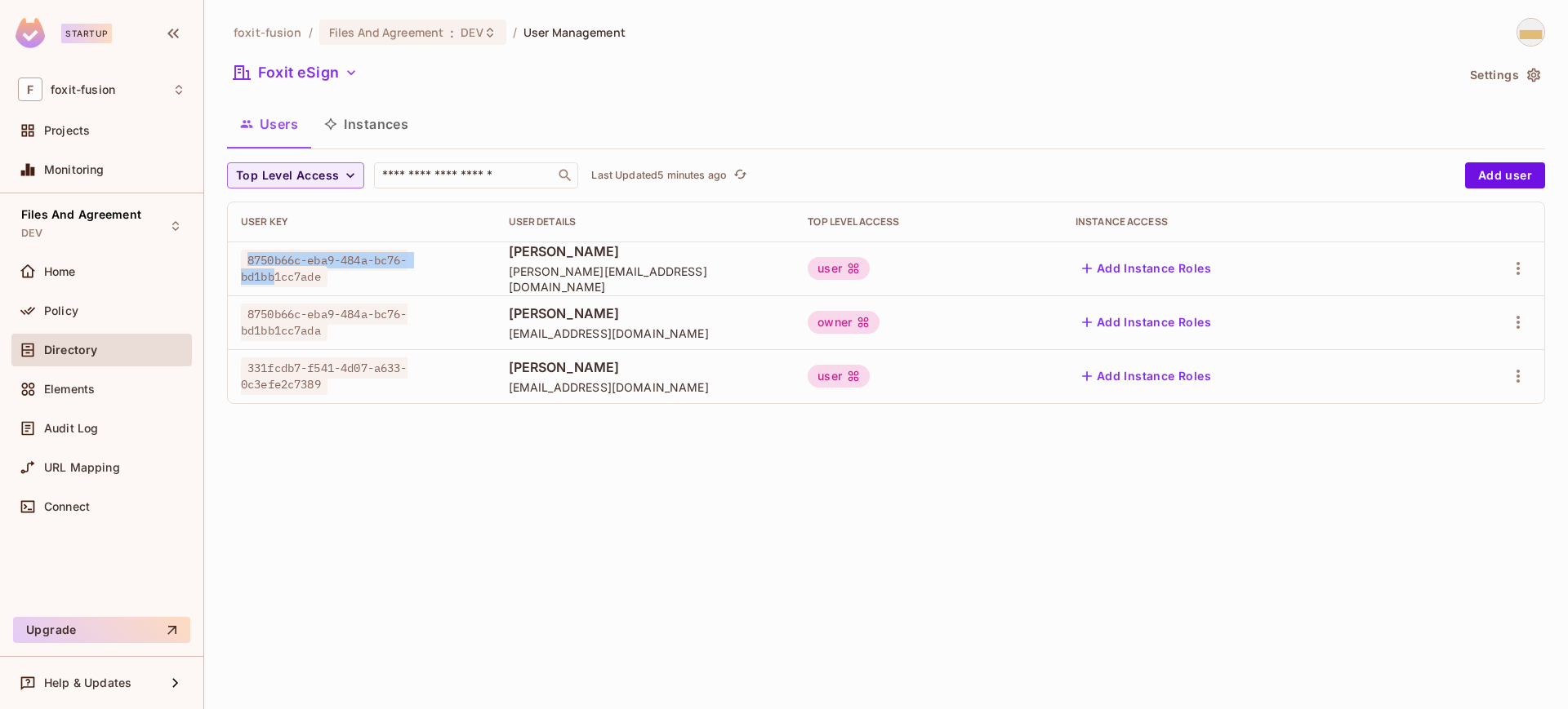
drag, startPoint x: 248, startPoint y: 257, endPoint x: 279, endPoint y: 270, distance: 33.6
click at [279, 270] on span "8750b66c-eba9-484a-bc76-bd1bb1cc7ade" at bounding box center [324, 268] width 167 height 38
click at [325, 278] on span "8750b66c-eba9-484a-bc76-bd1bb1cc7ade" at bounding box center [324, 268] width 167 height 38
copy span "8750b66c-eba9-484a-bc76-bd1bb1cc7ade"
click at [444, 282] on div "8750b66c-eba9-484a-bc76-bd1bb1cc7ade" at bounding box center [361, 268] width 242 height 33
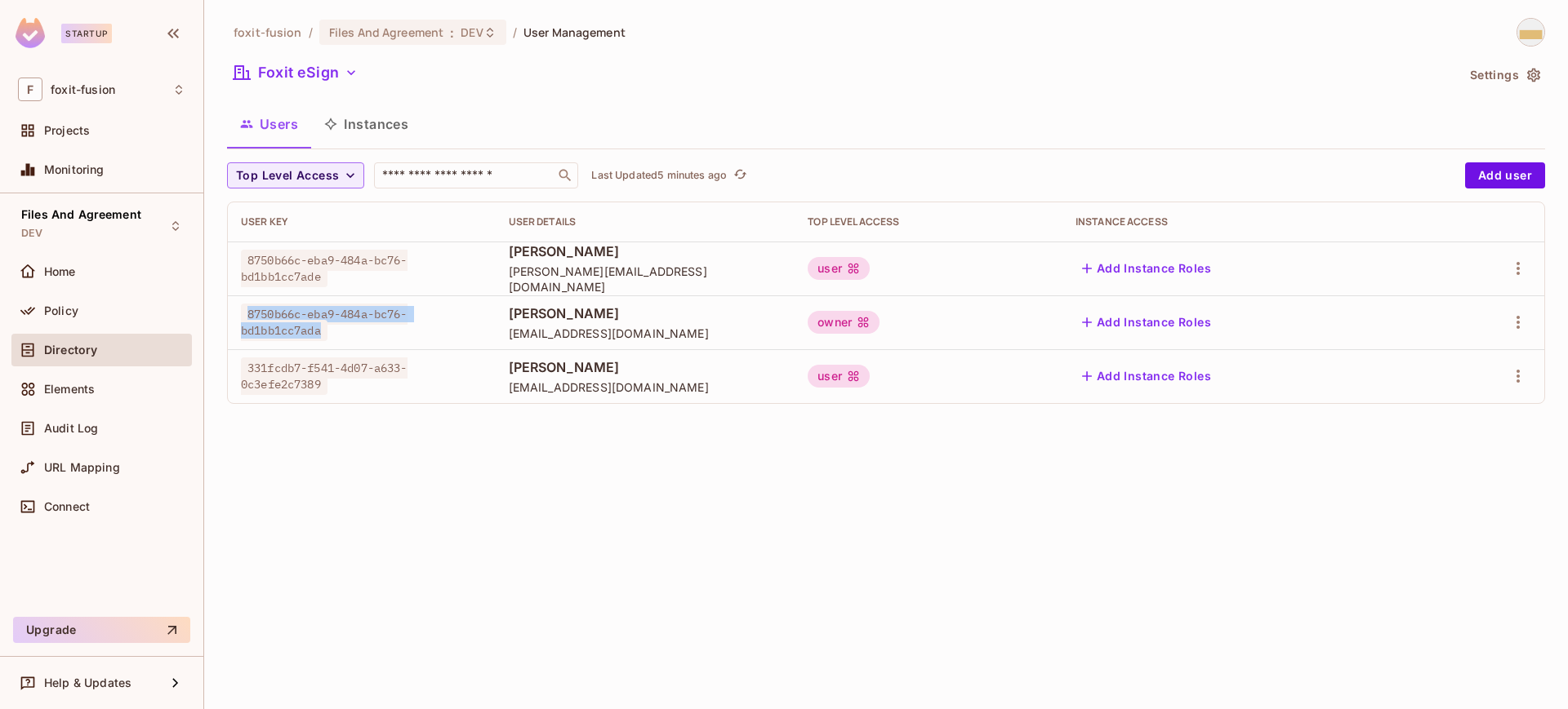
drag, startPoint x: 328, startPoint y: 334, endPoint x: 250, endPoint y: 316, distance: 80.0
click at [250, 316] on span "8750b66c-eba9-484a-bc76-bd1bb1cc7ada" at bounding box center [324, 322] width 167 height 38
copy span "8750b66c-eba9-484a-bc76-bd1bb1cc7ada"
click at [327, 386] on span "331fcdb7-f541-4d07-a633-0c3efe2c7389" at bounding box center [324, 376] width 167 height 38
drag, startPoint x: 323, startPoint y: 383, endPoint x: 249, endPoint y: 370, distance: 75.1
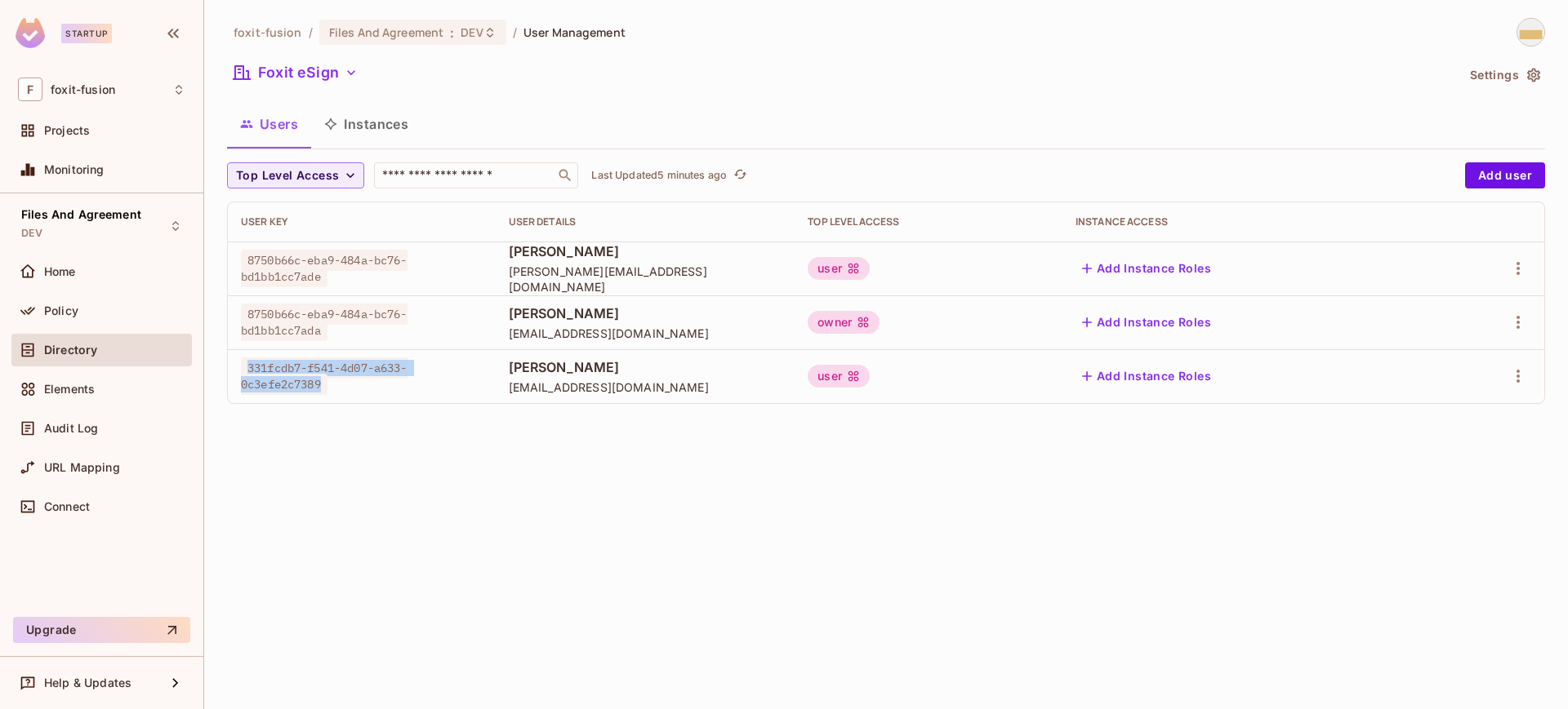
click at [249, 370] on span "331fcdb7-f541-4d07-a633-0c3efe2c7389" at bounding box center [324, 376] width 167 height 38
copy span "331fcdb7-f541-4d07-a633-0c3efe2c7389"
click at [350, 81] on button "Foxit eSign" at bounding box center [295, 73] width 137 height 26
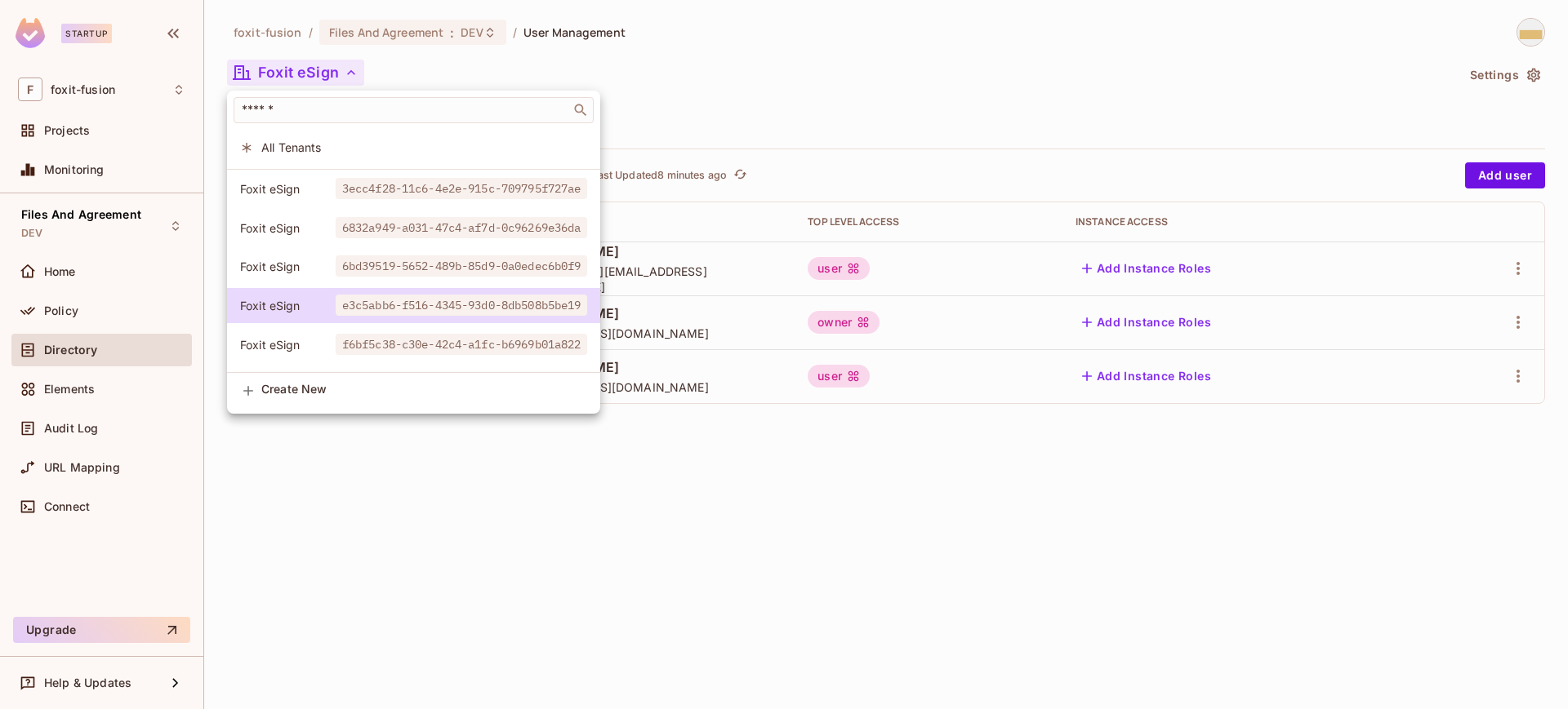
scroll to position [77, 0]
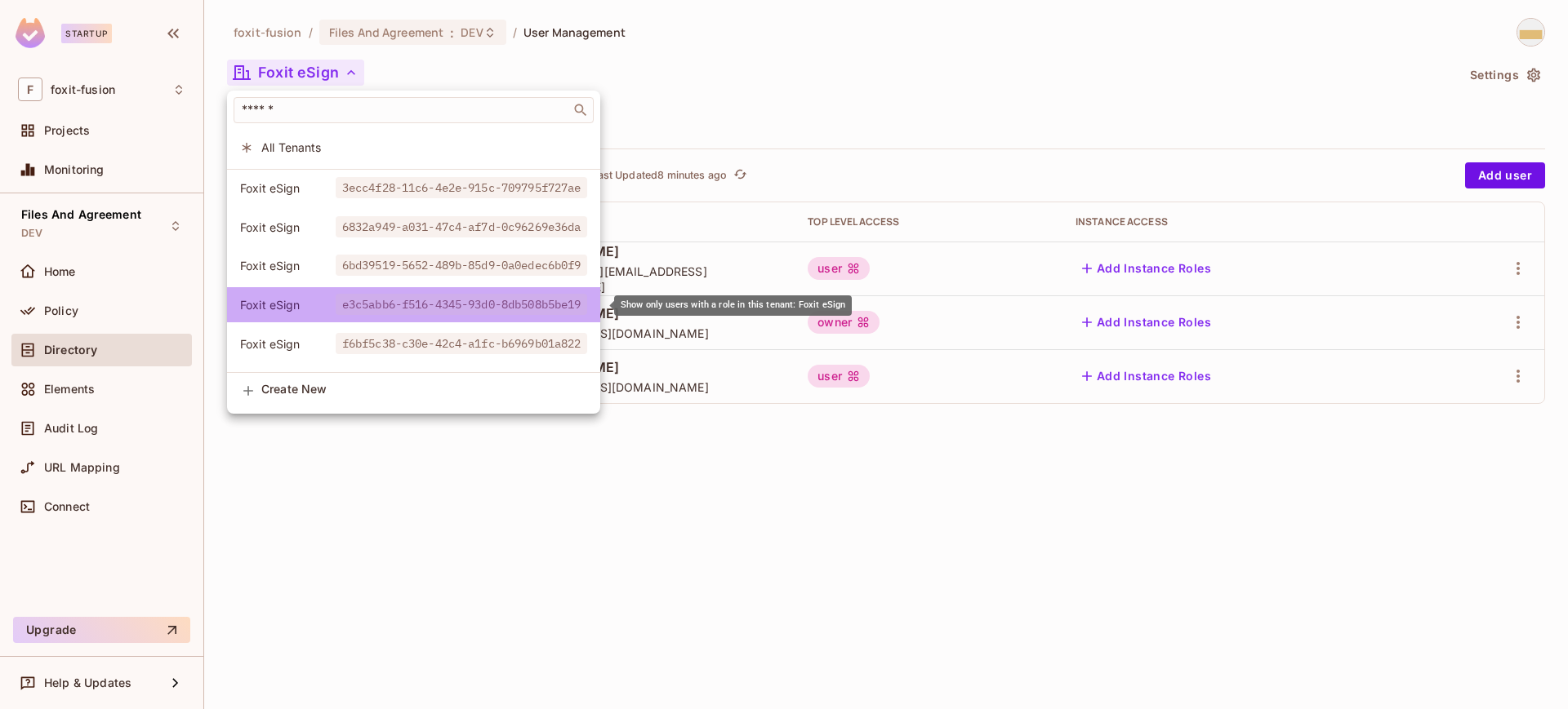
click at [450, 303] on span "e3c5abb6-f516-4345-93d0-8db508b5be19" at bounding box center [461, 304] width 252 height 21
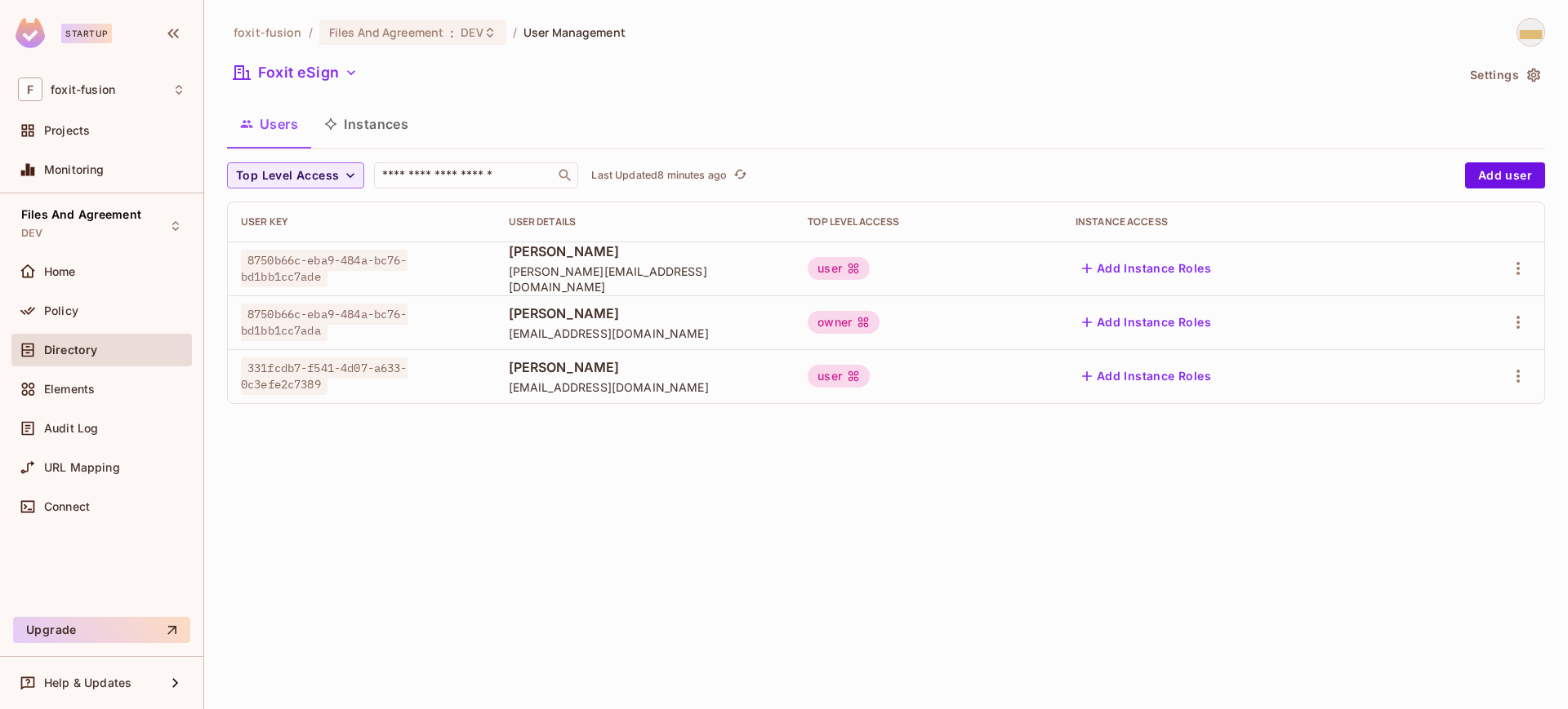
click at [381, 476] on div "foxit-fusion / Files And Agreement : DEV / User Management Foxit eSign Settings…" at bounding box center [886, 354] width 1364 height 709
click at [340, 82] on button "Foxit eSign" at bounding box center [295, 73] width 137 height 26
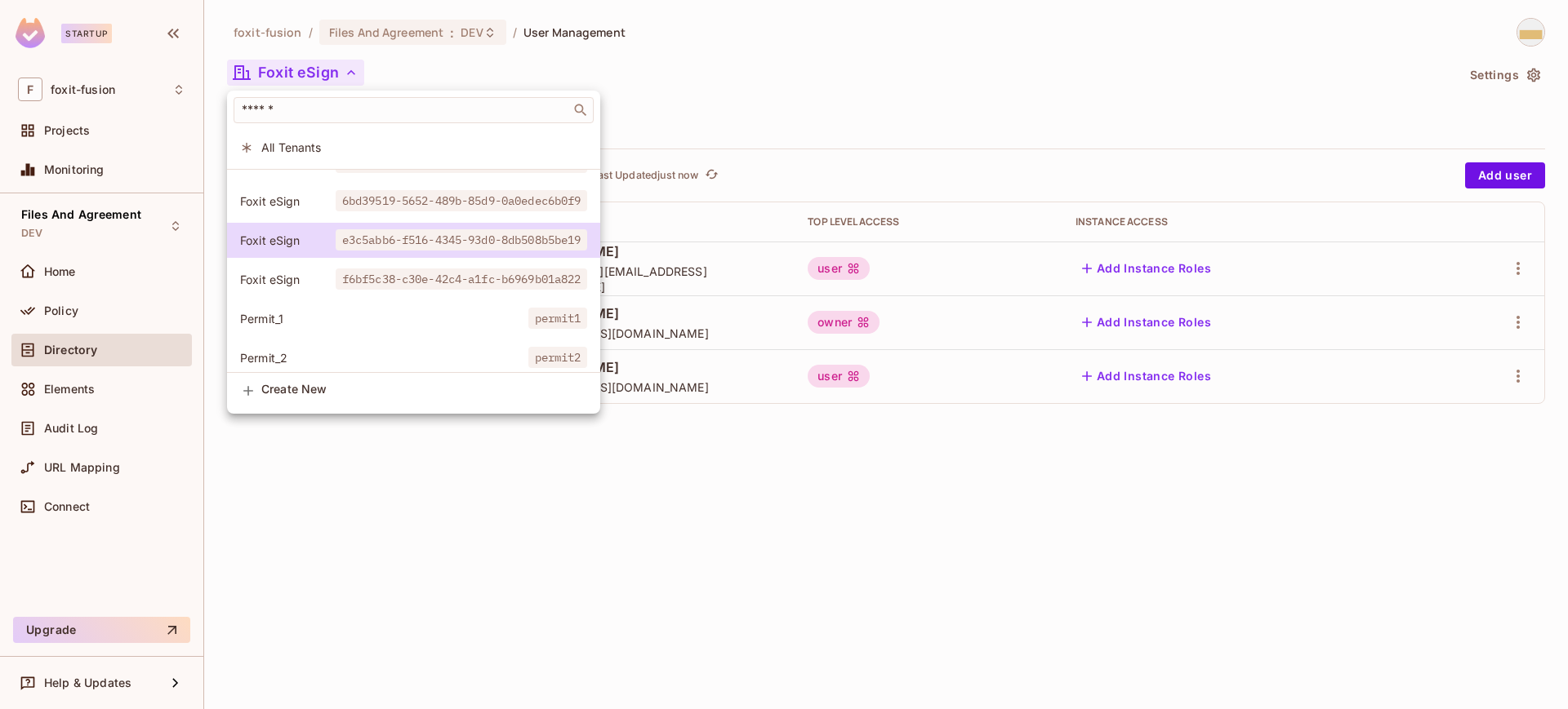
scroll to position [133, 0]
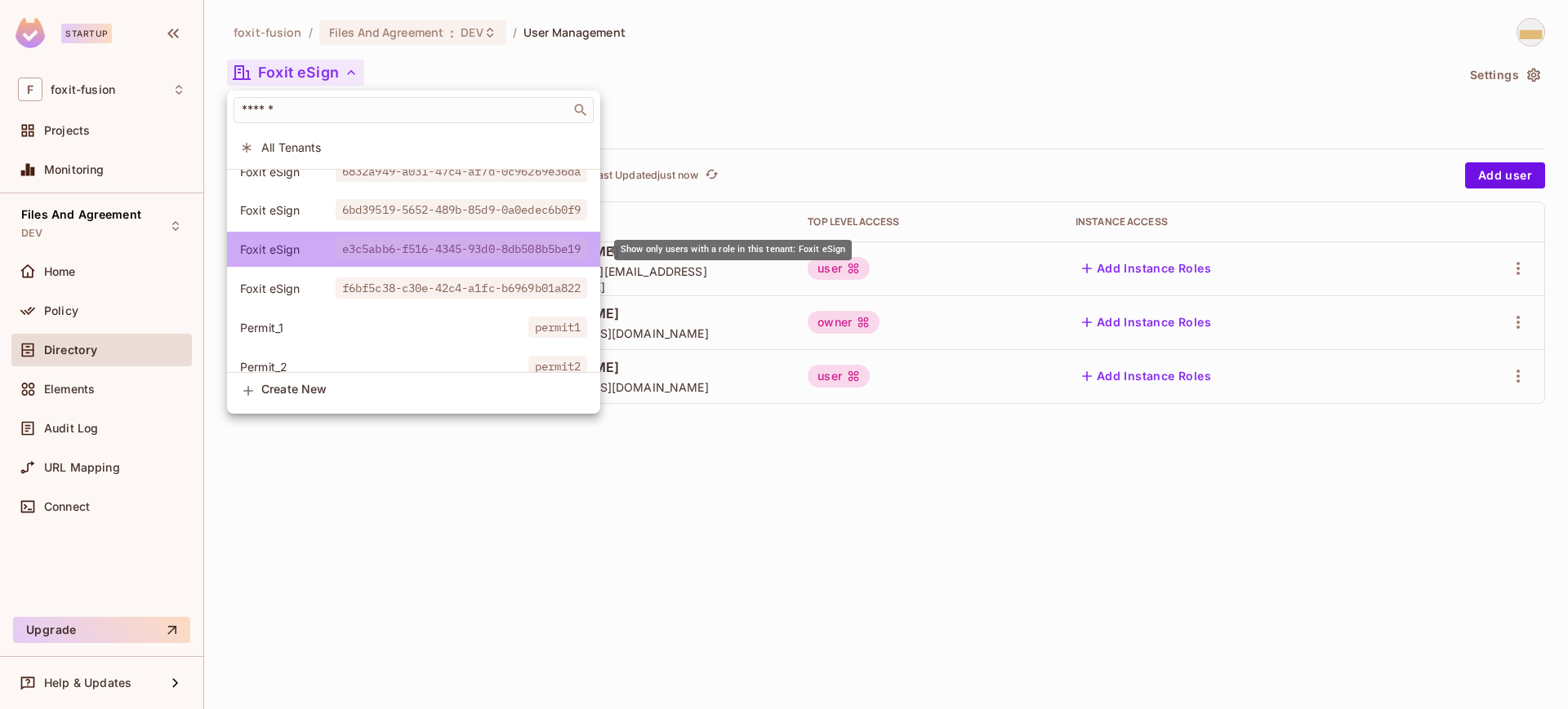
click at [409, 257] on span "e3c5abb6-f516-4345-93d0-8db508b5be19" at bounding box center [461, 249] width 252 height 21
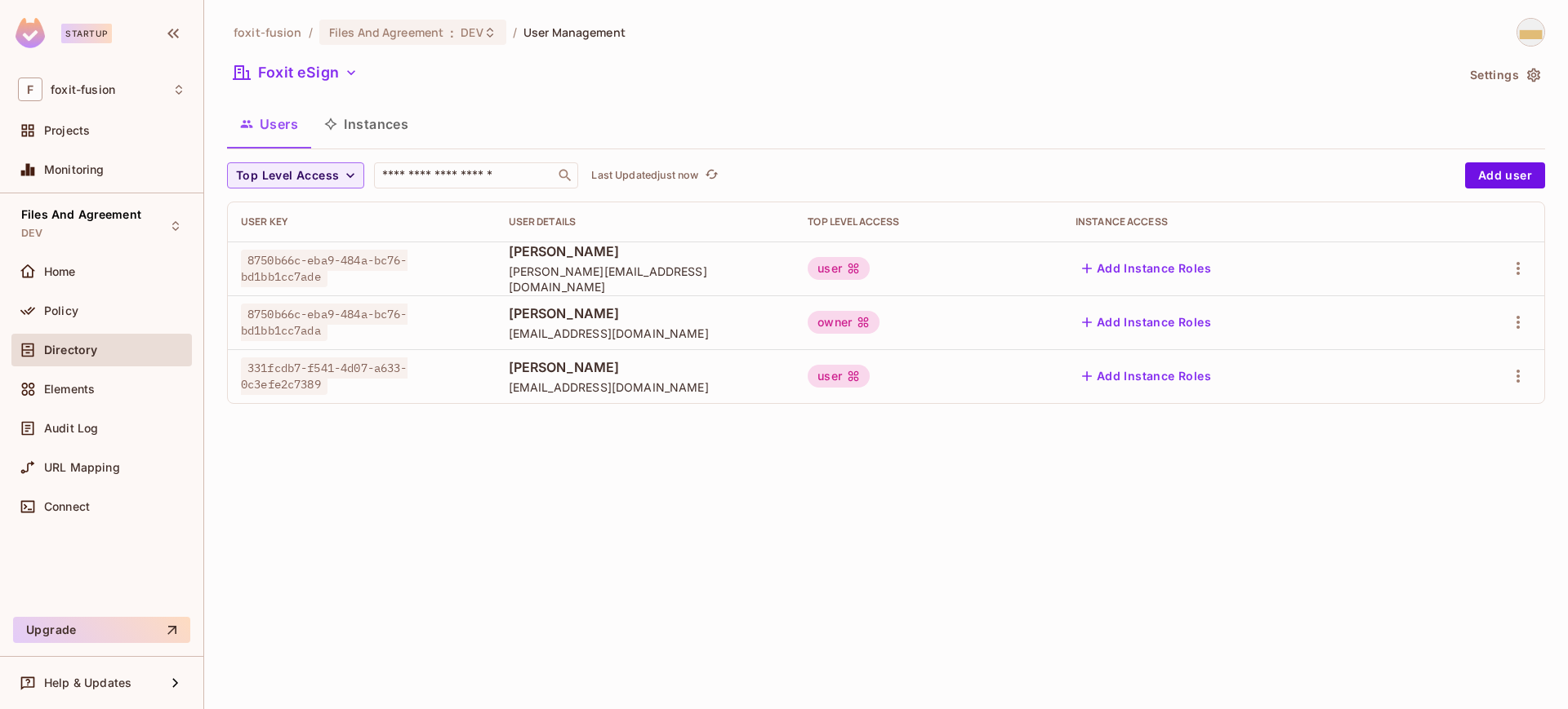
click at [548, 454] on div "foxit-fusion / Files And Agreement : DEV / User Management Foxit eSign Settings…" at bounding box center [886, 354] width 1364 height 709
click at [427, 36] on span "Files And Agreement" at bounding box center [386, 33] width 115 height 16
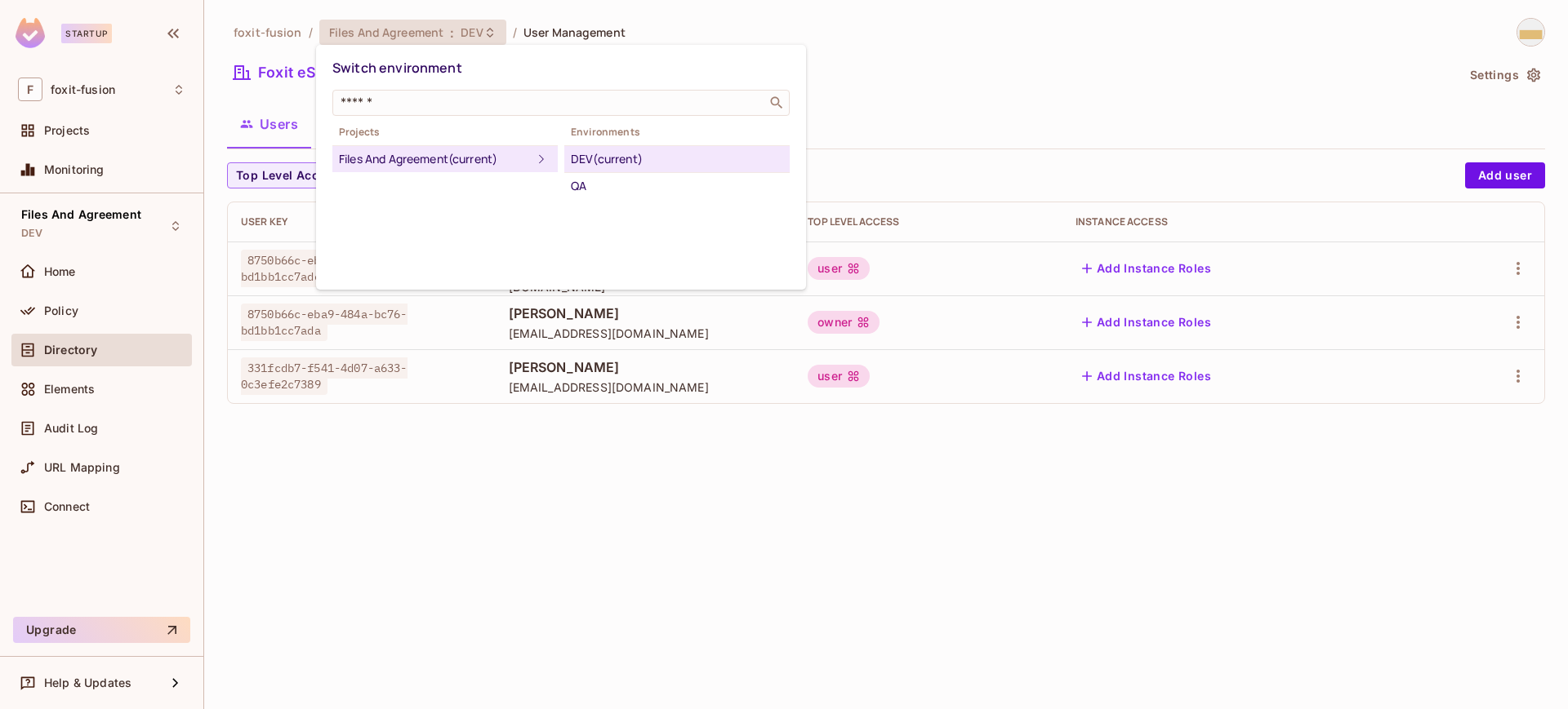
click at [870, 91] on div at bounding box center [784, 354] width 1568 height 709
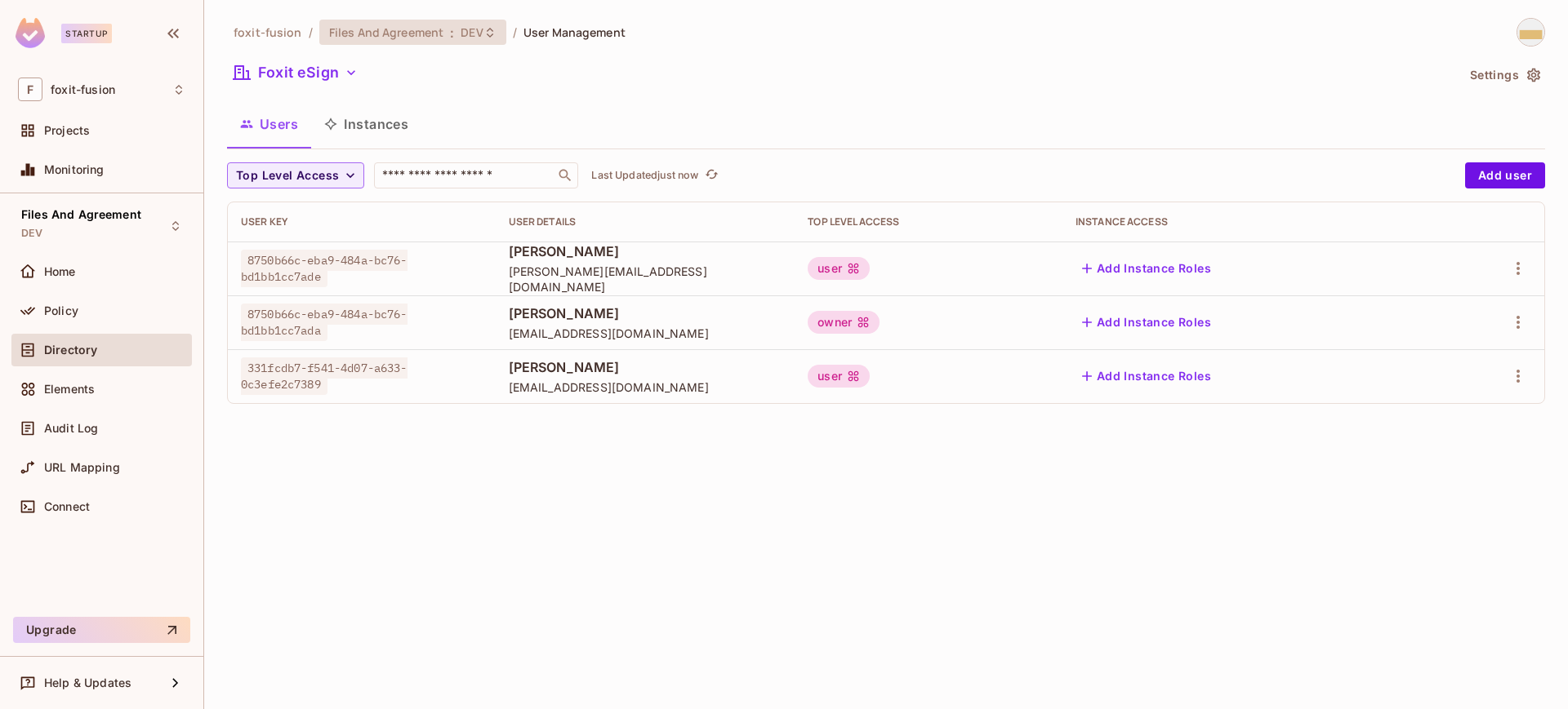
click at [388, 44] on div "Files And Agreement : DEV" at bounding box center [412, 32] width 187 height 25
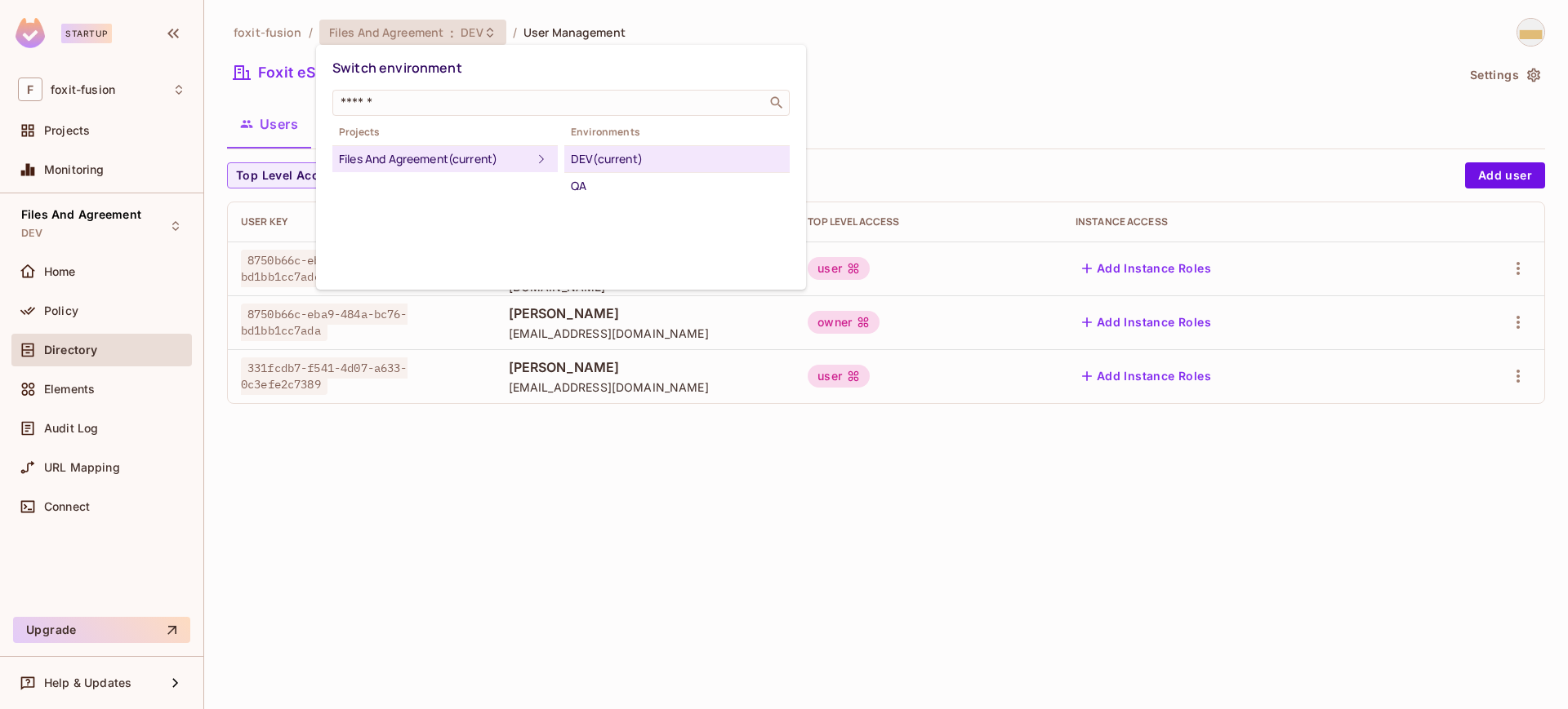
click at [947, 57] on div at bounding box center [784, 354] width 1568 height 709
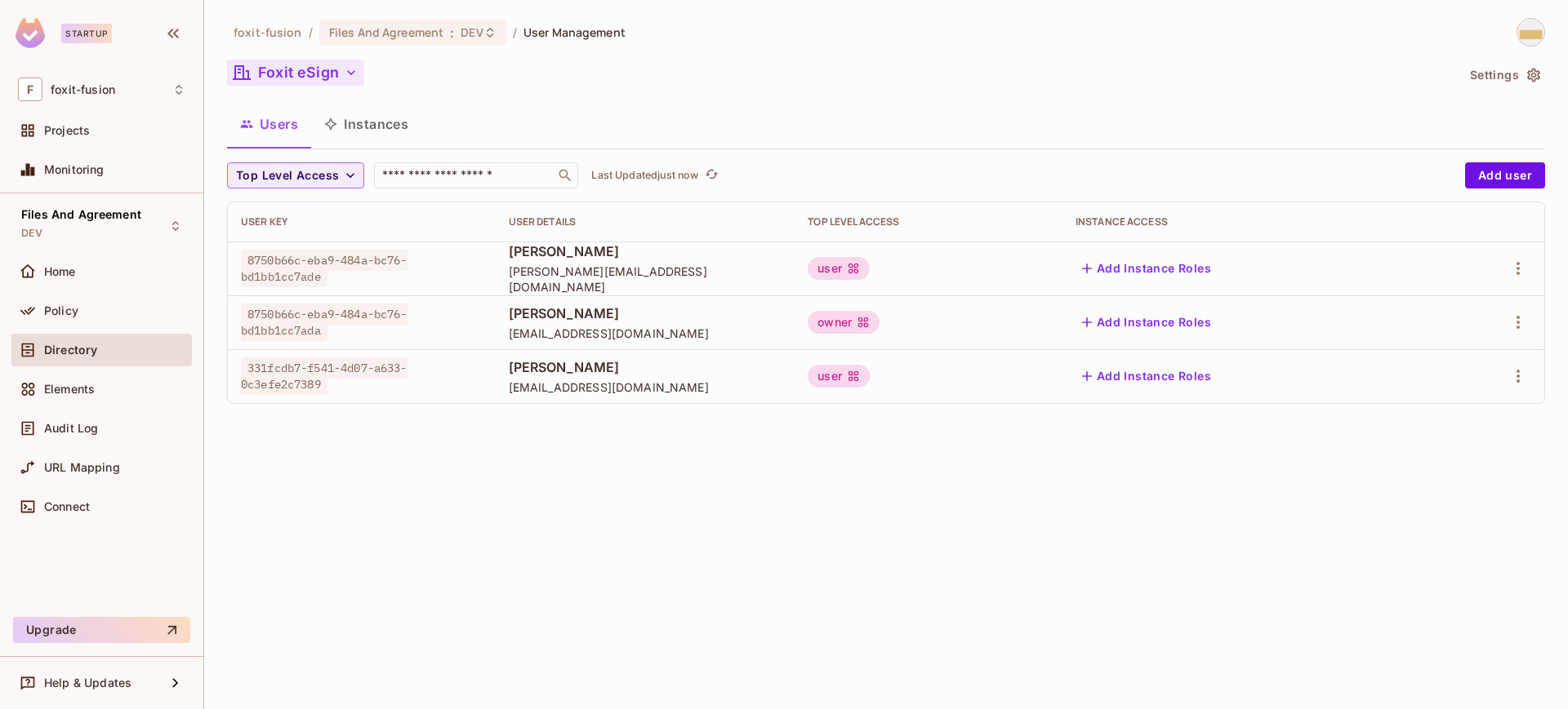
click at [343, 63] on button "Foxit eSign" at bounding box center [295, 73] width 137 height 26
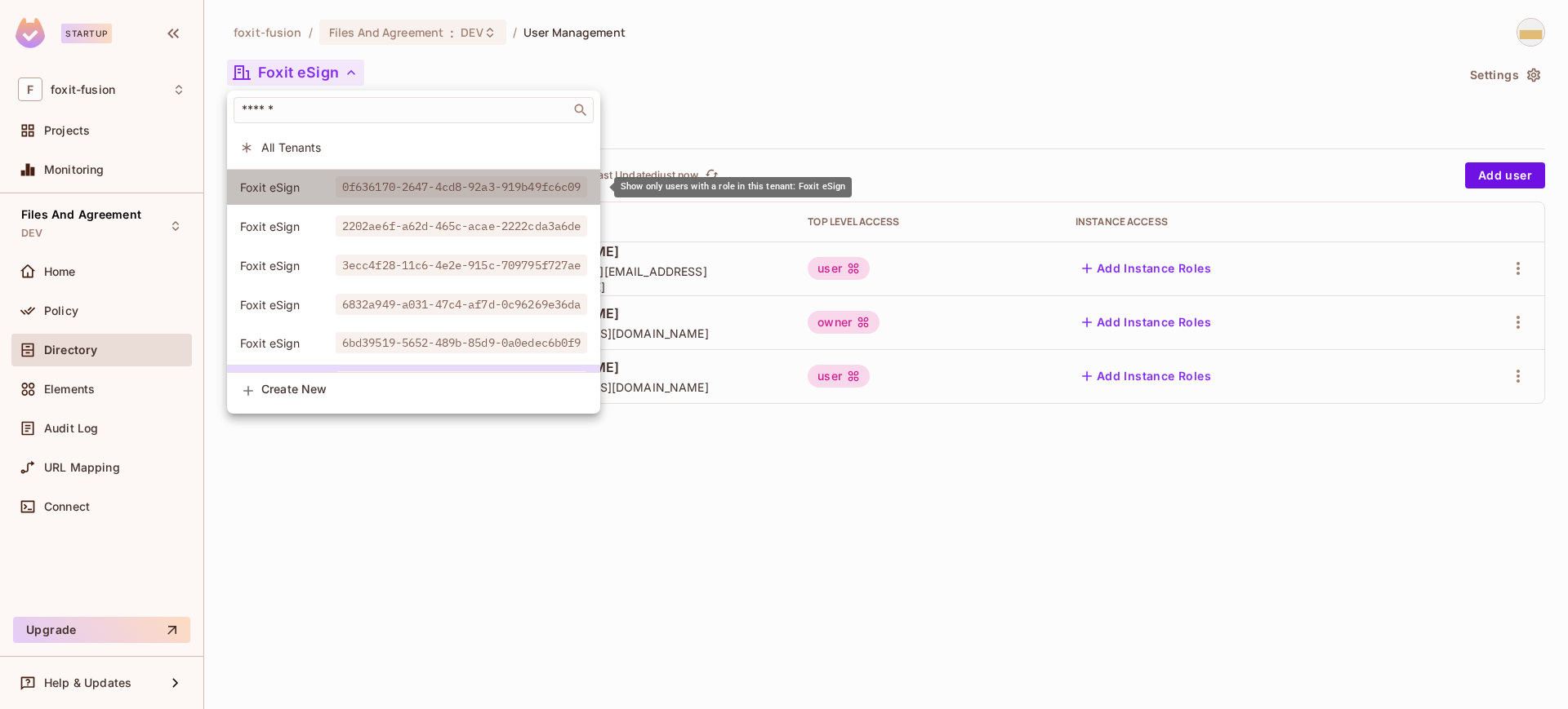
click at [345, 189] on span "0f636170-2647-4cd8-92a3-919b49fc6c09" at bounding box center [461, 187] width 252 height 21
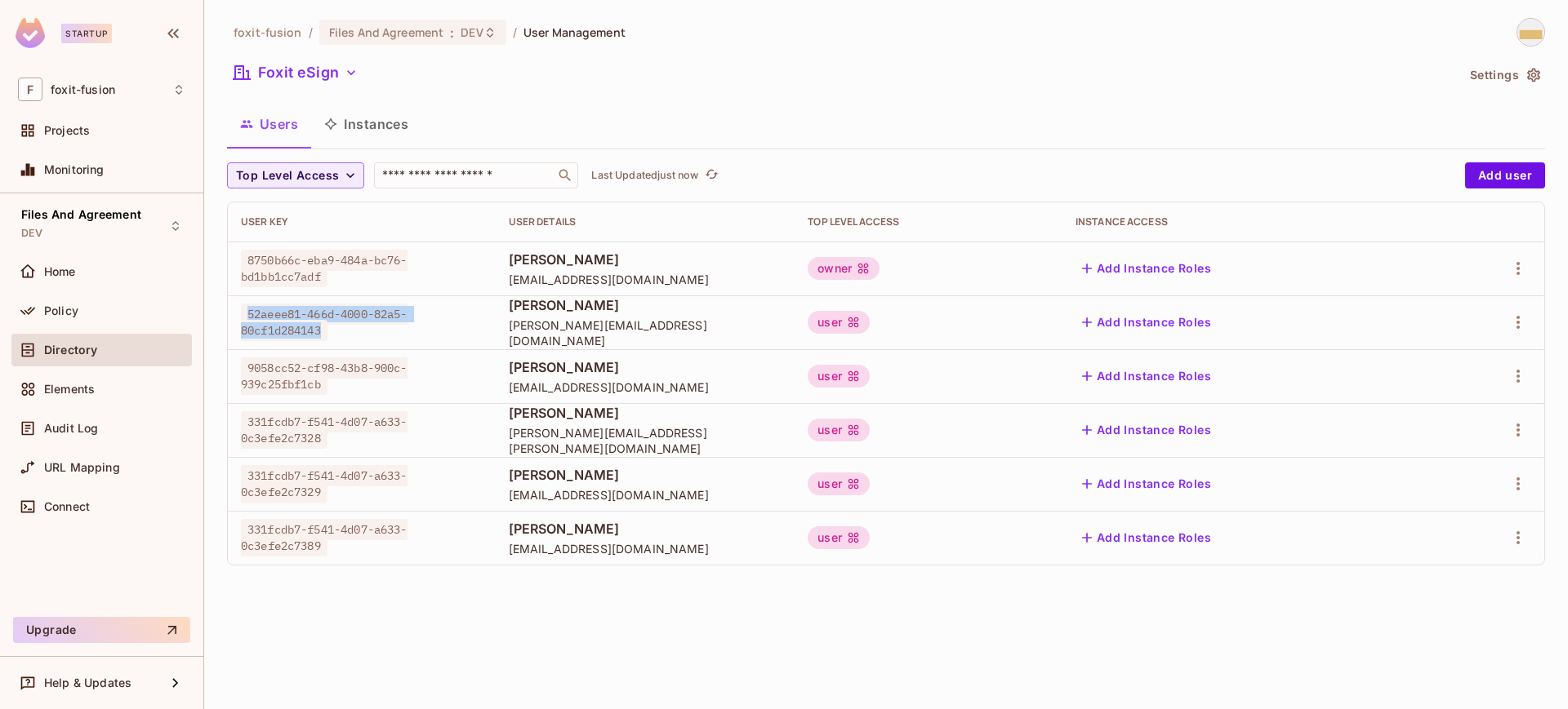
drag, startPoint x: 329, startPoint y: 329, endPoint x: 248, endPoint y: 314, distance: 82.4
click at [248, 314] on span "52aeee81-466d-4000-82a5-80cf1d284143" at bounding box center [324, 322] width 167 height 38
copy span "52aeee81-466d-4000-82a5-80cf1d284143"
click at [439, 41] on div "Files And Agreement : DEV" at bounding box center [412, 32] width 187 height 25
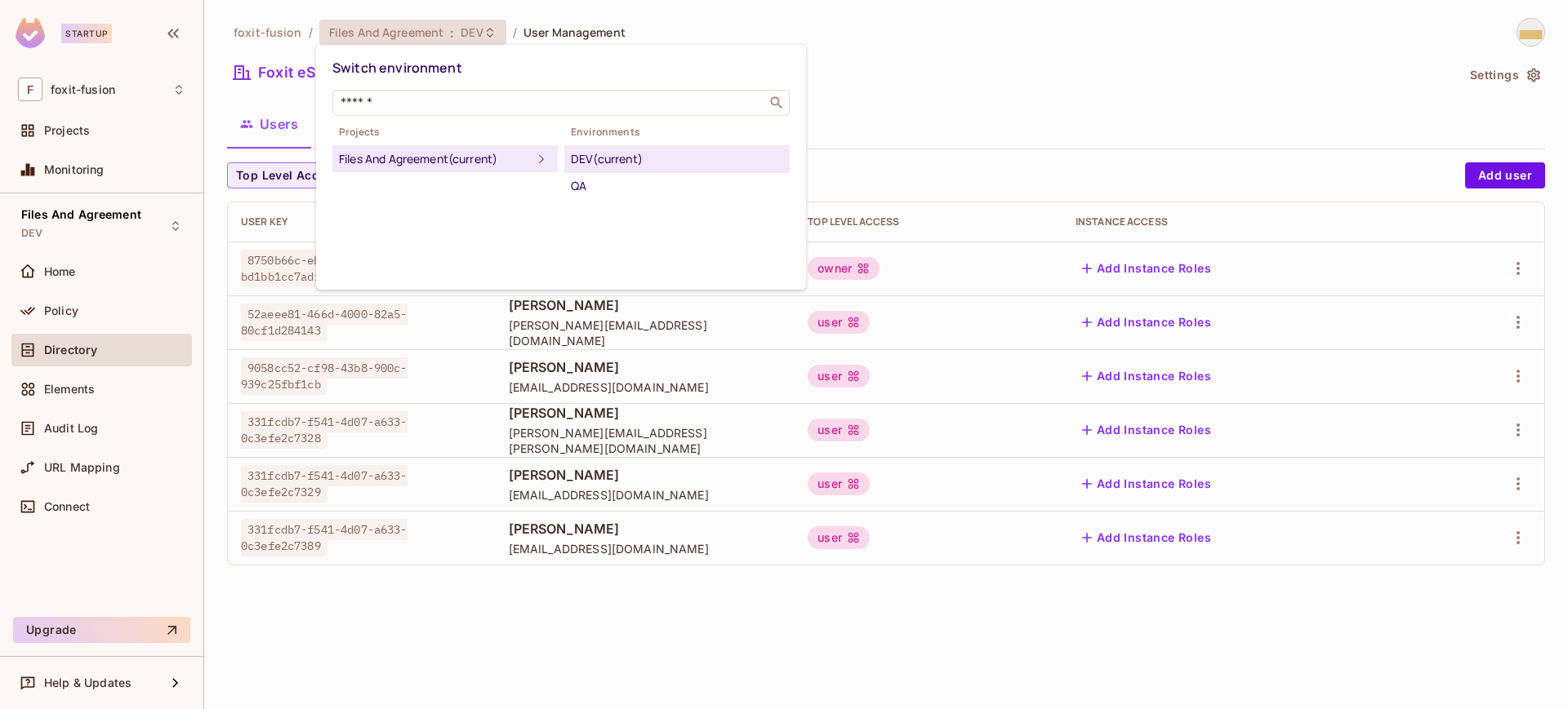
click at [794, 15] on div at bounding box center [784, 354] width 1568 height 709
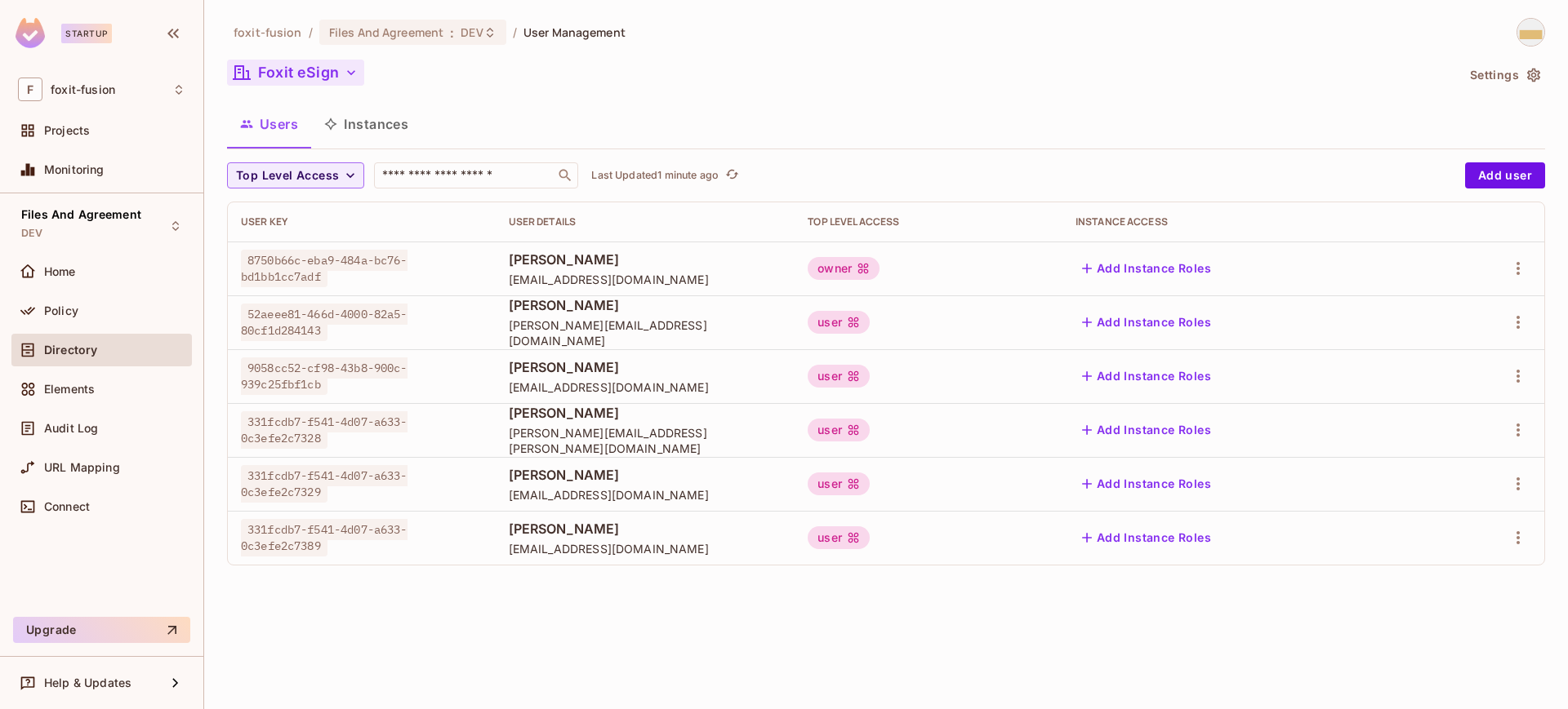
click at [325, 75] on button "Foxit eSign" at bounding box center [295, 73] width 137 height 26
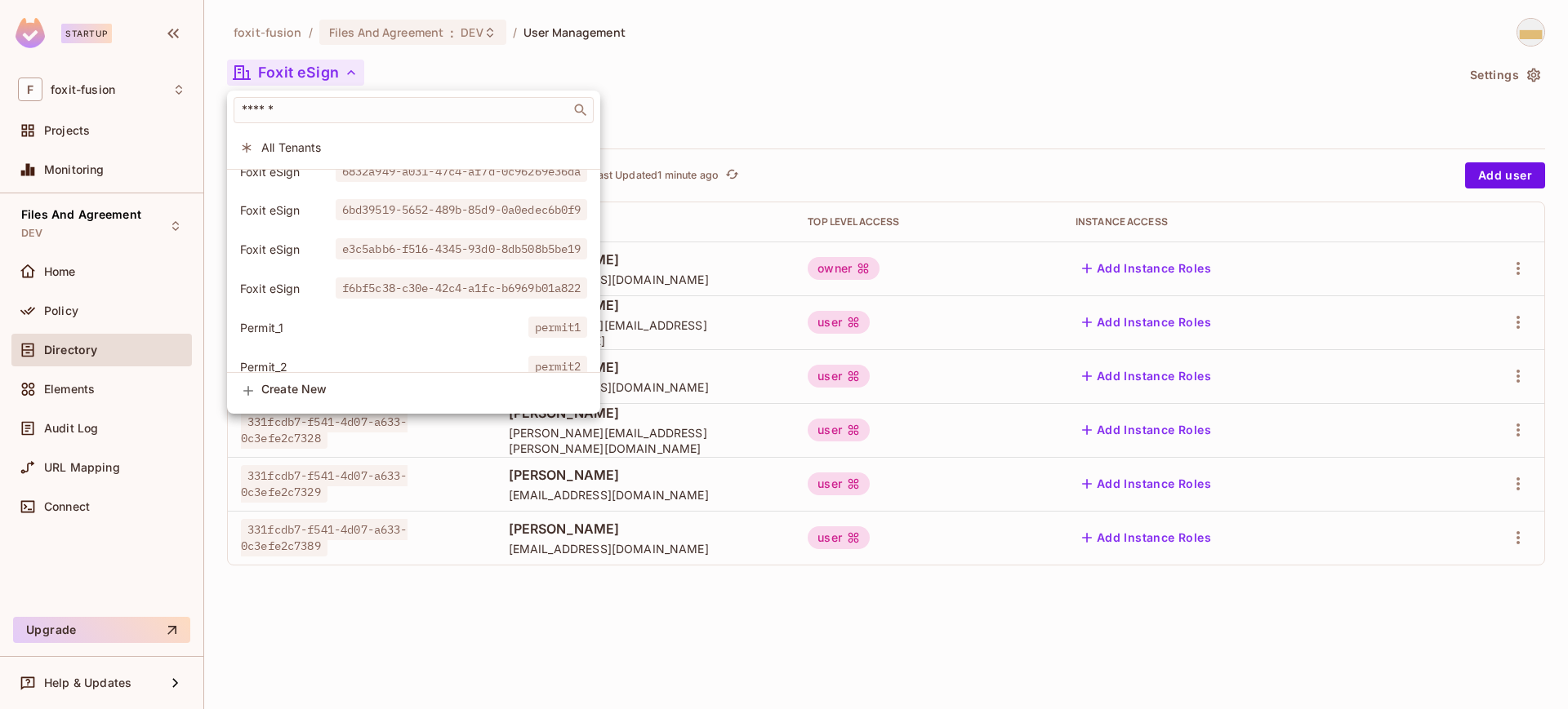
click at [483, 256] on span "e3c5abb6-f516-4345-93d0-8db508b5be19" at bounding box center [461, 249] width 252 height 21
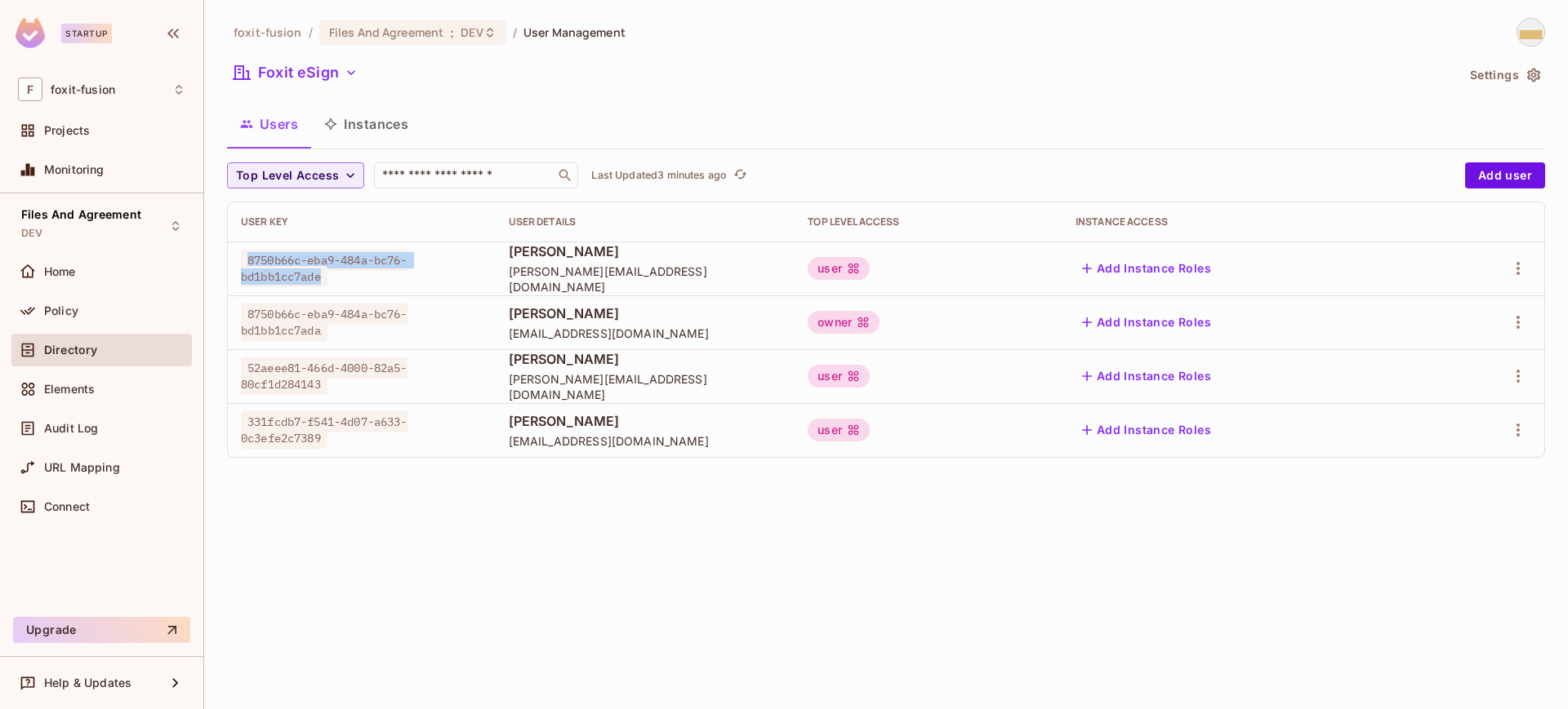
drag, startPoint x: 329, startPoint y: 279, endPoint x: 250, endPoint y: 264, distance: 80.4
click at [250, 264] on span "8750b66c-eba9-484a-bc76-bd1bb1cc7ade" at bounding box center [324, 268] width 167 height 38
copy span "8750b66c-eba9-484a-bc76-bd1bb1cc7ade"
click at [419, 532] on div "foxit-fusion / Files And Agreement : DEV / User Management Foxit eSign Settings…" at bounding box center [886, 354] width 1364 height 709
drag, startPoint x: 325, startPoint y: 379, endPoint x: 249, endPoint y: 367, distance: 76.9
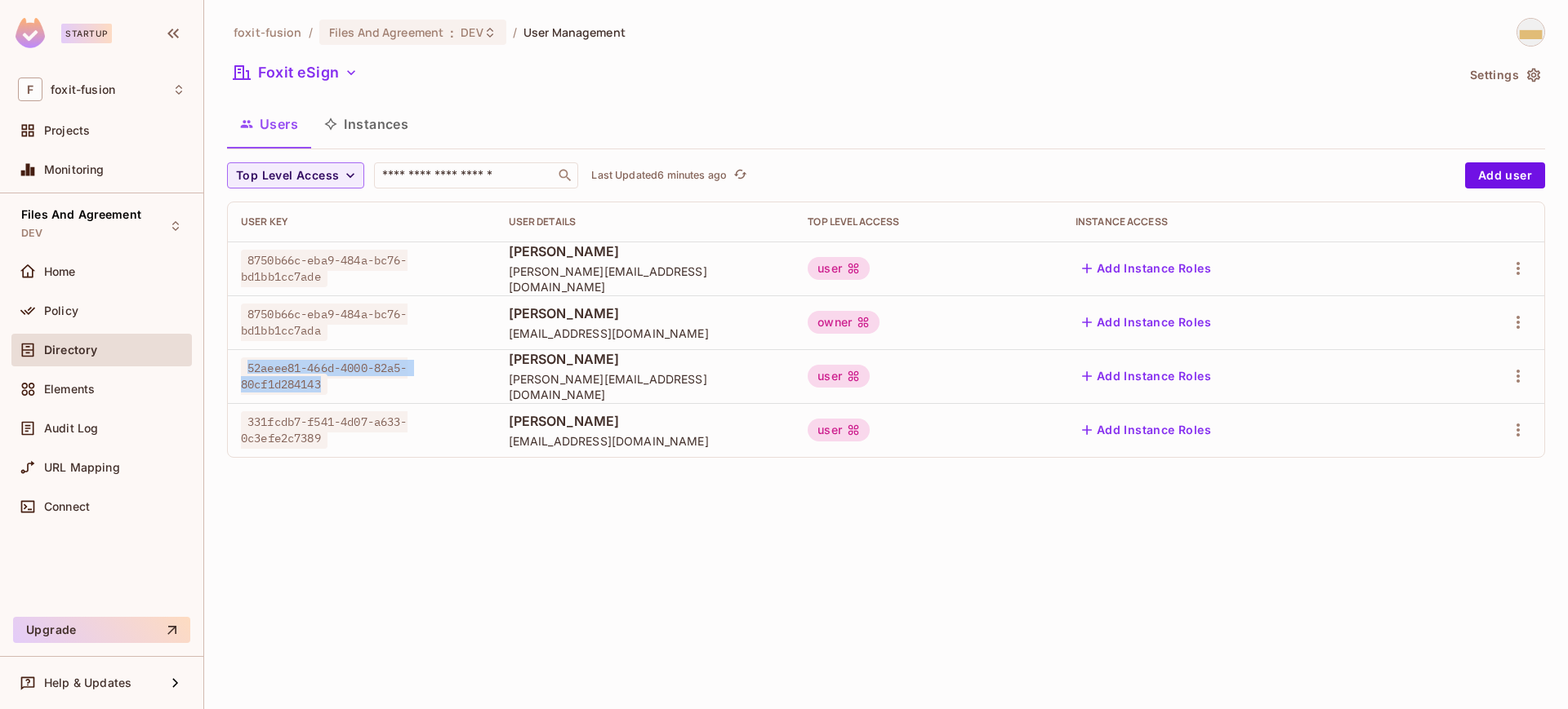
click at [249, 367] on span "52aeee81-466d-4000-82a5-80cf1d284143" at bounding box center [324, 376] width 167 height 38
copy span "52aeee81-466d-4000-82a5-80cf1d284143"
click at [325, 76] on button "Foxit eSign" at bounding box center [295, 73] width 137 height 26
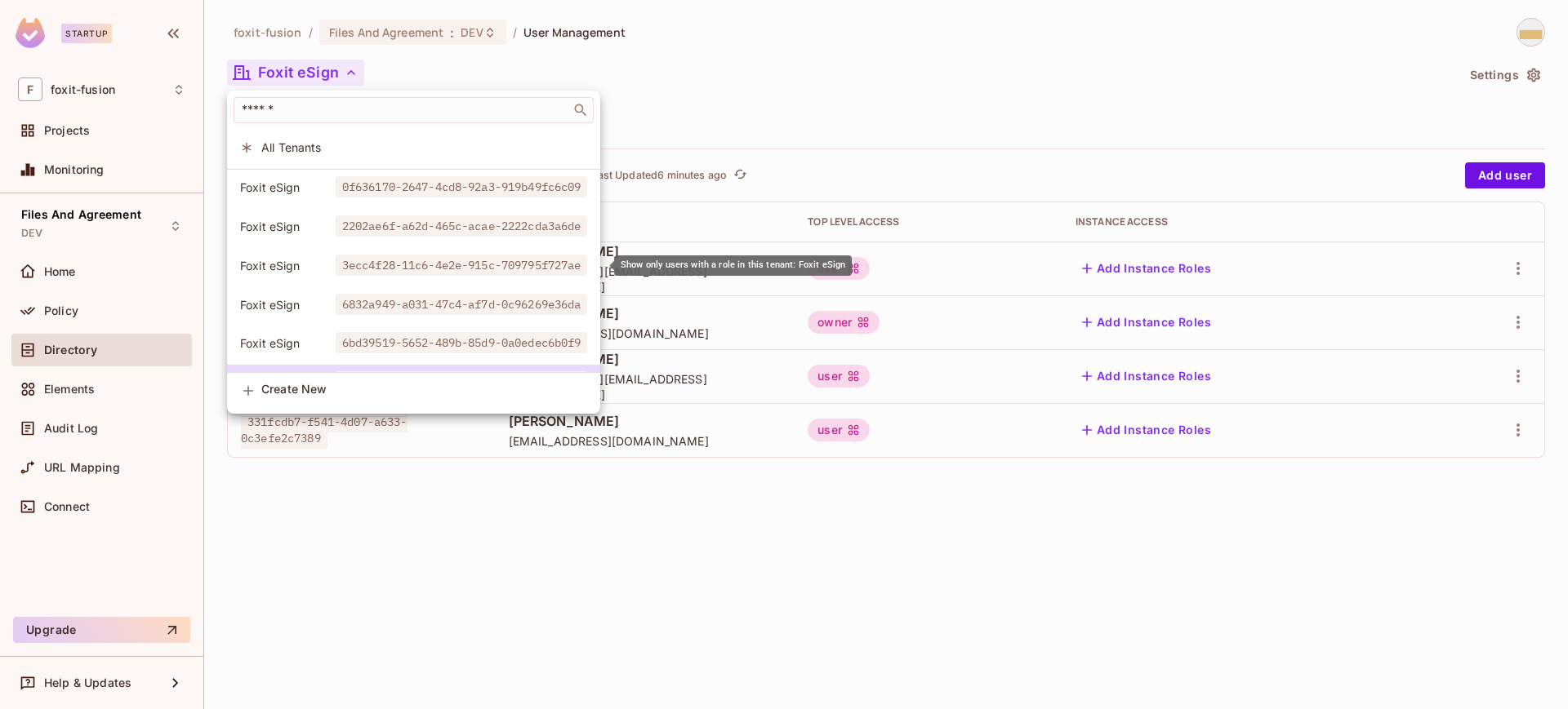
click at [397, 268] on span "3ecc4f28-11c6-4e2e-915c-709795f727ae" at bounding box center [461, 265] width 252 height 21
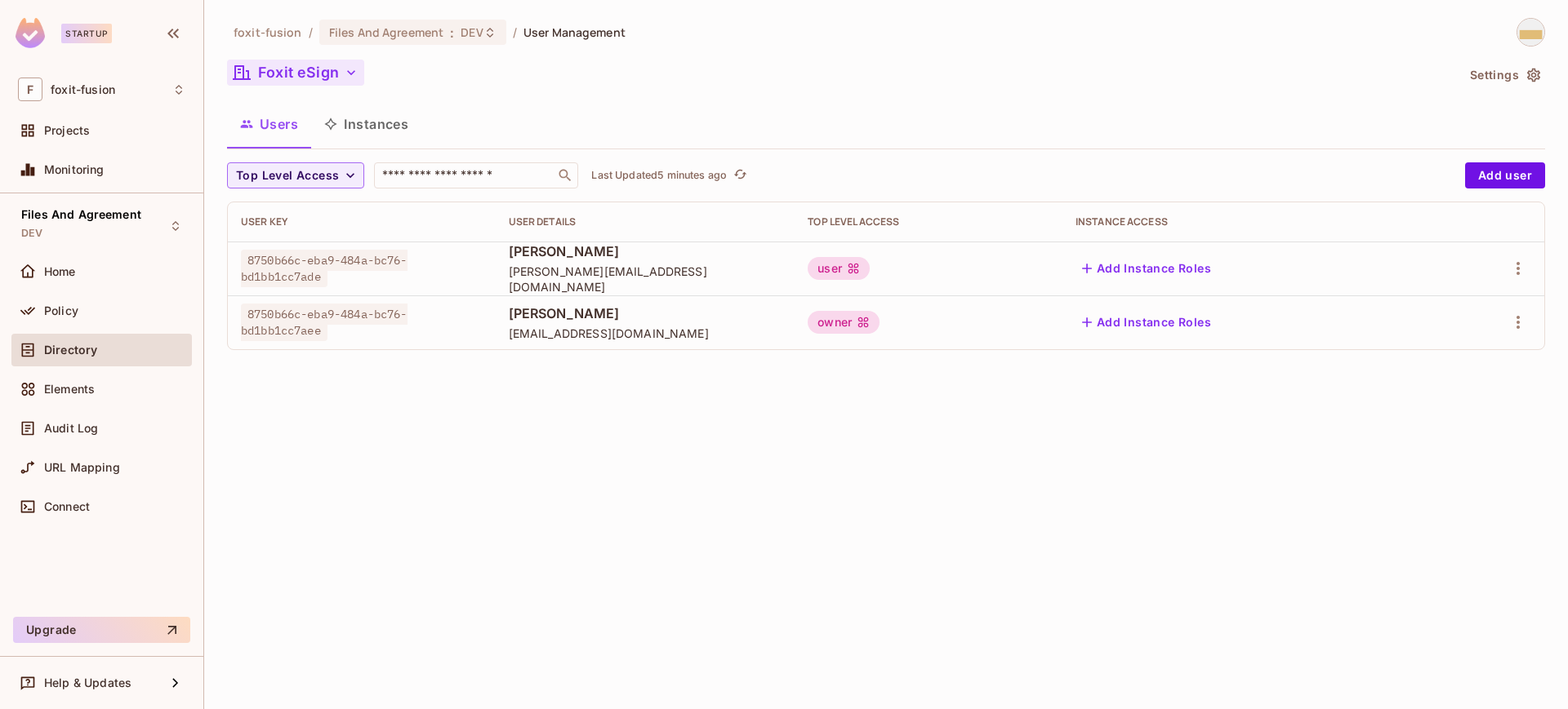
click at [344, 76] on icon "button" at bounding box center [351, 72] width 17 height 17
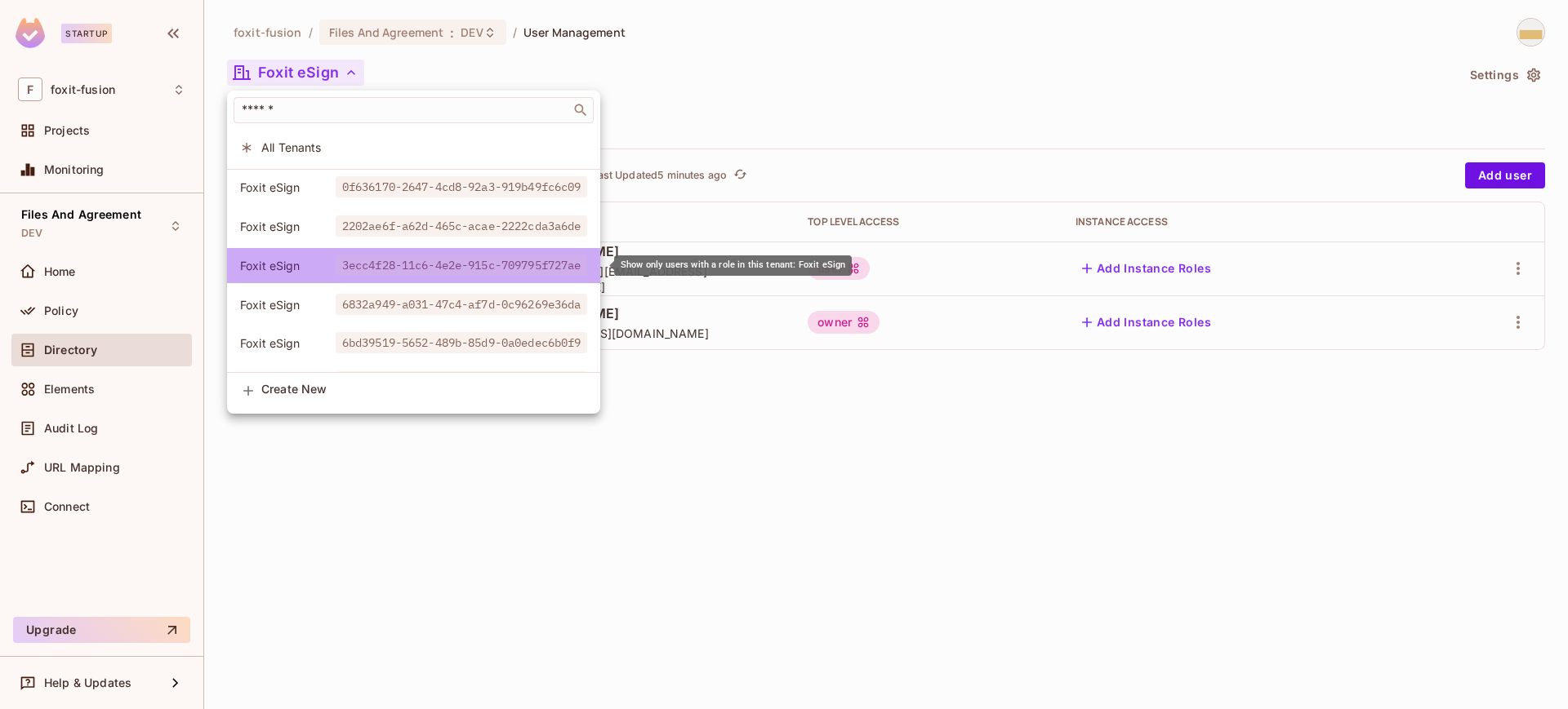
drag, startPoint x: 334, startPoint y: 263, endPoint x: 541, endPoint y: 264, distance: 207.0
click at [541, 264] on span "3ecc4f28-11c6-4e2e-915c-709795f727ae" at bounding box center [461, 265] width 252 height 21
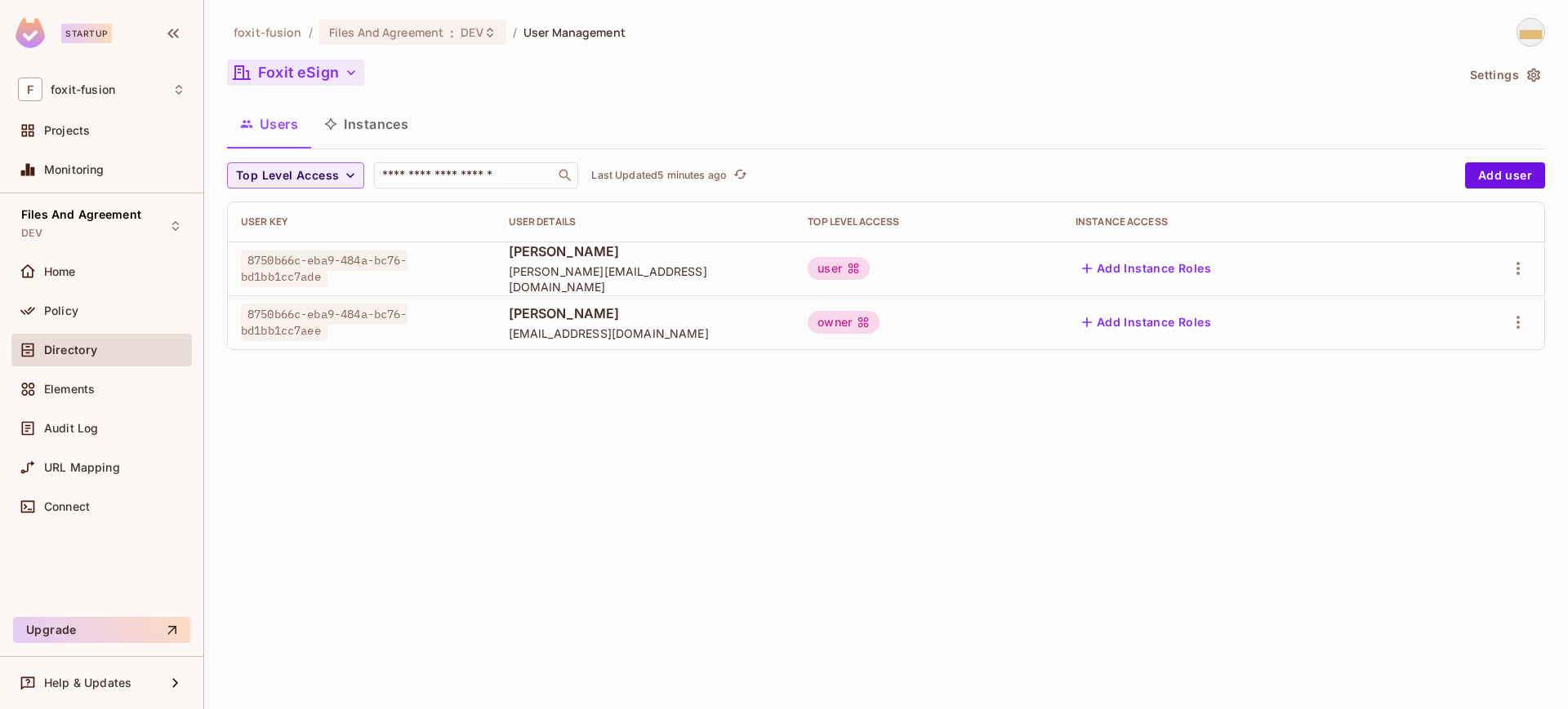
click at [360, 77] on button "Foxit eSign" at bounding box center [295, 73] width 137 height 26
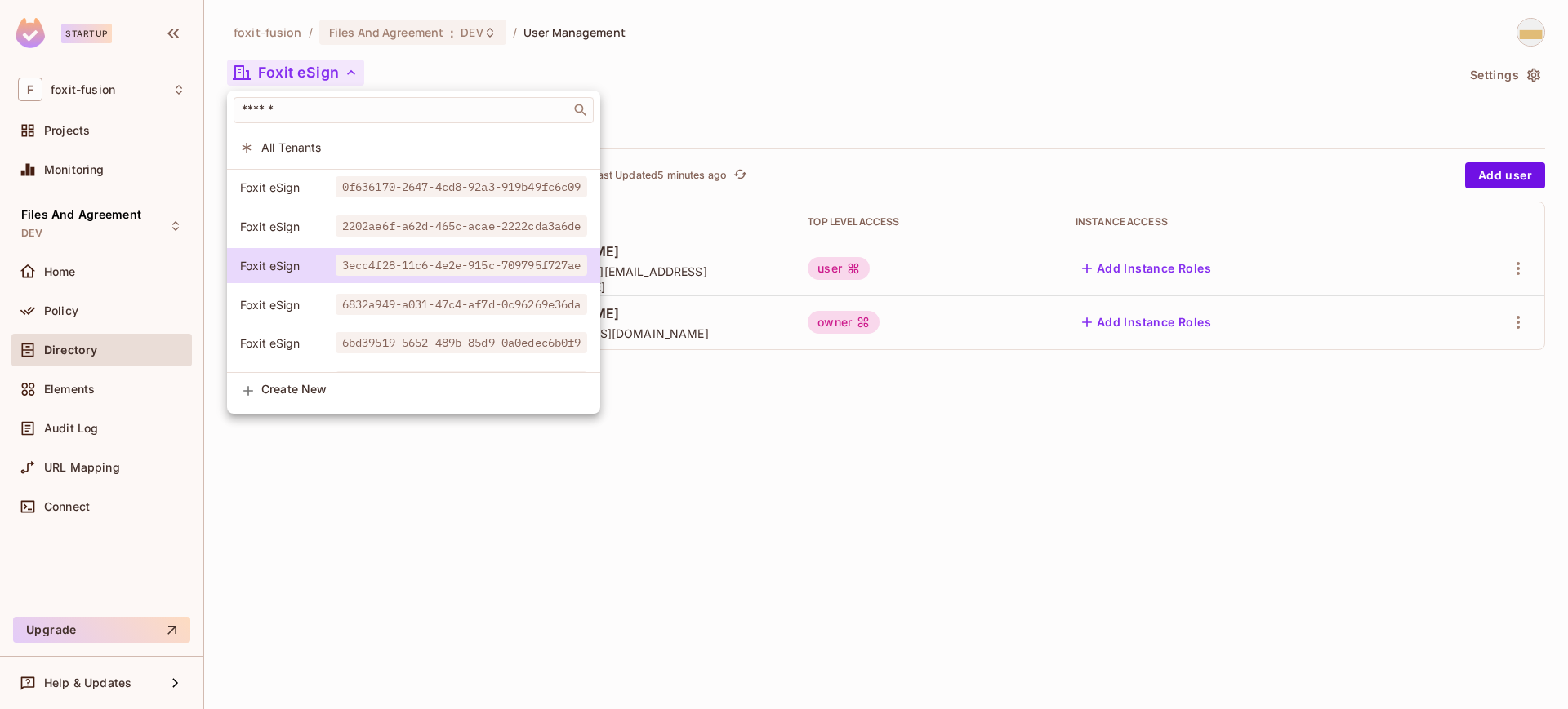
click at [1015, 58] on div at bounding box center [784, 354] width 1568 height 709
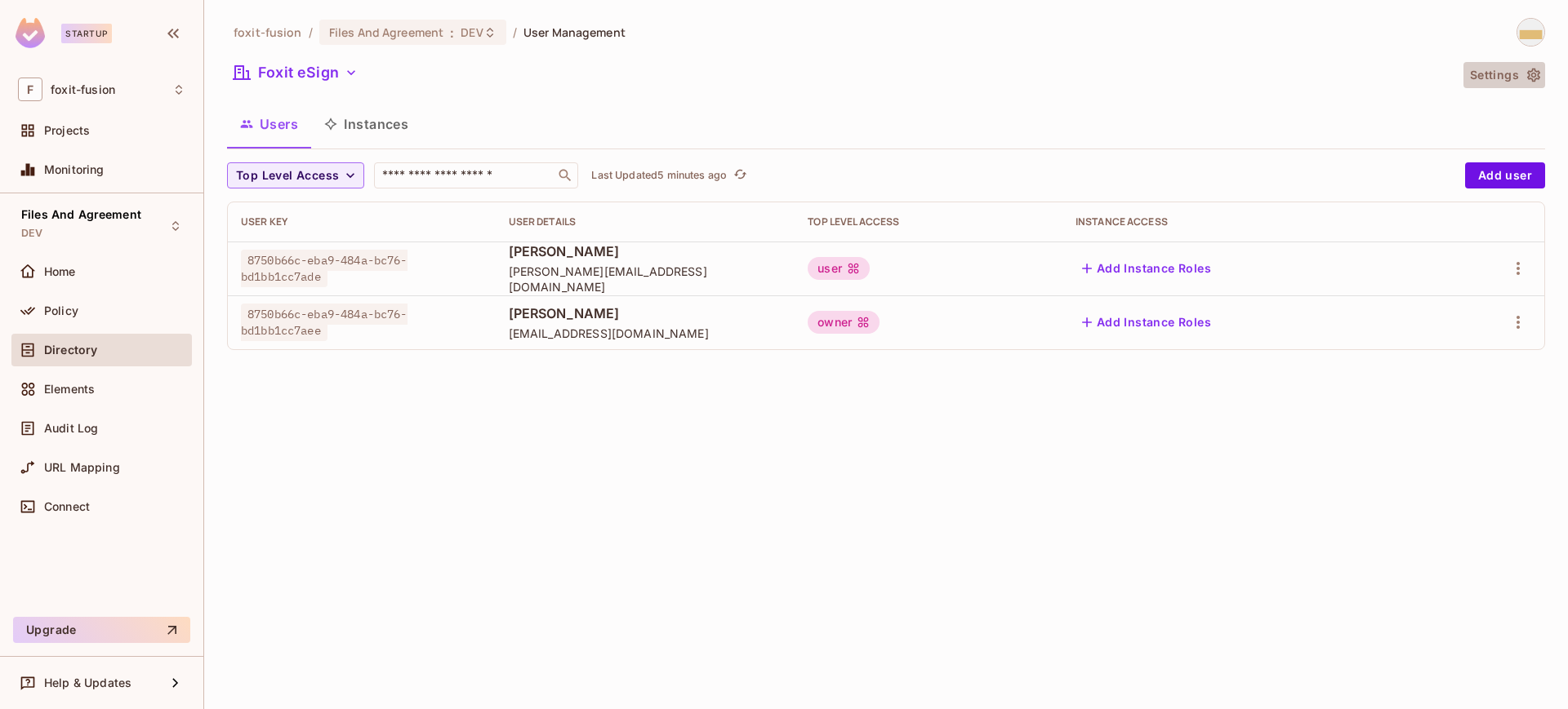
click at [1527, 76] on icon "button" at bounding box center [1534, 75] width 17 height 17
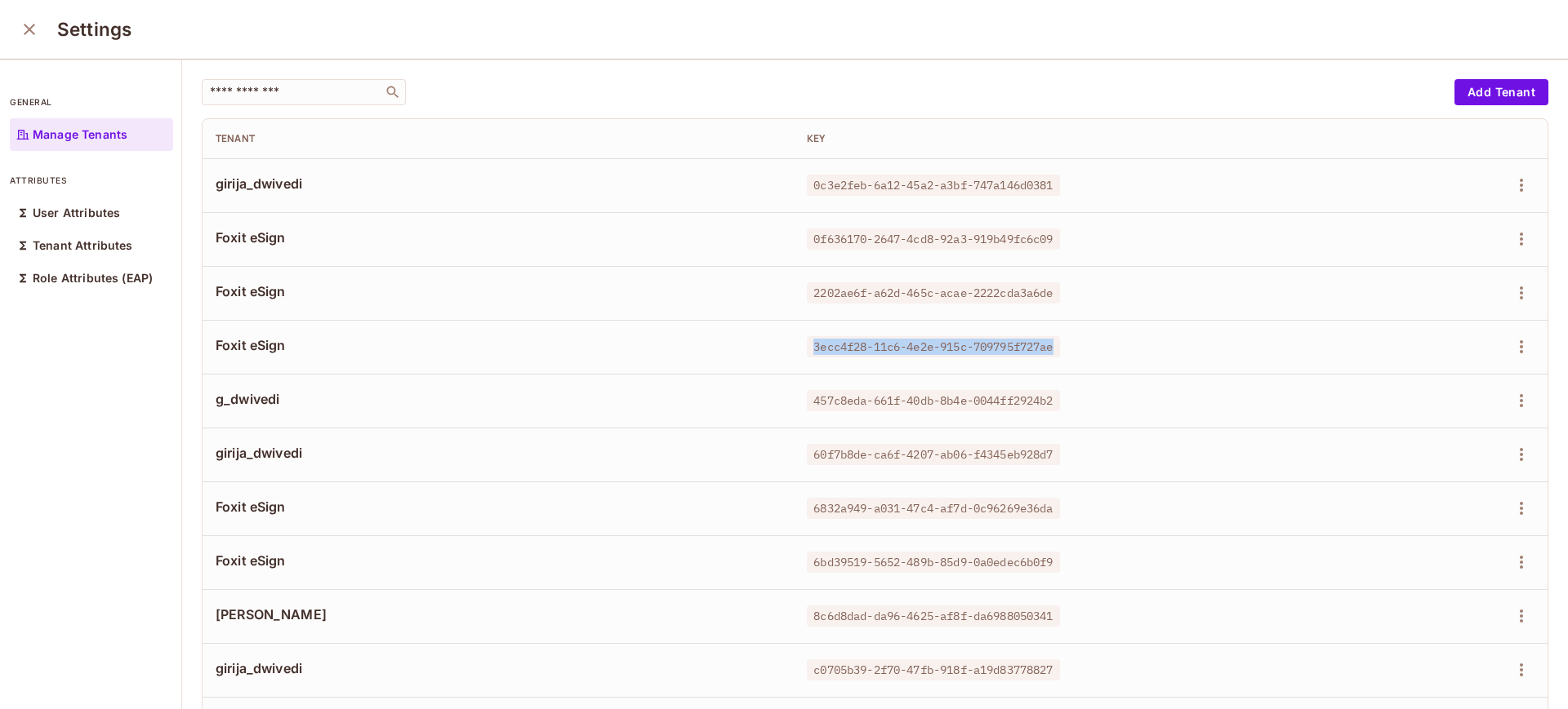
drag, startPoint x: 775, startPoint y: 343, endPoint x: 1039, endPoint y: 356, distance: 264.3
click at [1039, 356] on td "3ecc4f28-11c6-4e2e-915c-709795f727ae" at bounding box center [1057, 346] width 528 height 54
copy span "3ecc4f28-11c6-4e2e-915c-709795f727ae"
click at [33, 34] on icon "close" at bounding box center [29, 29] width 19 height 19
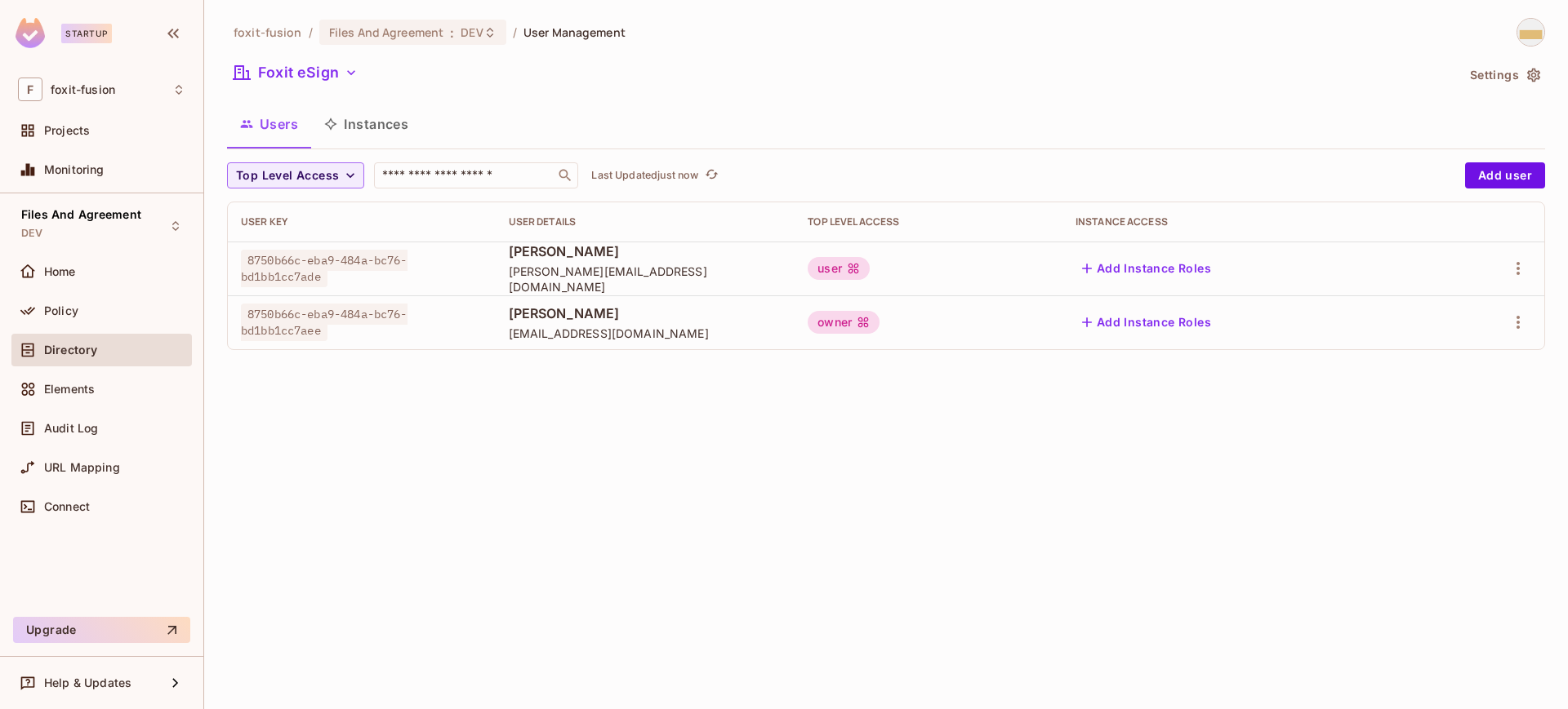
click at [350, 73] on icon "button" at bounding box center [351, 73] width 8 height 5
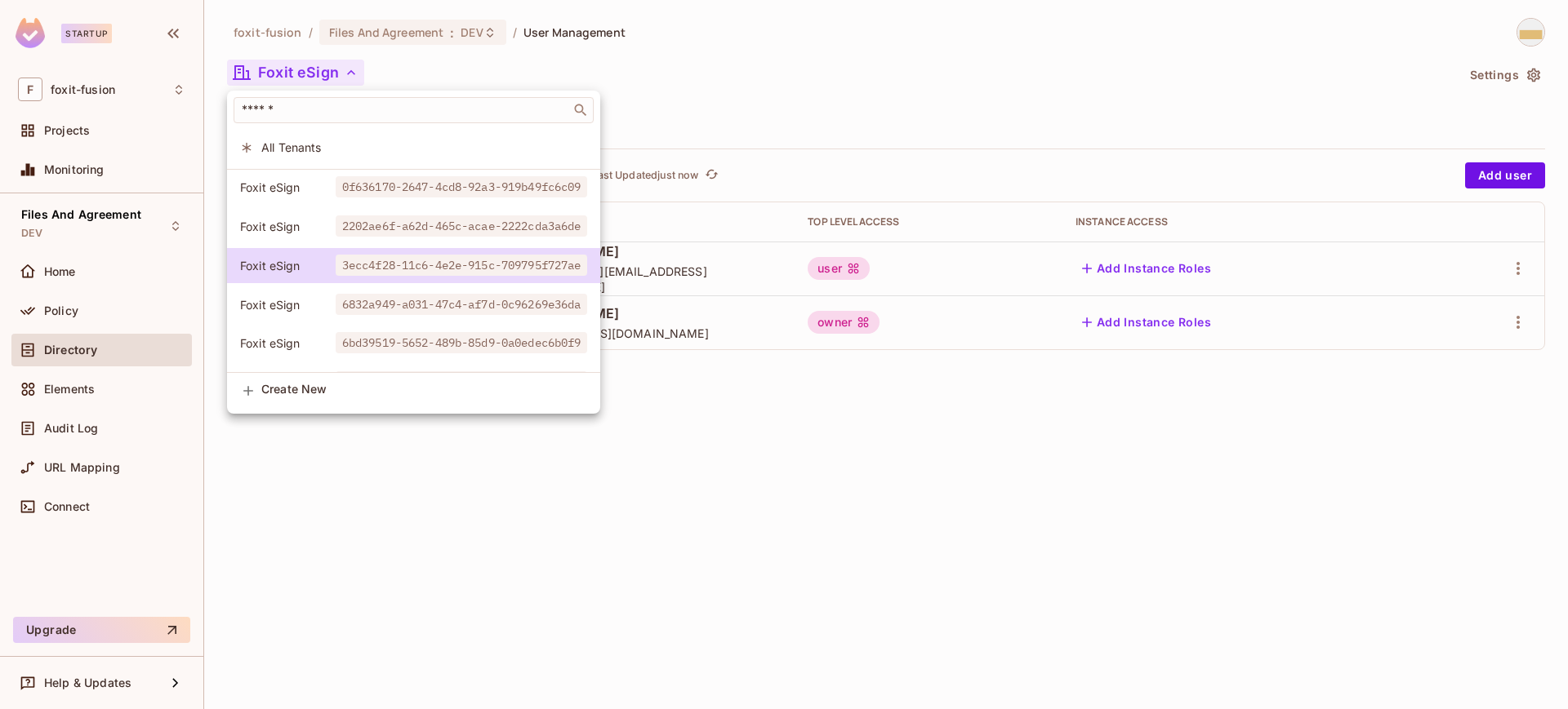
click at [747, 421] on div at bounding box center [784, 354] width 1568 height 709
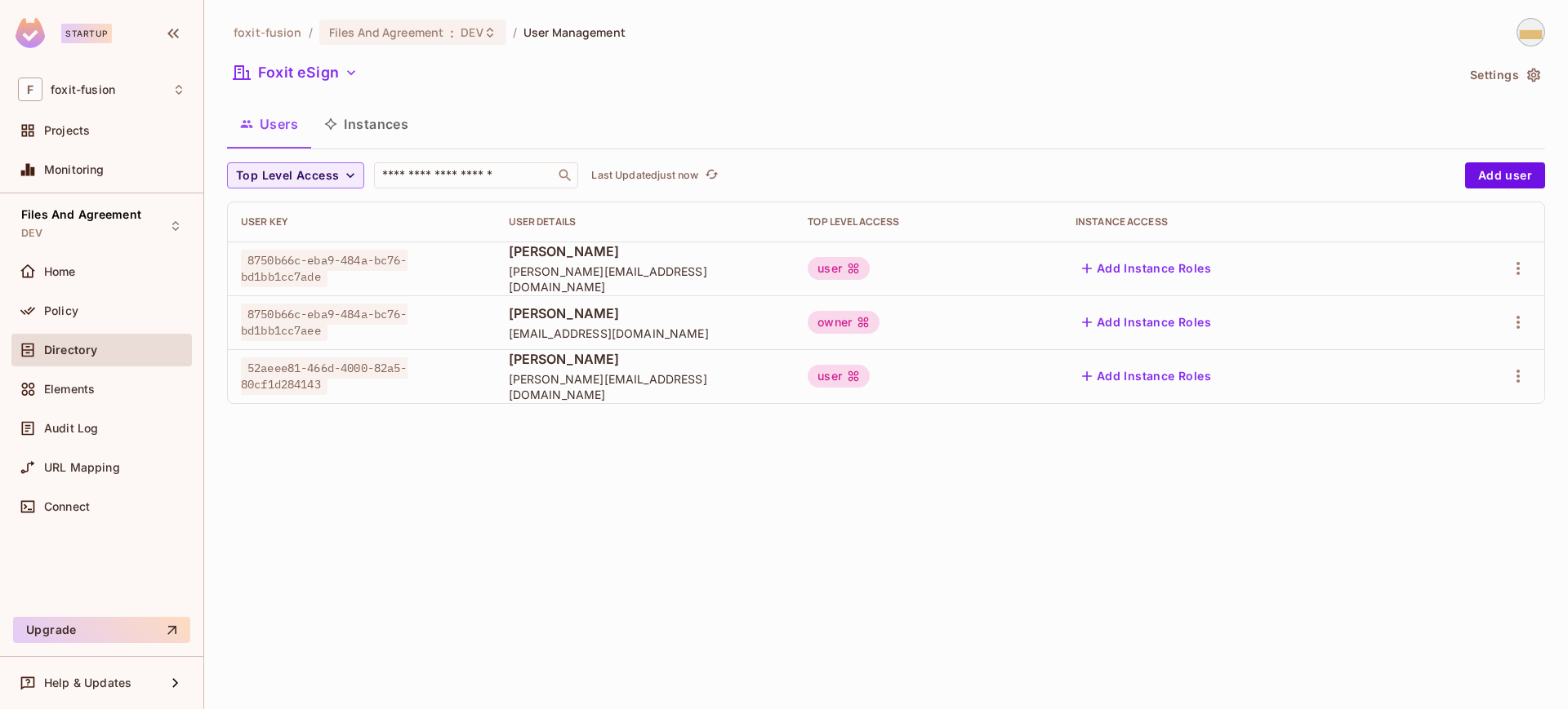
click at [767, 556] on div "foxit-fusion / Files And Agreement : DEV / User Management Foxit eSign Settings…" at bounding box center [886, 354] width 1364 height 709
drag, startPoint x: 326, startPoint y: 386, endPoint x: 243, endPoint y: 366, distance: 85.4
click at [243, 366] on span "52aeee81-466d-4000-82a5-80cf1d284143" at bounding box center [324, 376] width 167 height 38
copy span "52aeee81-466d-4000-82a5-80cf1d284143"
